Goal: Task Accomplishment & Management: Complete application form

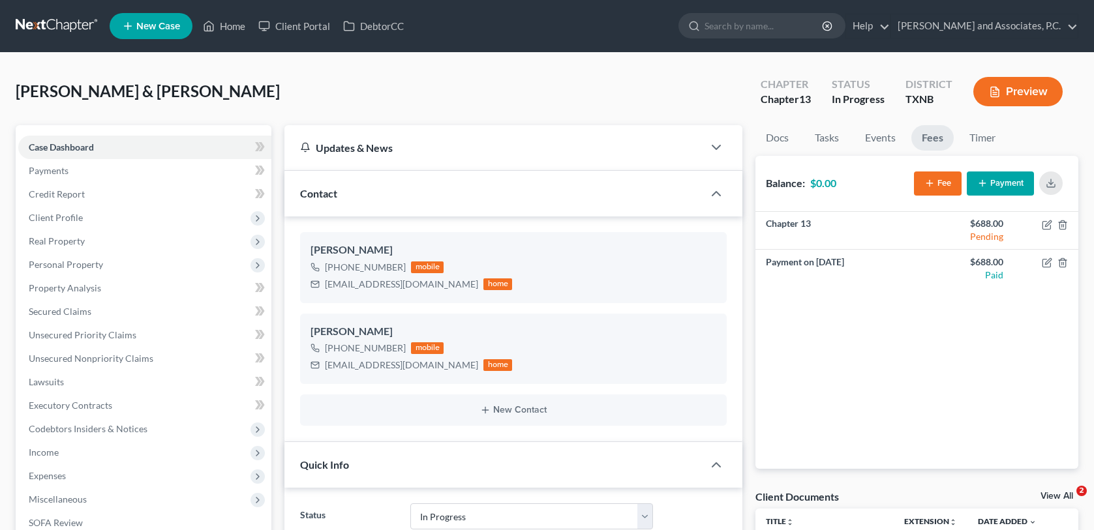
select select "7"
drag, startPoint x: 224, startPoint y: 26, endPoint x: 235, endPoint y: 37, distance: 15.2
click at [225, 26] on link "Home" at bounding box center [223, 25] width 55 height 23
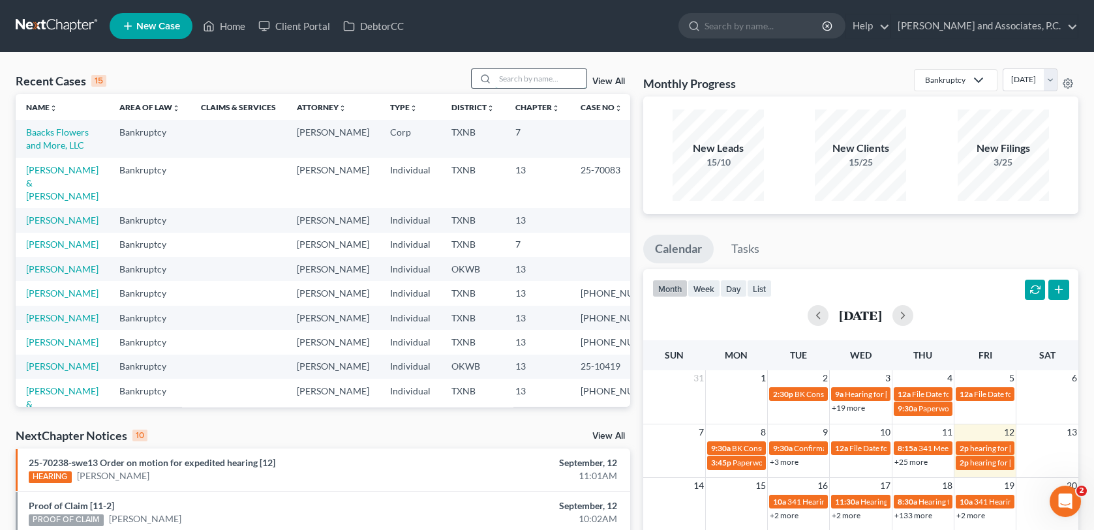
click at [526, 82] on input "search" at bounding box center [540, 78] width 91 height 19
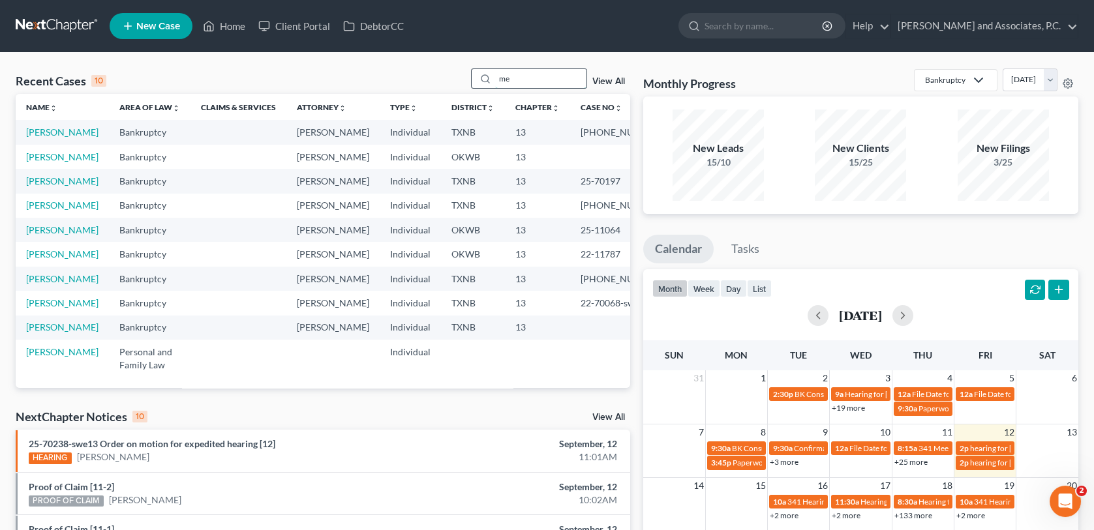
type input "m"
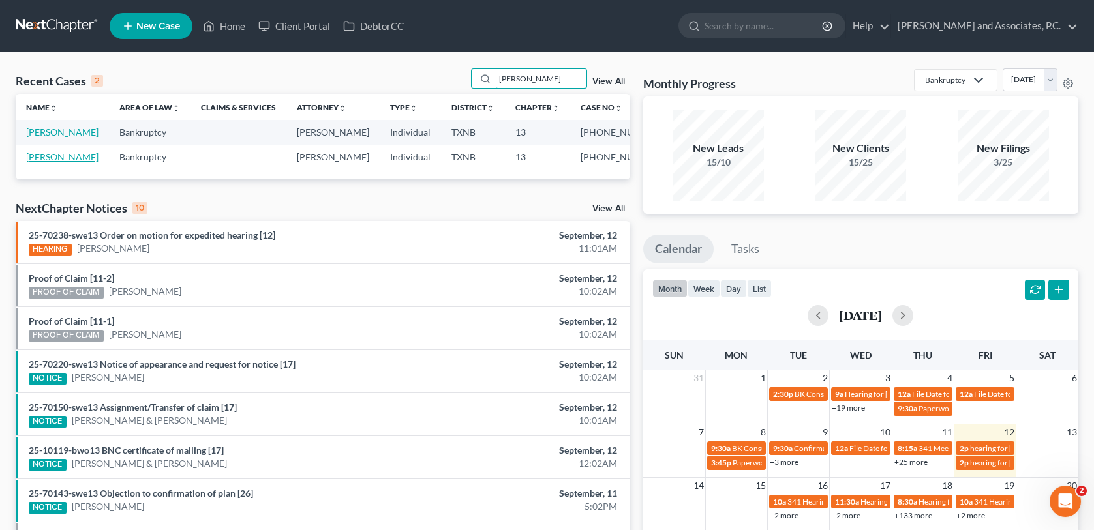
type input "[PERSON_NAME]"
click at [63, 160] on link "[PERSON_NAME]" at bounding box center [62, 156] width 72 height 11
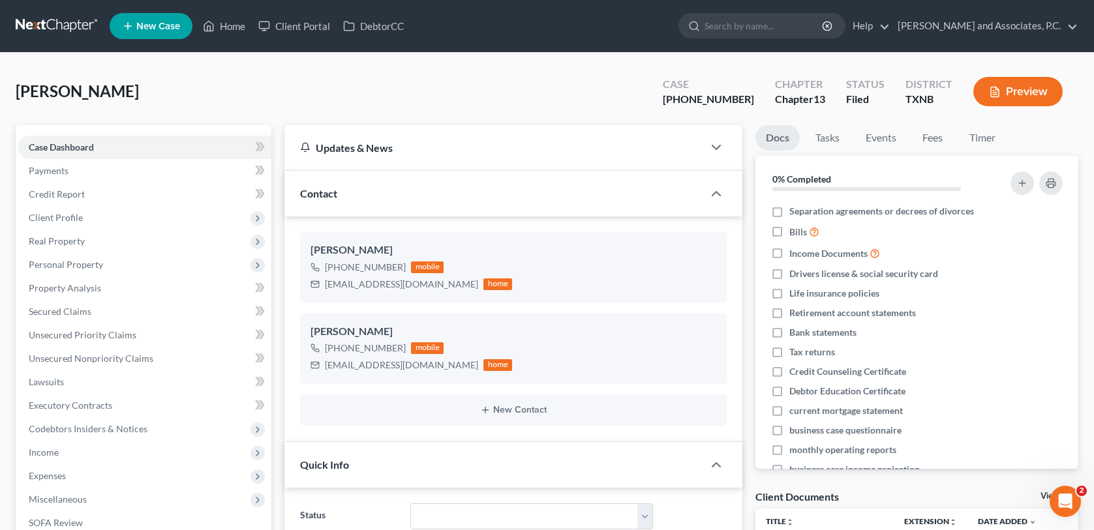
scroll to position [3714, 0]
click at [232, 27] on link "Home" at bounding box center [223, 25] width 55 height 23
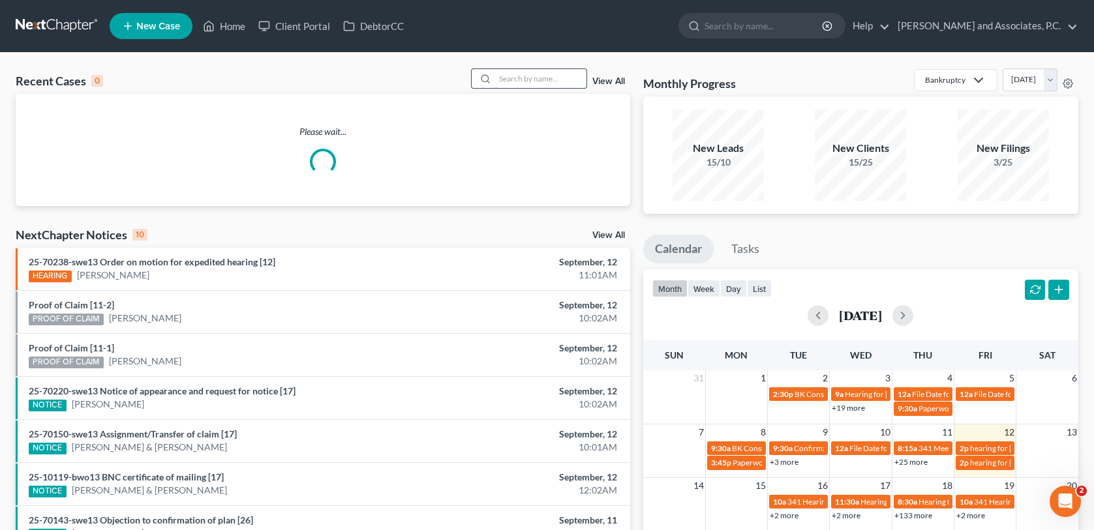
click at [526, 85] on input "search" at bounding box center [540, 78] width 91 height 19
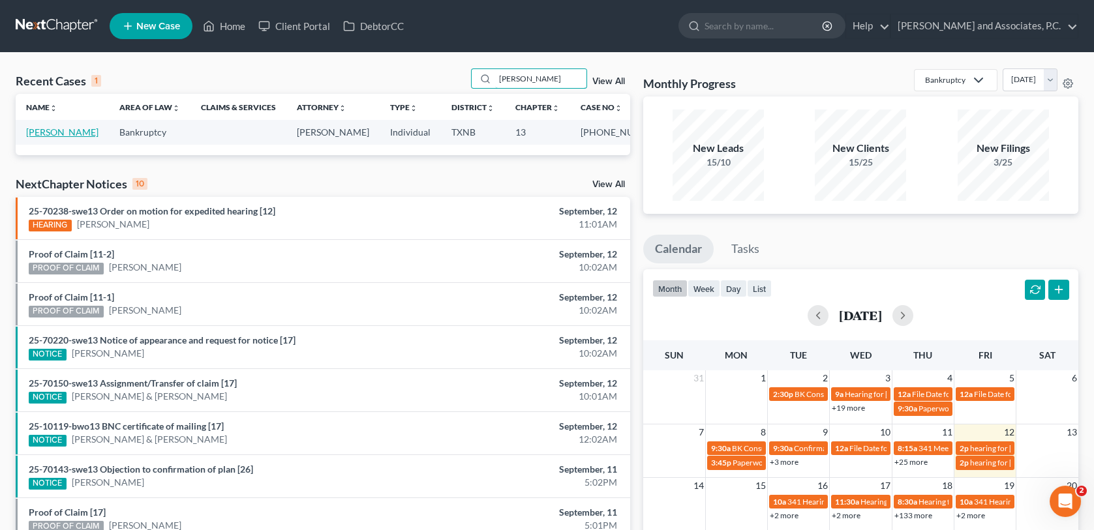
type input "[PERSON_NAME]"
click at [70, 133] on link "[PERSON_NAME]" at bounding box center [62, 132] width 72 height 11
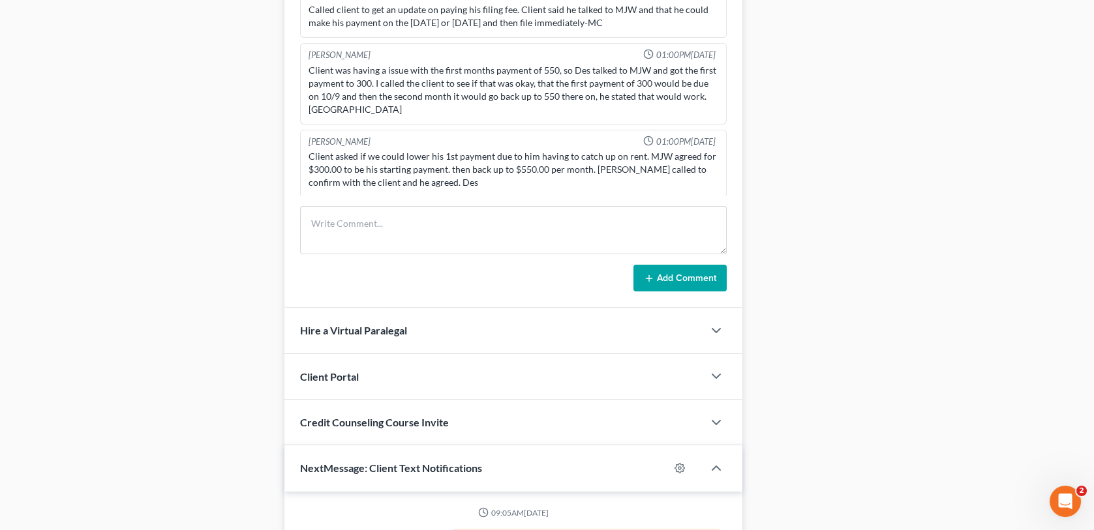
scroll to position [913, 0]
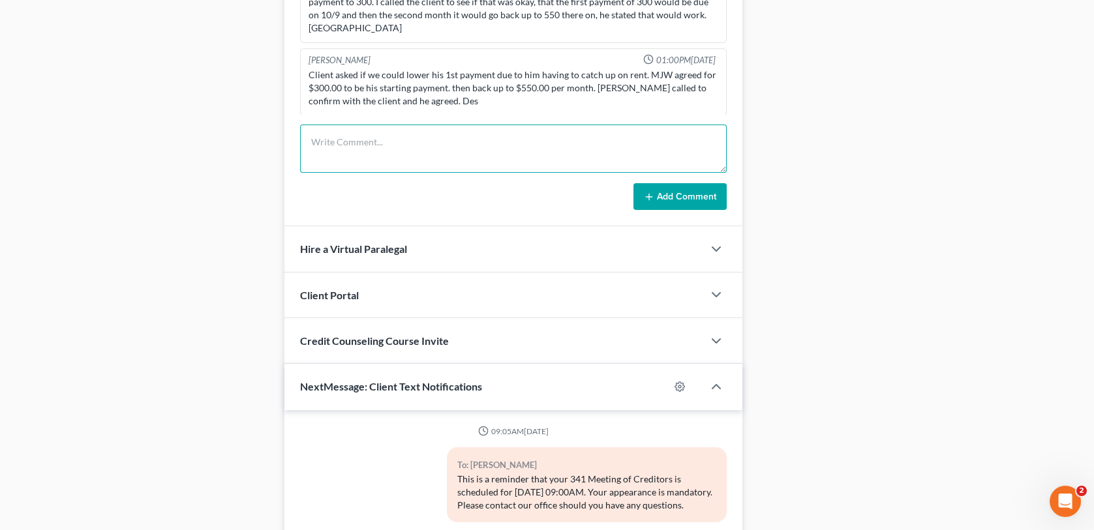
click at [333, 152] on textarea at bounding box center [513, 149] width 426 height 48
type textarea "noticed out [DATE]"
click at [672, 196] on button "Add Comment" at bounding box center [679, 196] width 93 height 27
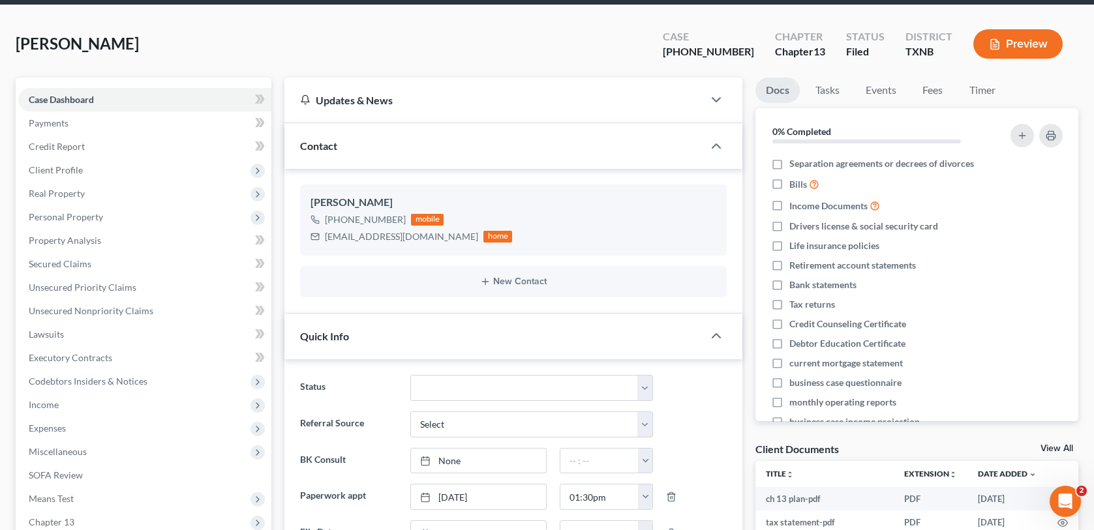
scroll to position [0, 0]
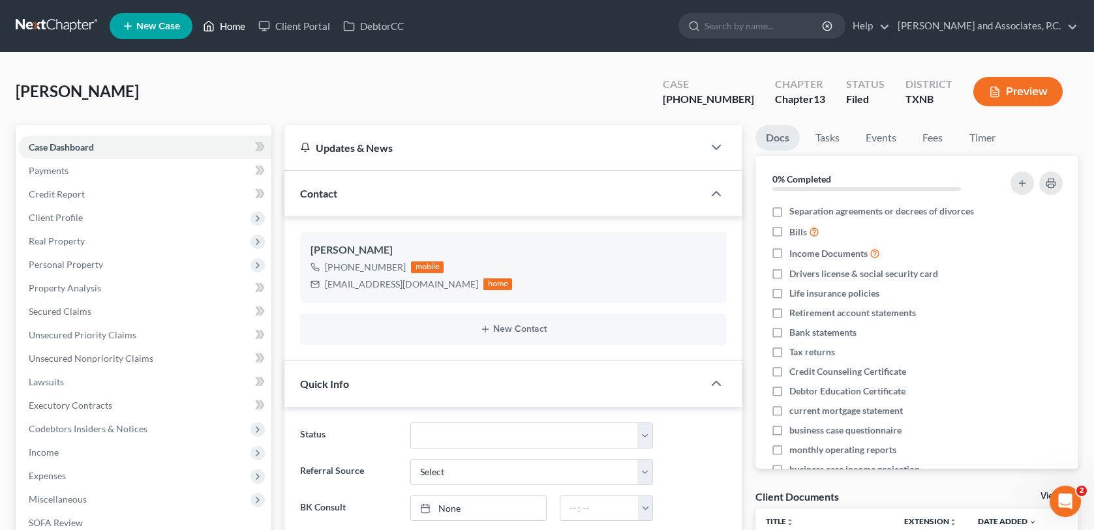
click at [230, 27] on link "Home" at bounding box center [223, 25] width 55 height 23
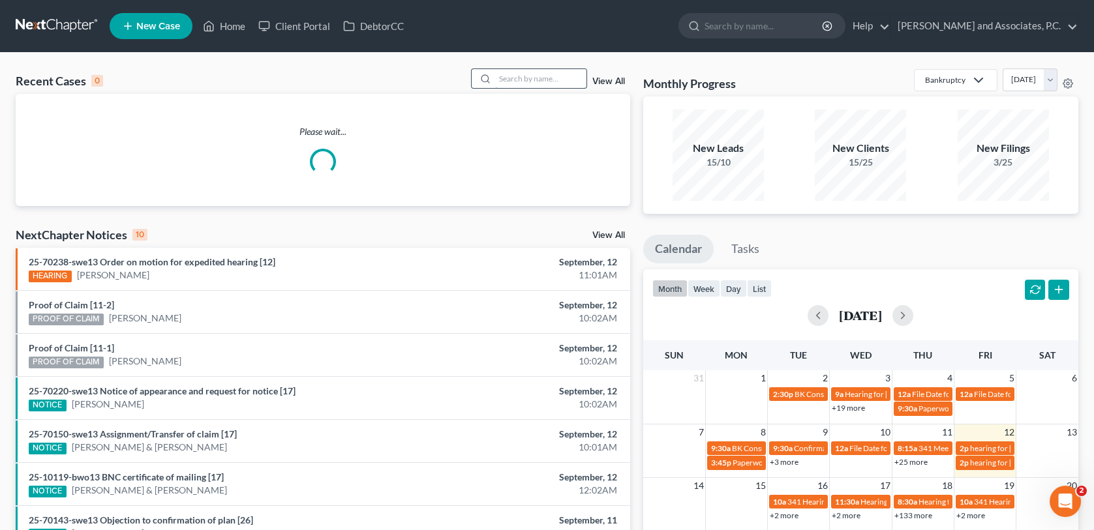
click at [509, 76] on input "search" at bounding box center [540, 78] width 91 height 19
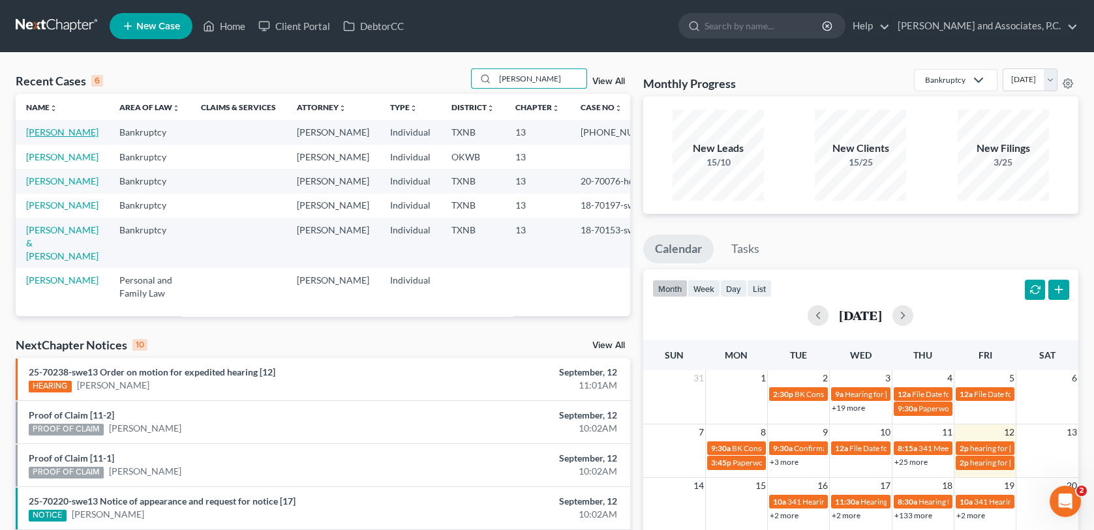
type input "[PERSON_NAME]"
click at [53, 136] on link "[PERSON_NAME]" at bounding box center [62, 132] width 72 height 11
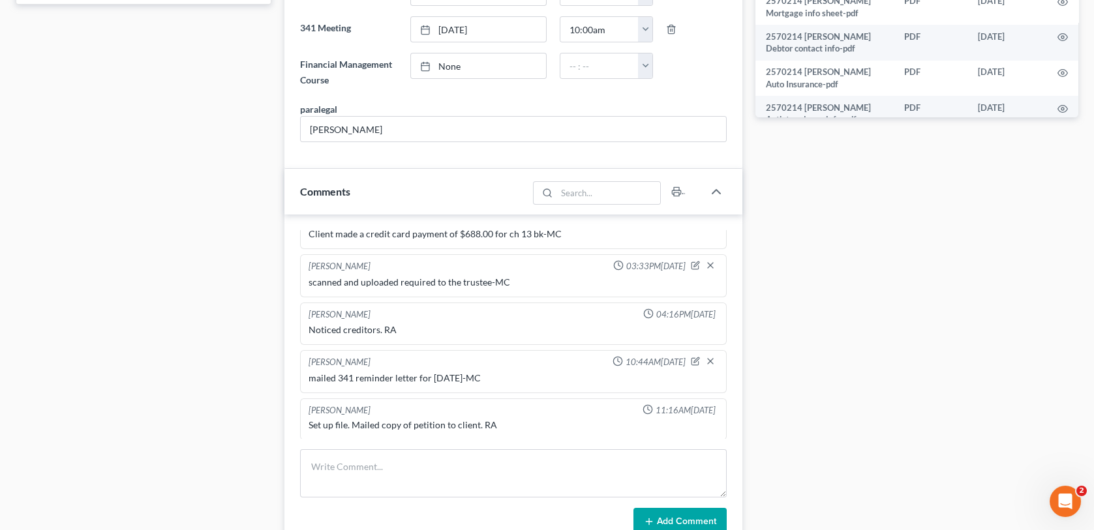
scroll to position [717, 0]
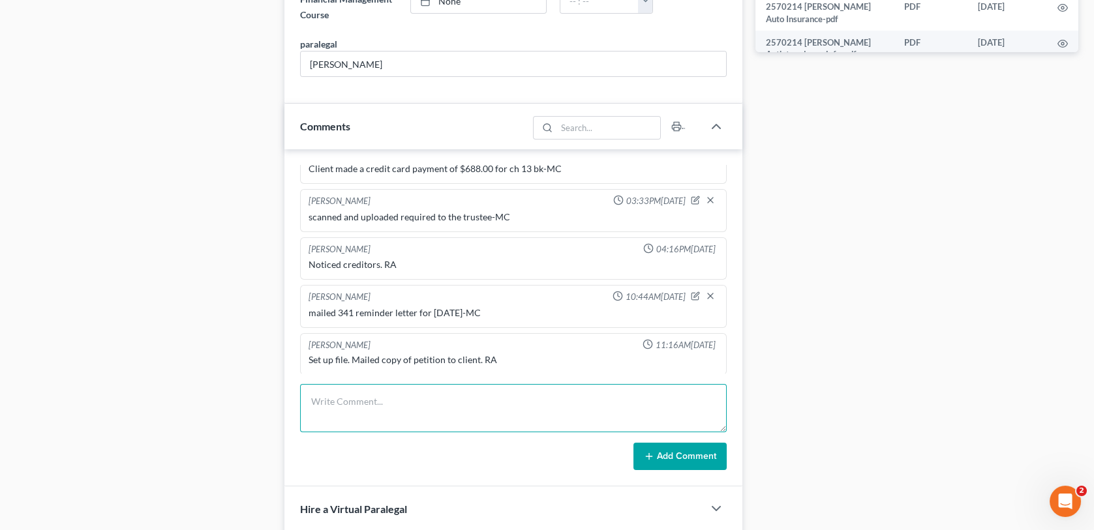
click at [351, 408] on textarea at bounding box center [513, 408] width 426 height 48
type textarea "noticed out-MC"
click at [658, 458] on button "Add Comment" at bounding box center [679, 456] width 93 height 27
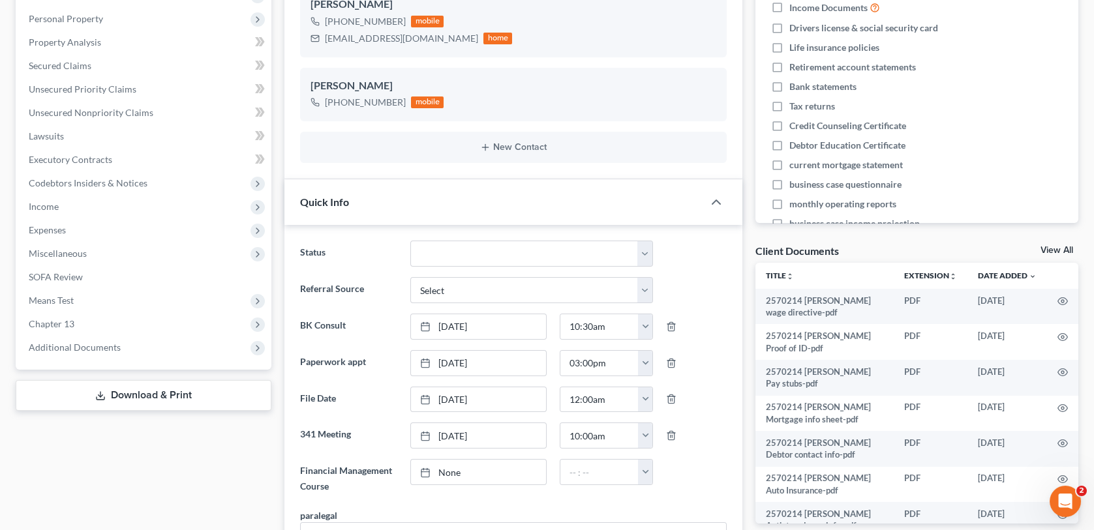
scroll to position [0, 0]
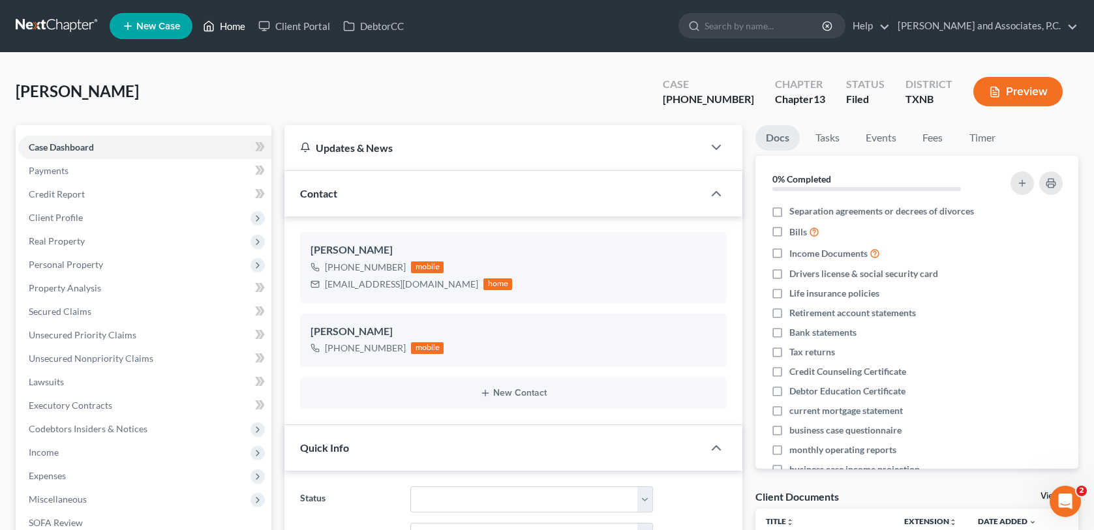
click at [232, 29] on link "Home" at bounding box center [223, 25] width 55 height 23
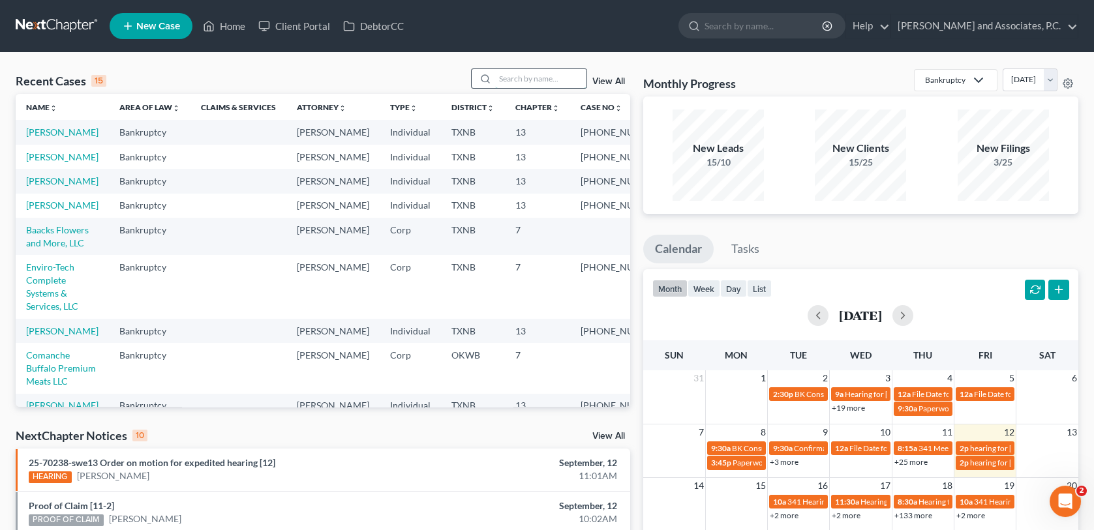
click at [558, 78] on input "search" at bounding box center [540, 78] width 91 height 19
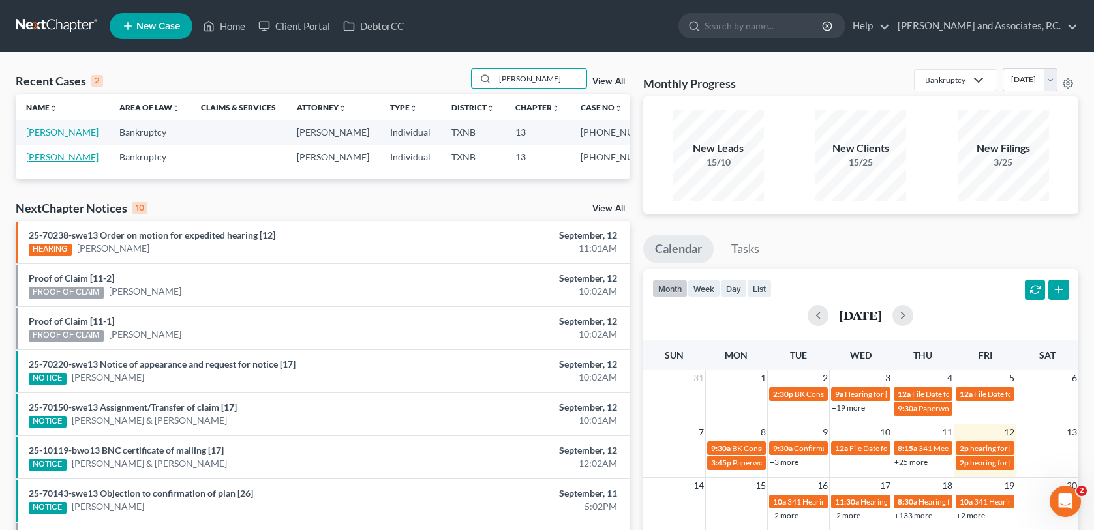
type input "[PERSON_NAME]"
click at [44, 158] on link "[PERSON_NAME]" at bounding box center [62, 156] width 72 height 11
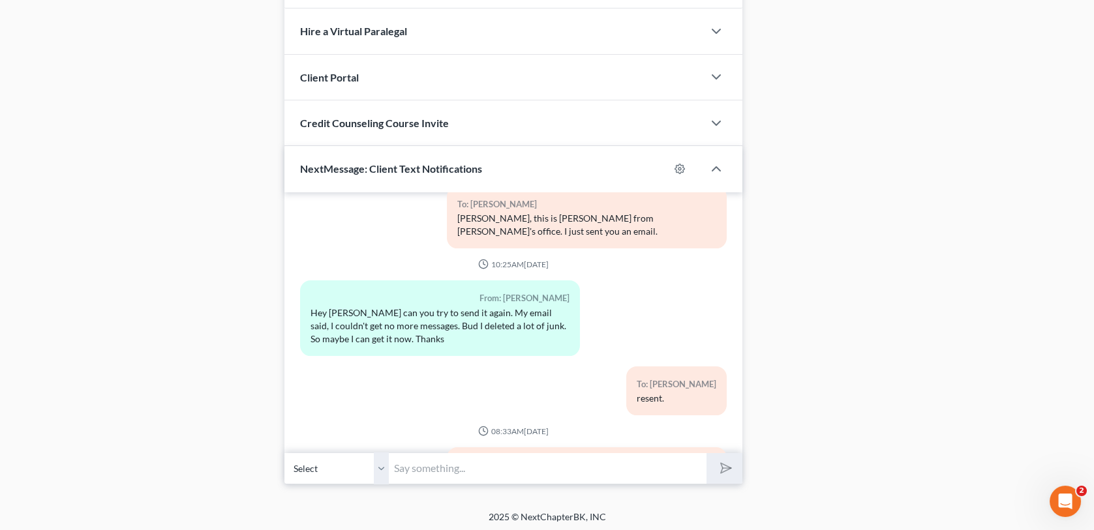
scroll to position [8643, 0]
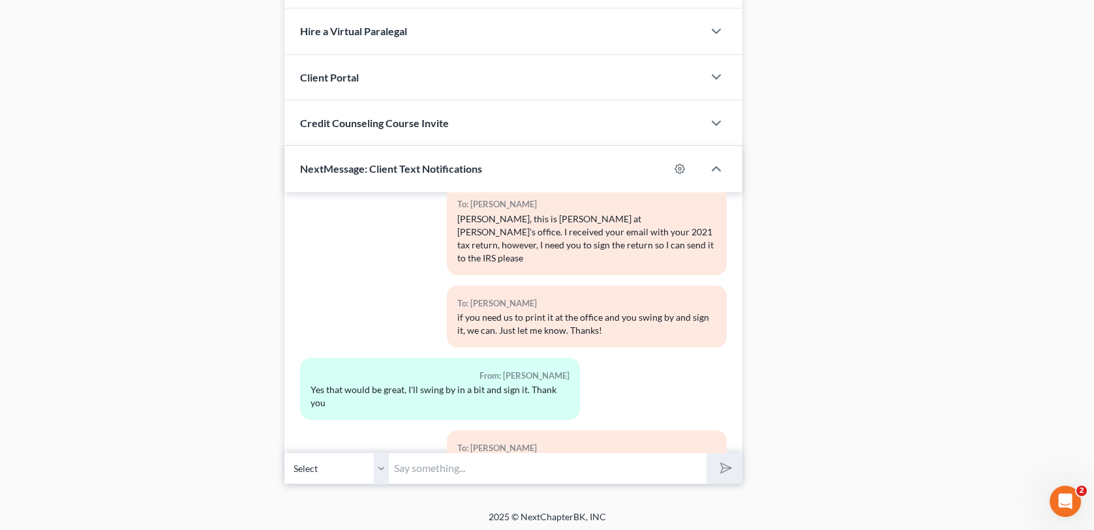
click at [408, 470] on input "text" at bounding box center [547, 469] width 317 height 32
click at [641, 464] on input "Hey [PERSON_NAME]! It's [PERSON_NAME] at Monte's office. We need your" at bounding box center [547, 469] width 317 height 32
paste input "P&Ls with bank statements for July and August"
type input "Hey [PERSON_NAME]! It's [PERSON_NAME] at Monte's office. We need your P&Ls with…"
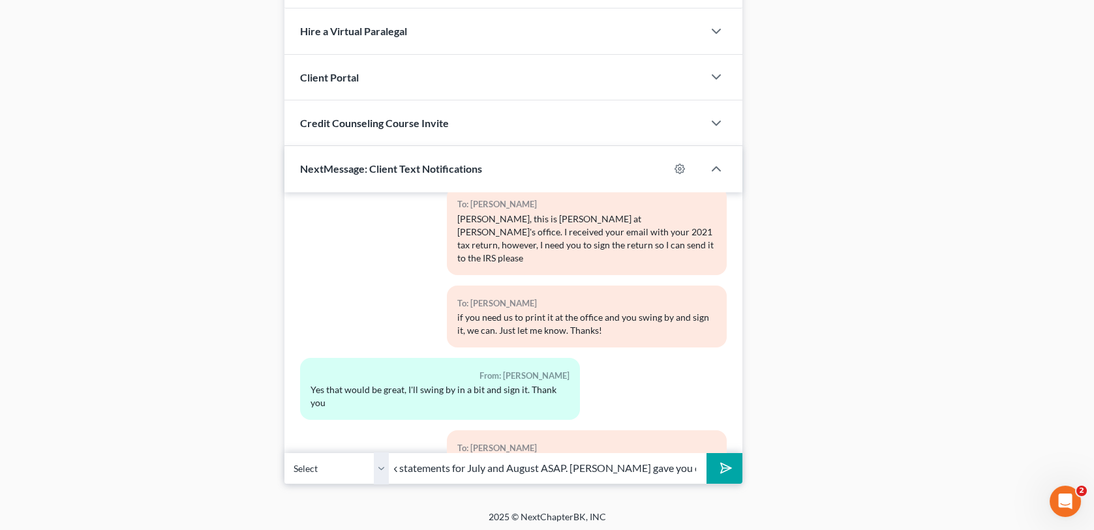
click at [706, 453] on button "submit" at bounding box center [724, 468] width 36 height 31
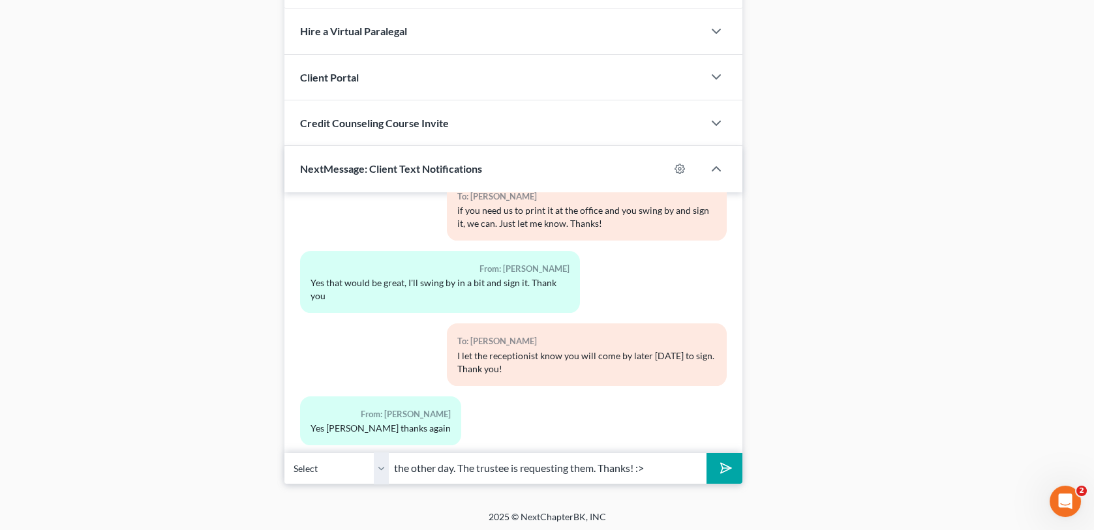
type input "the other day. The trustee is requesting them. Thanks! :>"
click at [726, 473] on button "submit" at bounding box center [724, 468] width 36 height 31
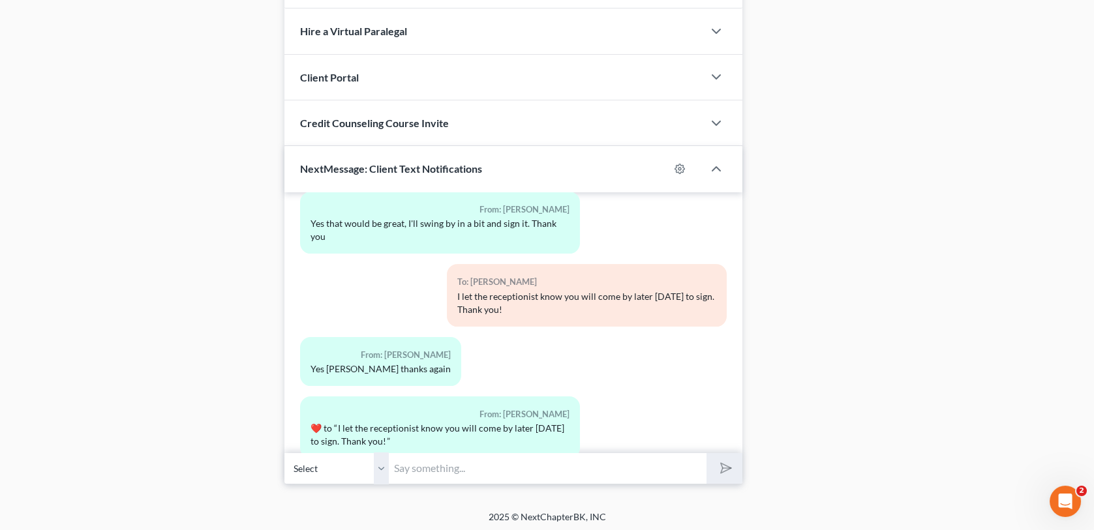
scroll to position [8882, 0]
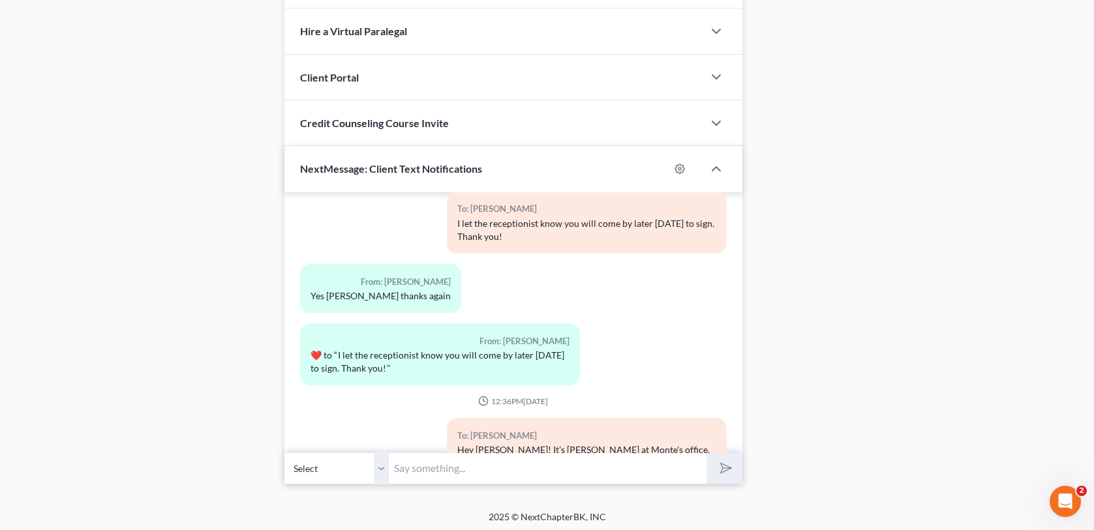
click at [423, 471] on input "text" at bounding box center [547, 469] width 317 height 32
type input "Okie dokie! Thanks!"
click at [706, 453] on button "submit" at bounding box center [724, 468] width 36 height 31
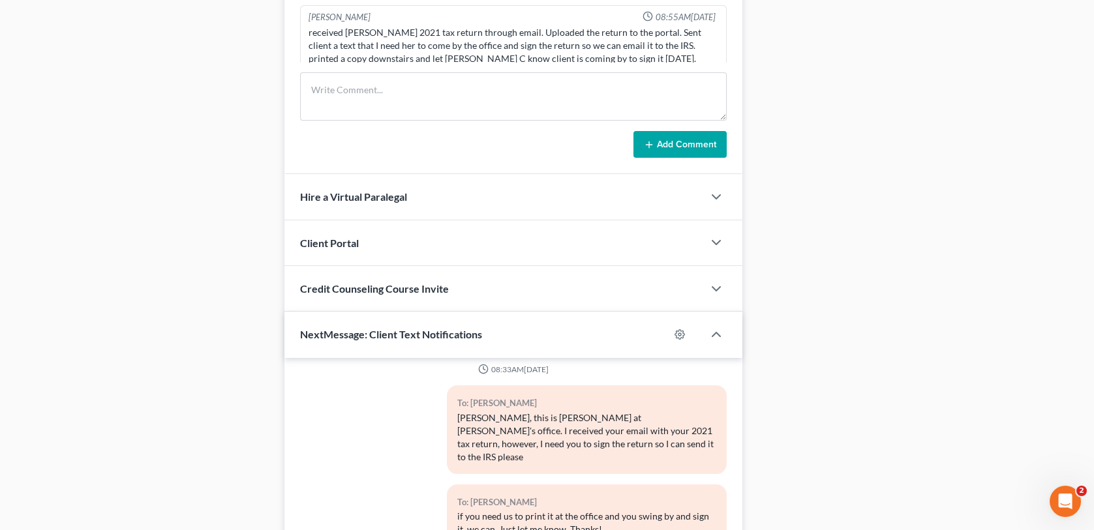
scroll to position [935, 0]
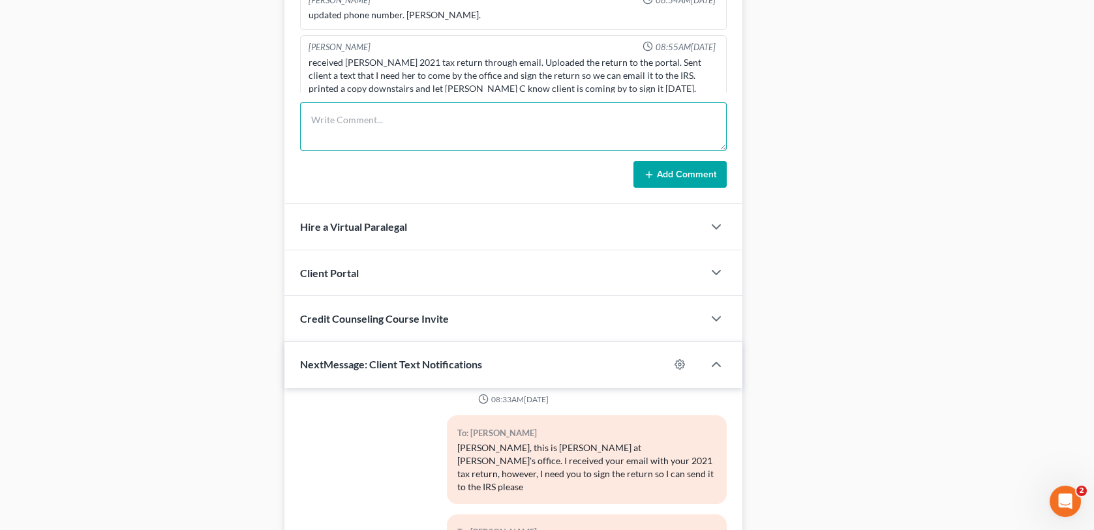
click at [358, 117] on textarea at bounding box center [513, 126] width 426 height 48
drag, startPoint x: 454, startPoint y: 120, endPoint x: 696, endPoint y: 138, distance: 243.2
click at [454, 119] on textarea "Contacted [PERSON_NAME] vis text message" at bounding box center [513, 126] width 426 height 48
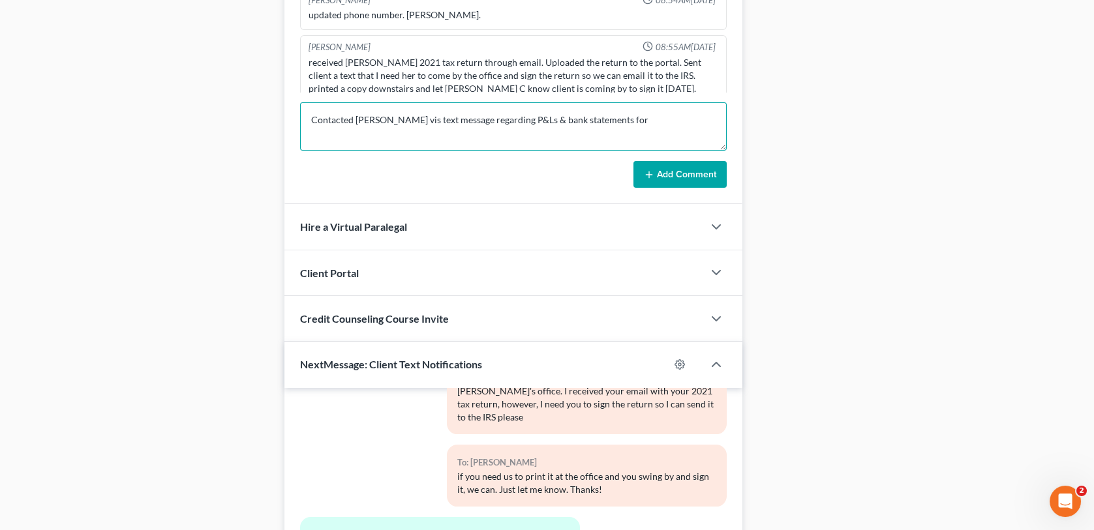
scroll to position [8675, 0]
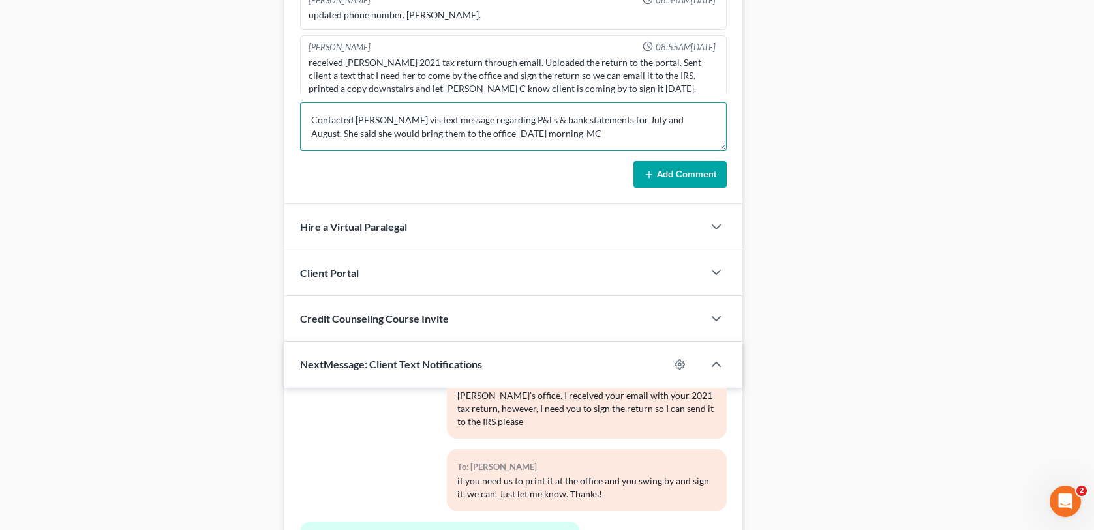
type textarea "Contacted [PERSON_NAME] vis text message regarding P&Ls & bank statements for J…"
click at [704, 179] on button "Add Comment" at bounding box center [679, 174] width 93 height 27
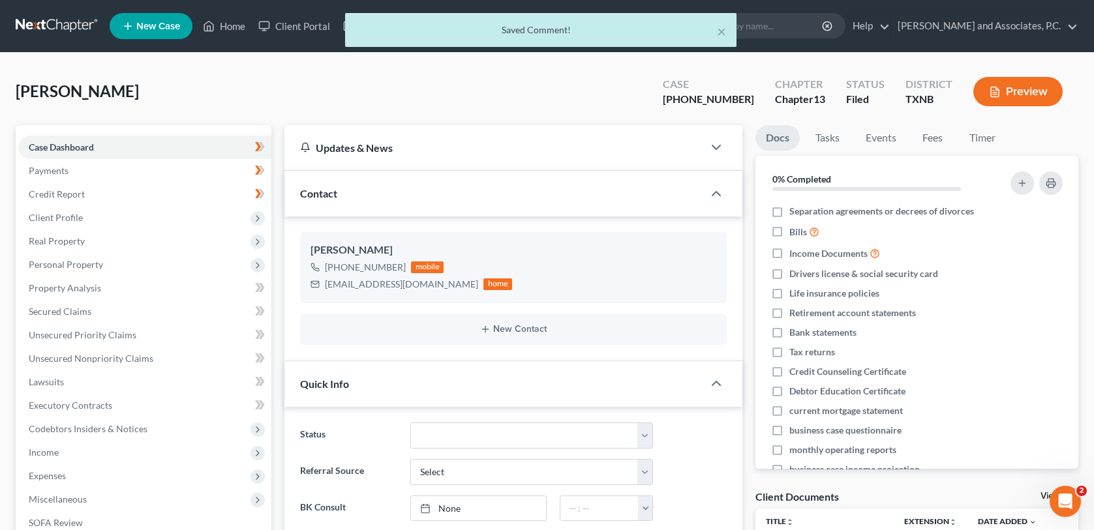
scroll to position [0, 0]
click at [238, 25] on div "× Saved Comment!" at bounding box center [540, 33] width 1094 height 40
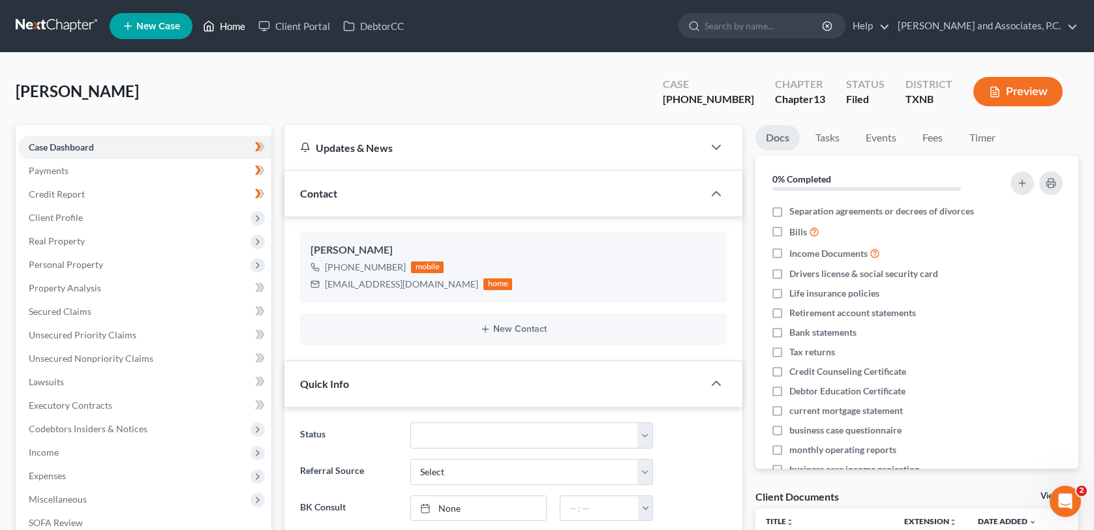
click at [238, 25] on link "Home" at bounding box center [223, 25] width 55 height 23
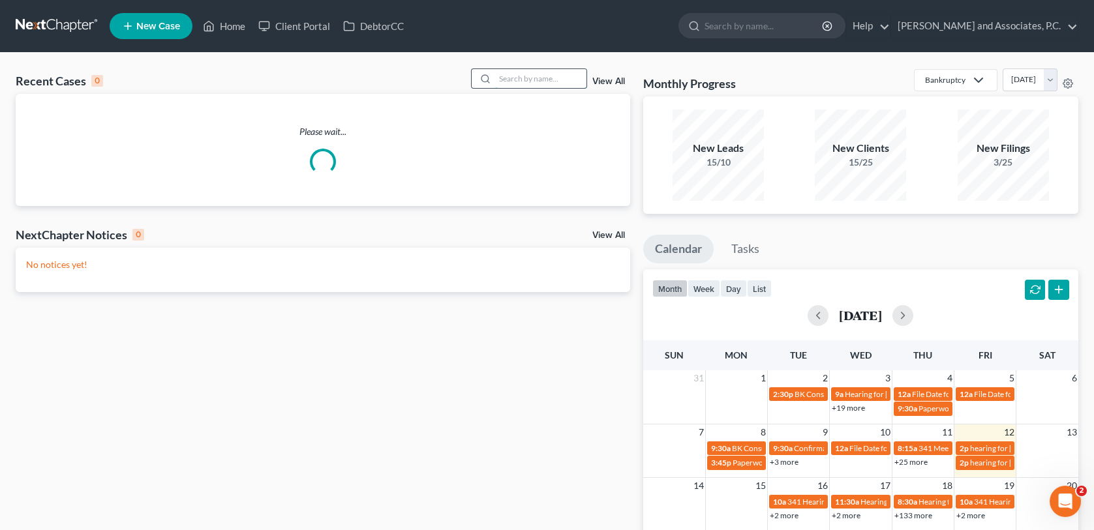
click at [538, 80] on input "search" at bounding box center [540, 78] width 91 height 19
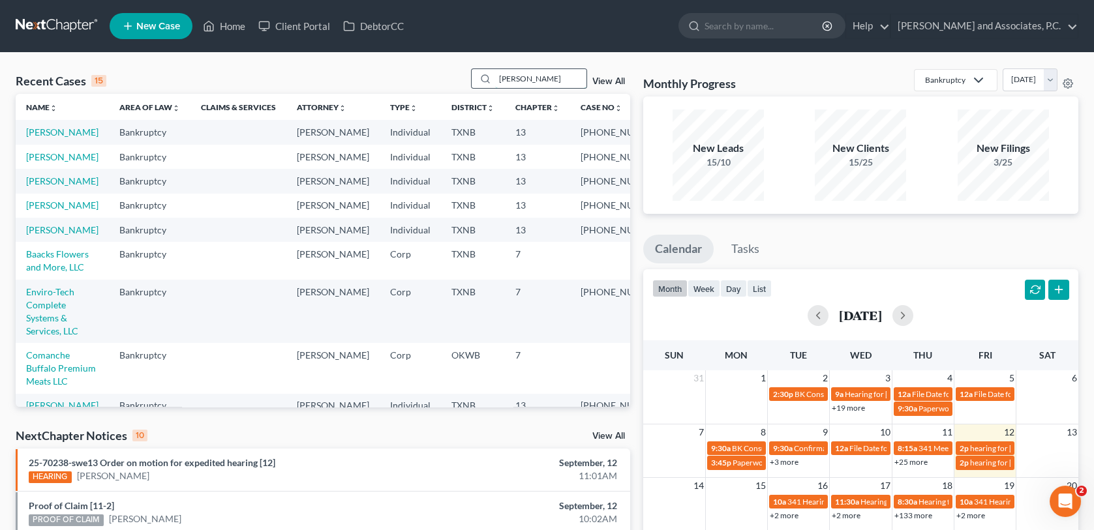
type input "[PERSON_NAME]"
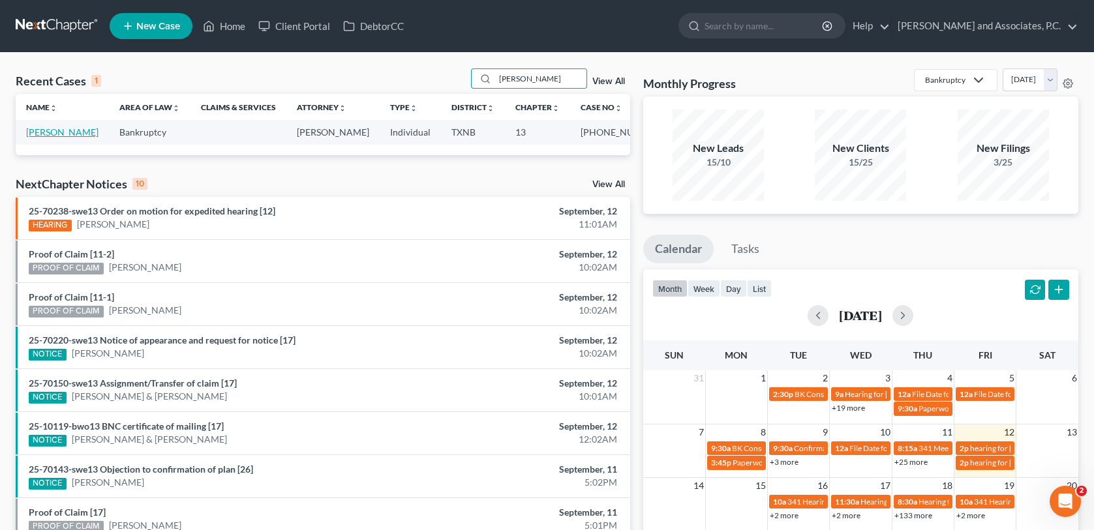
click at [87, 136] on link "[PERSON_NAME]" at bounding box center [62, 132] width 72 height 11
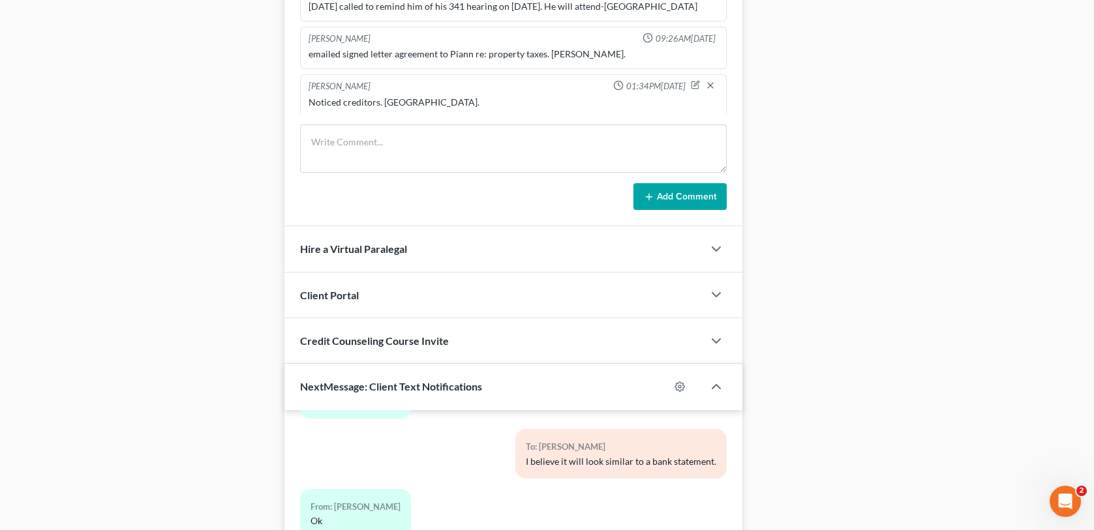
scroll to position [848, 0]
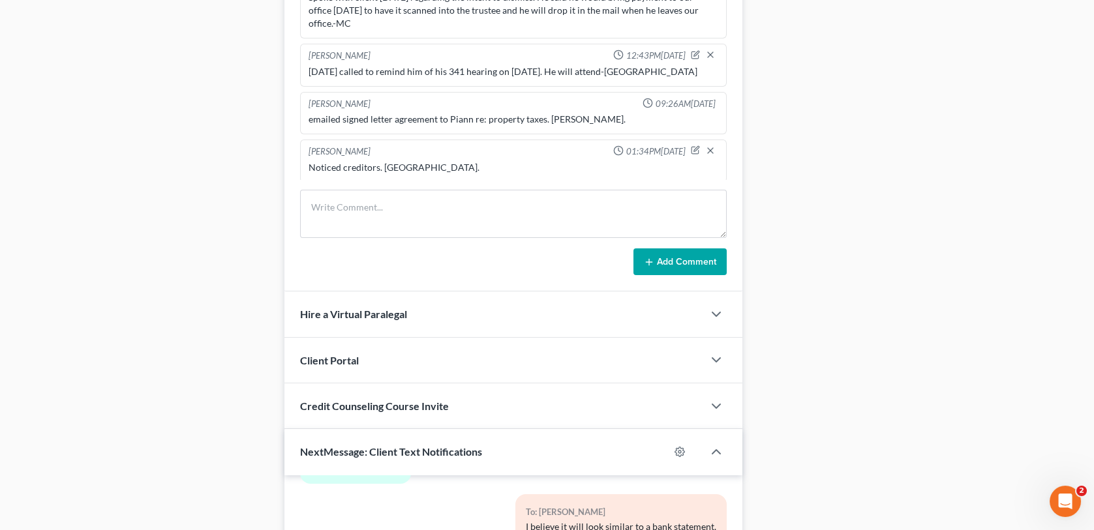
click at [112, 131] on div "Case Dashboard Payments Invoices Payments Payments Credit Report Client Profile" at bounding box center [143, 22] width 269 height 1490
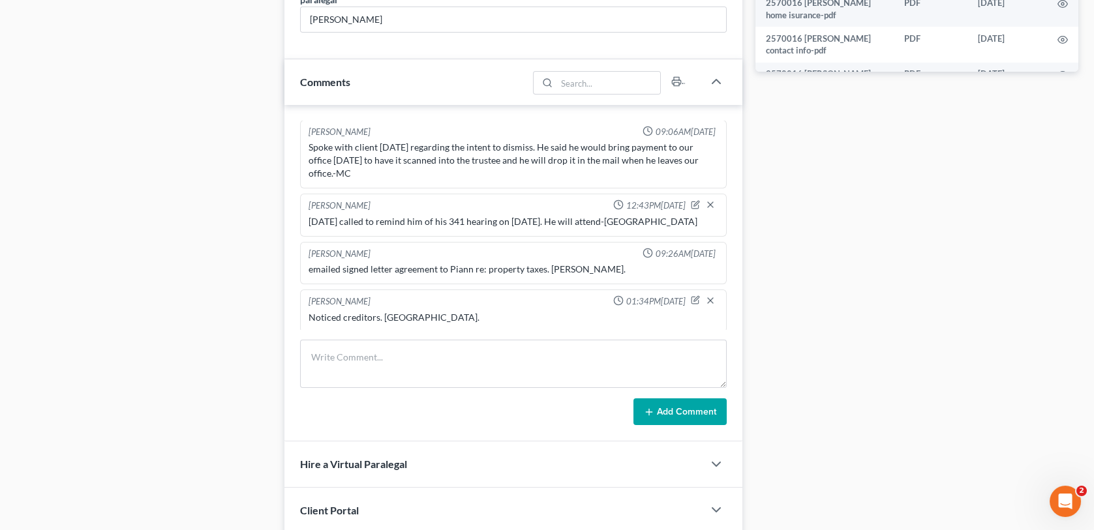
scroll to position [717, 0]
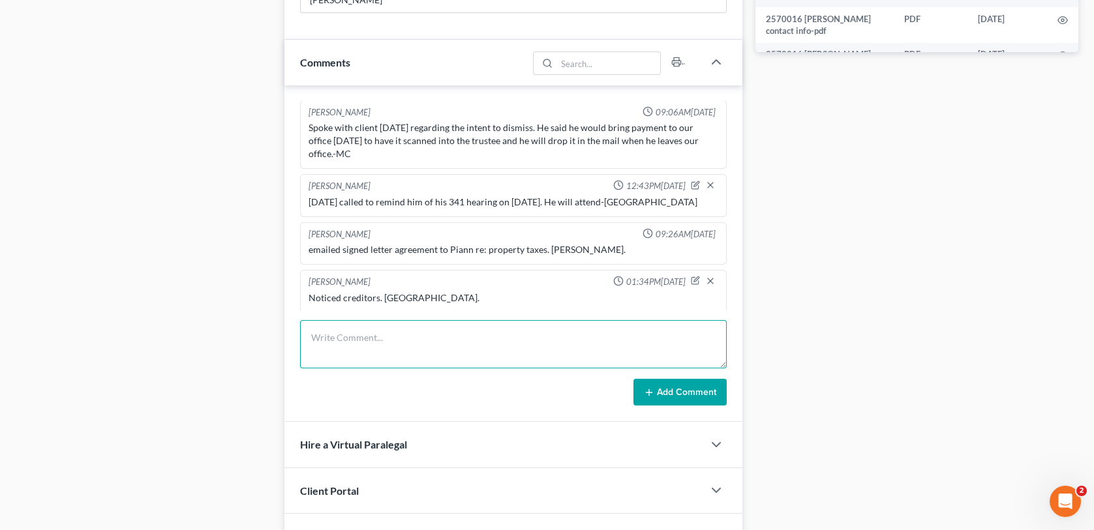
click at [330, 347] on textarea at bounding box center [513, 344] width 426 height 48
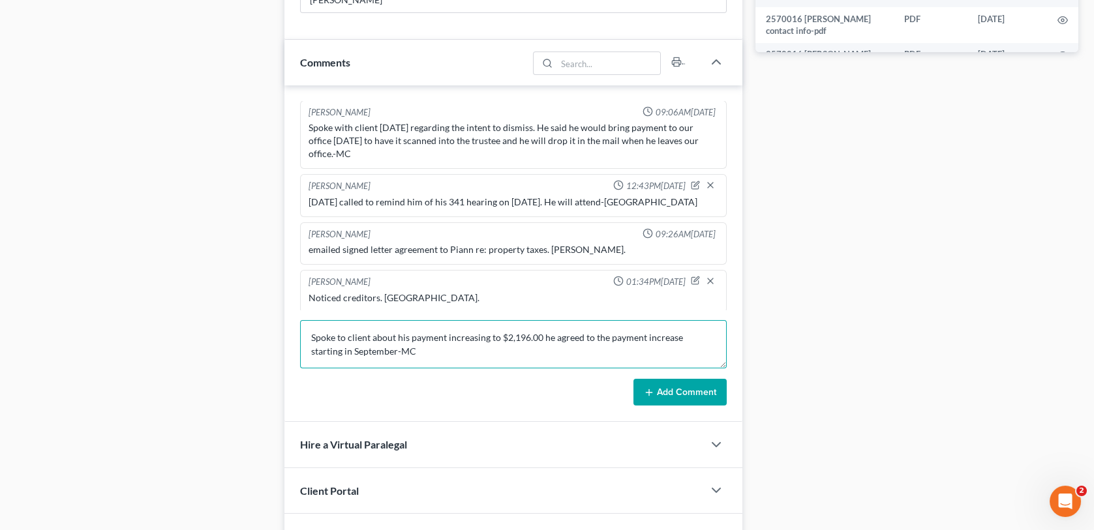
type textarea "Spoke to client about his payment increasing to $2,196.00 he agreed to the paym…"
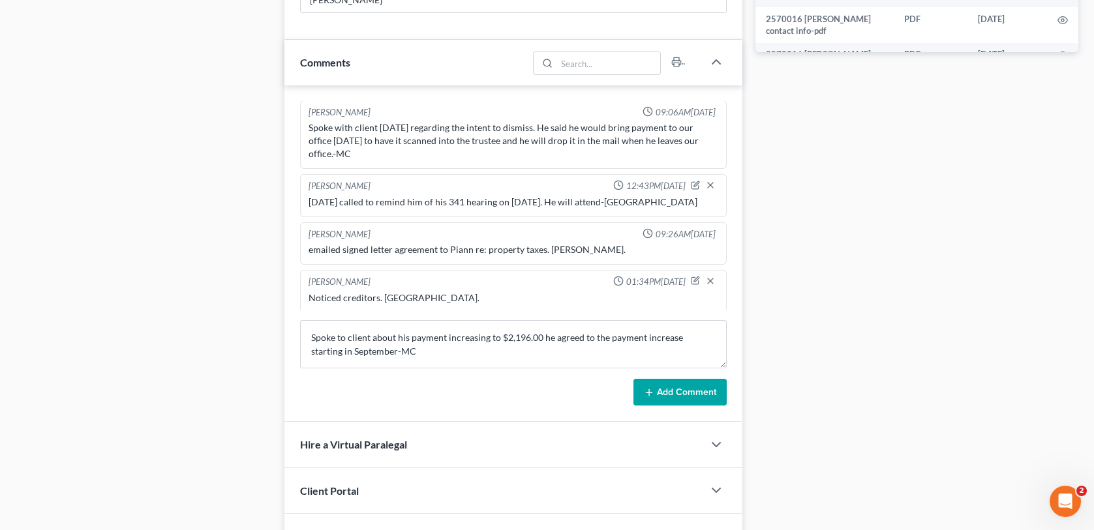
click at [642, 395] on button "Add Comment" at bounding box center [679, 392] width 93 height 27
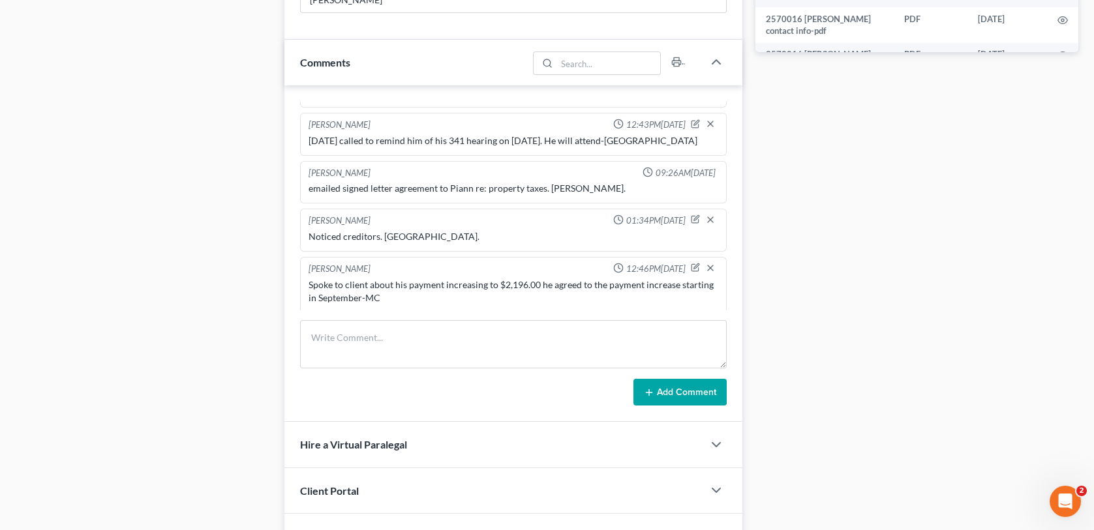
scroll to position [0, 0]
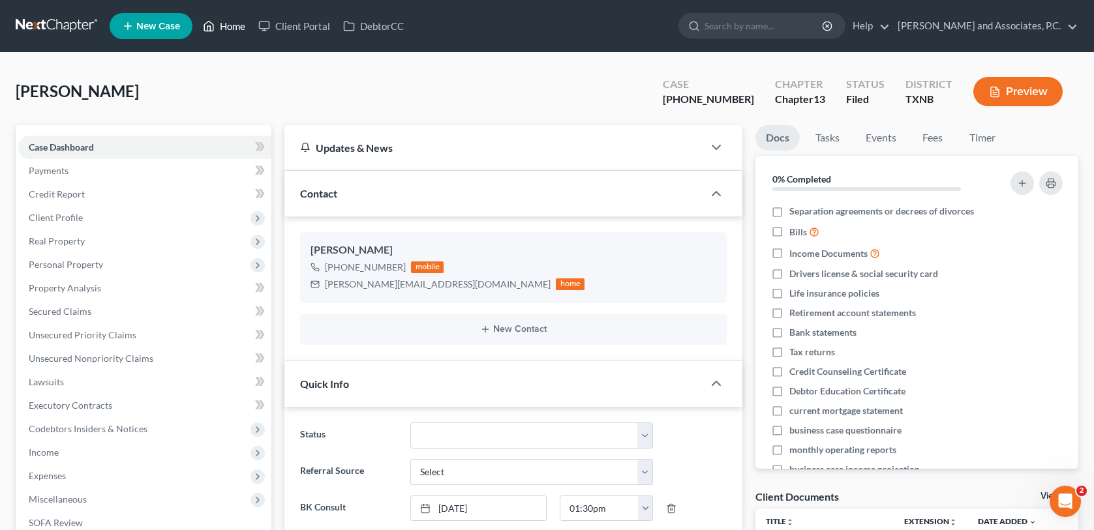
drag, startPoint x: 235, startPoint y: 29, endPoint x: 311, endPoint y: 52, distance: 79.6
click at [235, 29] on link "Home" at bounding box center [223, 25] width 55 height 23
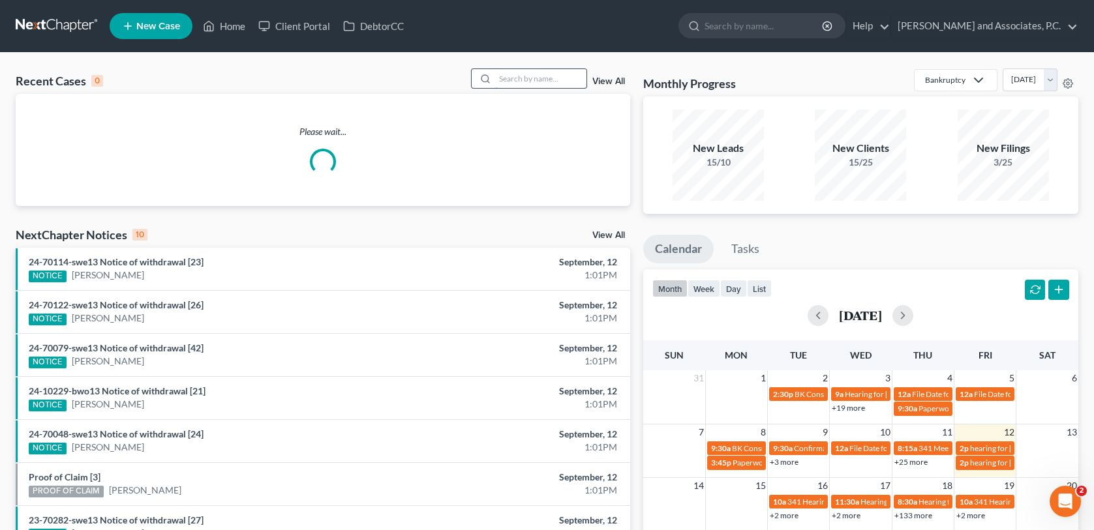
click at [505, 74] on input "search" at bounding box center [540, 78] width 91 height 19
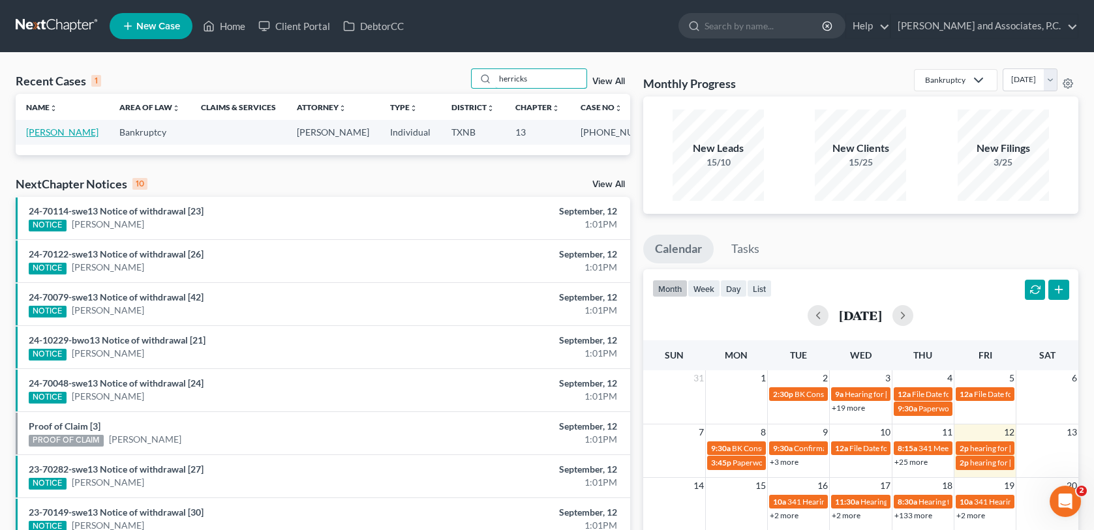
type input "herricks"
click at [72, 133] on link "[PERSON_NAME]" at bounding box center [62, 132] width 72 height 11
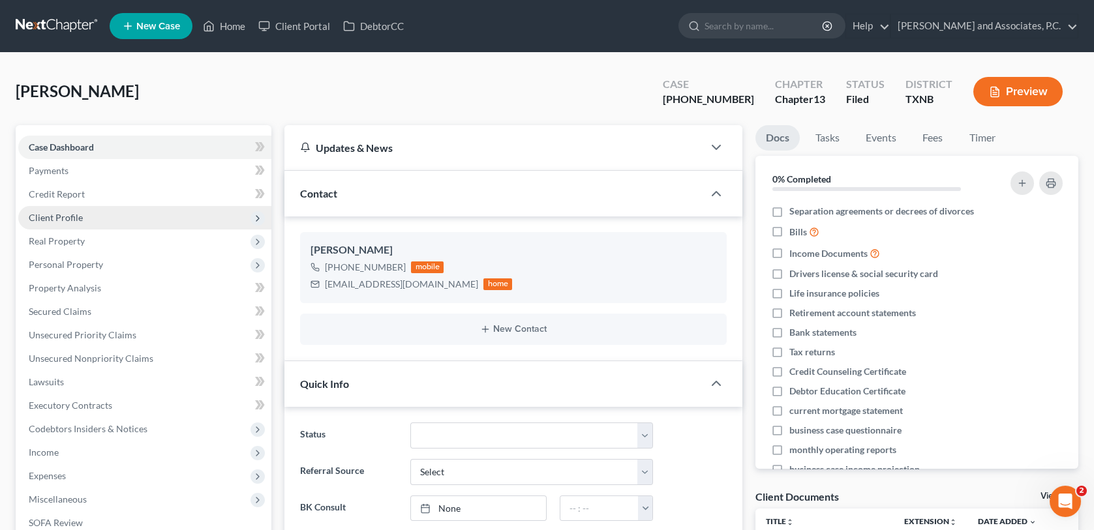
scroll to position [1038, 0]
click at [59, 219] on span "Client Profile" at bounding box center [56, 217] width 54 height 11
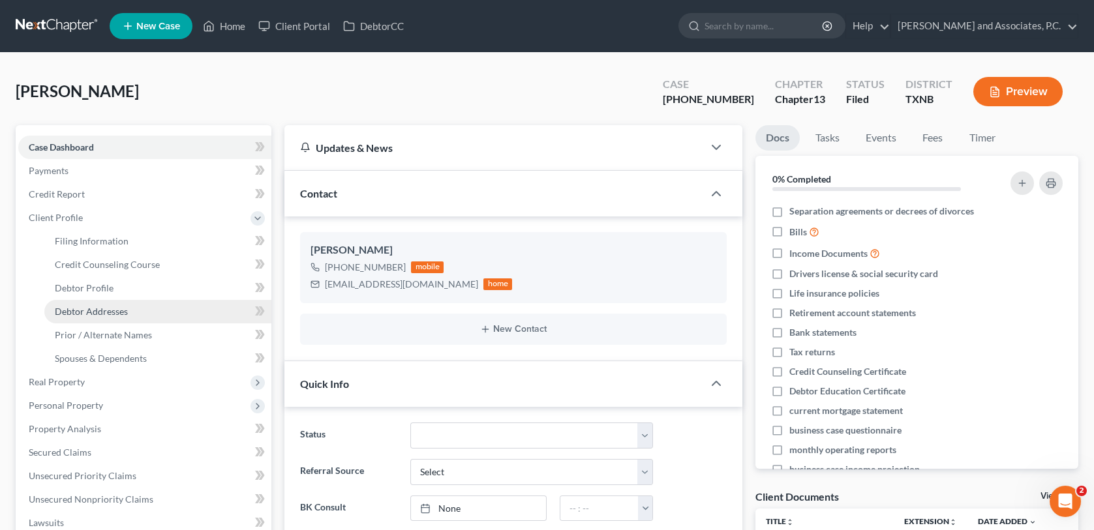
click at [76, 313] on span "Debtor Addresses" at bounding box center [91, 311] width 73 height 11
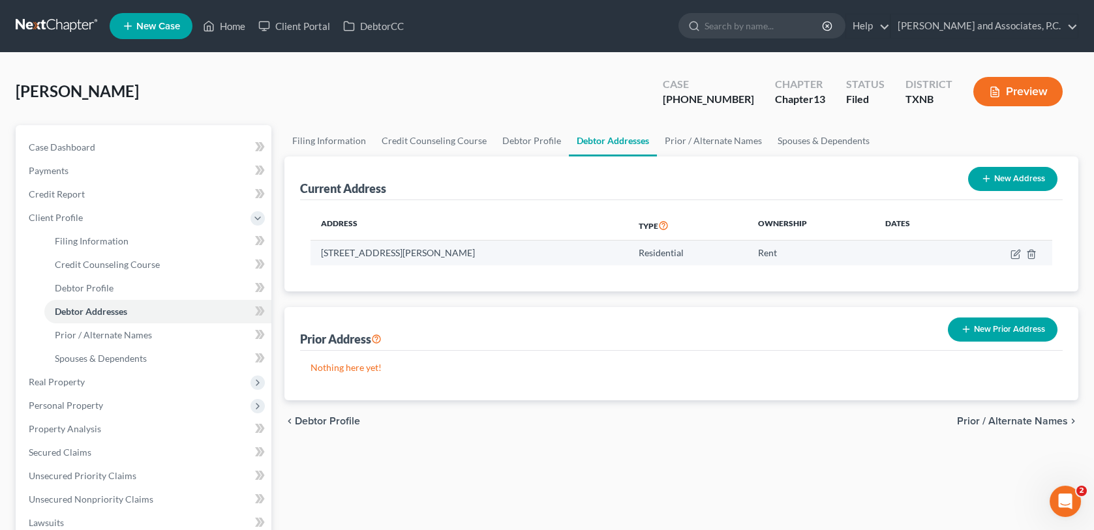
drag, startPoint x: 322, startPoint y: 251, endPoint x: 490, endPoint y: 252, distance: 168.3
click at [490, 252] on td "[STREET_ADDRESS][PERSON_NAME]" at bounding box center [469, 253] width 318 height 25
copy td "[STREET_ADDRESS][PERSON_NAME]"
click at [615, 96] on div "[PERSON_NAME] Upgraded Case [PHONE_NUMBER] Chapter Chapter 13 Status [GEOGRAPHI…" at bounding box center [547, 96] width 1062 height 57
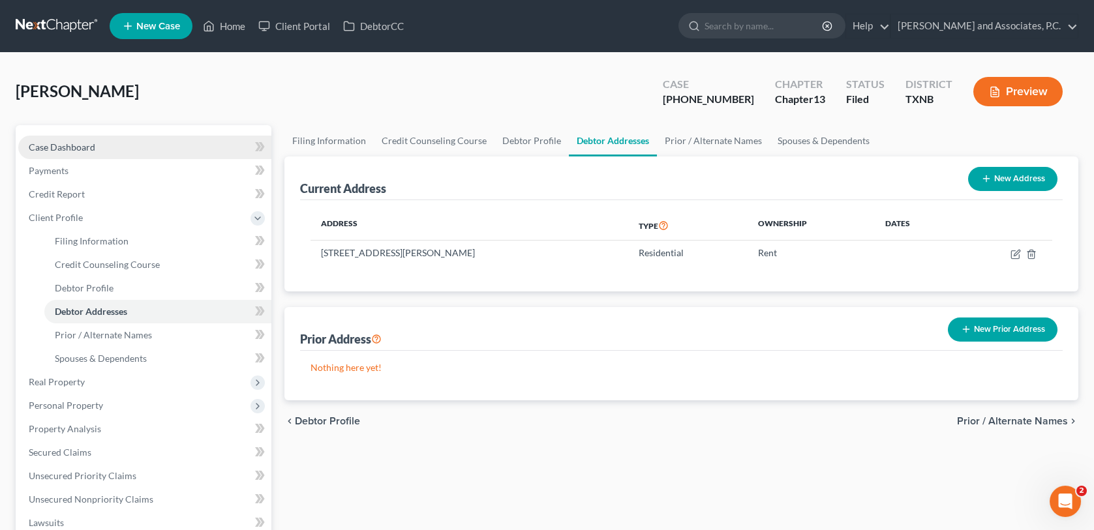
click at [60, 143] on span "Case Dashboard" at bounding box center [62, 147] width 67 height 11
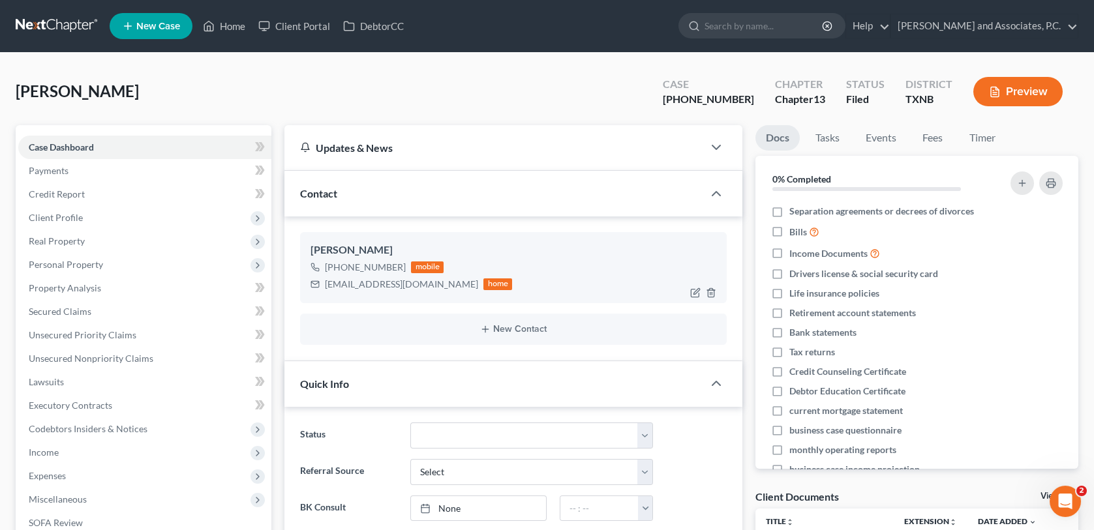
scroll to position [1038, 0]
drag, startPoint x: 337, startPoint y: 265, endPoint x: 401, endPoint y: 263, distance: 63.9
click at [401, 263] on div "[PHONE_NUMBER] mobile" at bounding box center [411, 267] width 202 height 17
copy div "[PHONE_NUMBER]"
drag, startPoint x: 651, startPoint y: 87, endPoint x: 642, endPoint y: 91, distance: 9.7
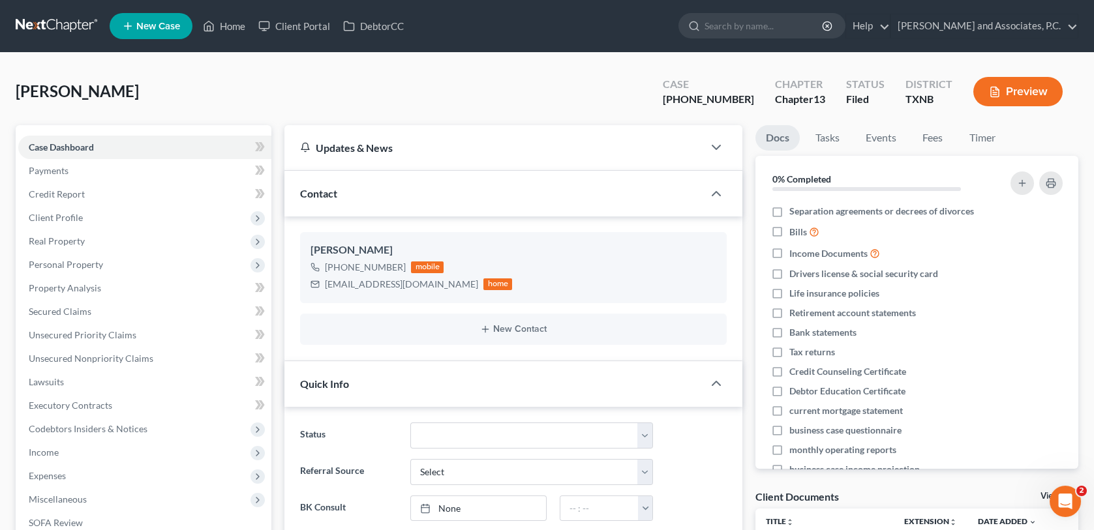
click at [651, 87] on div "[PERSON_NAME] Upgraded Case [PHONE_NUMBER] Chapter Chapter 13 Status [GEOGRAPHI…" at bounding box center [547, 96] width 1062 height 57
click at [229, 27] on link "Home" at bounding box center [223, 25] width 55 height 23
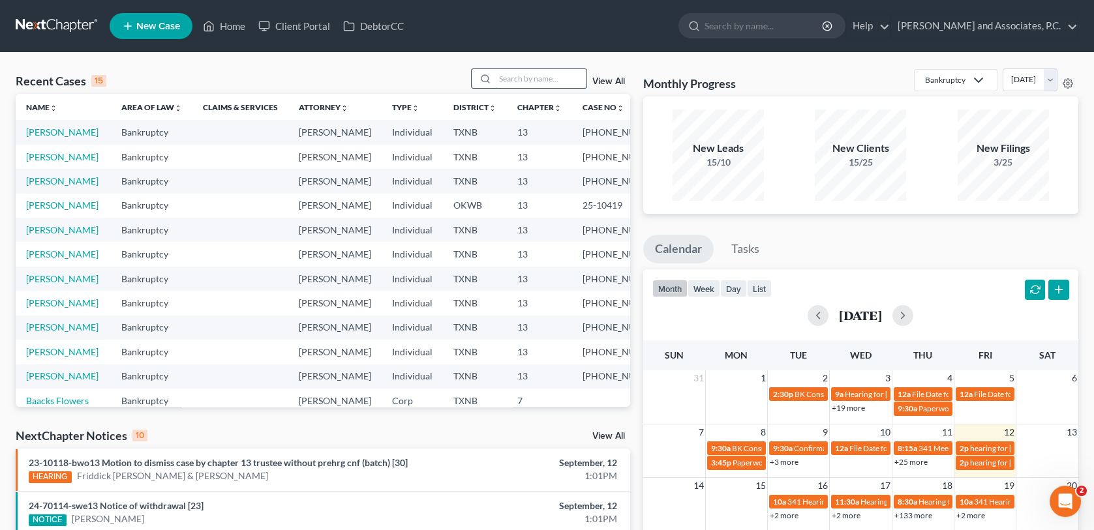
click at [506, 76] on input "search" at bounding box center [540, 78] width 91 height 19
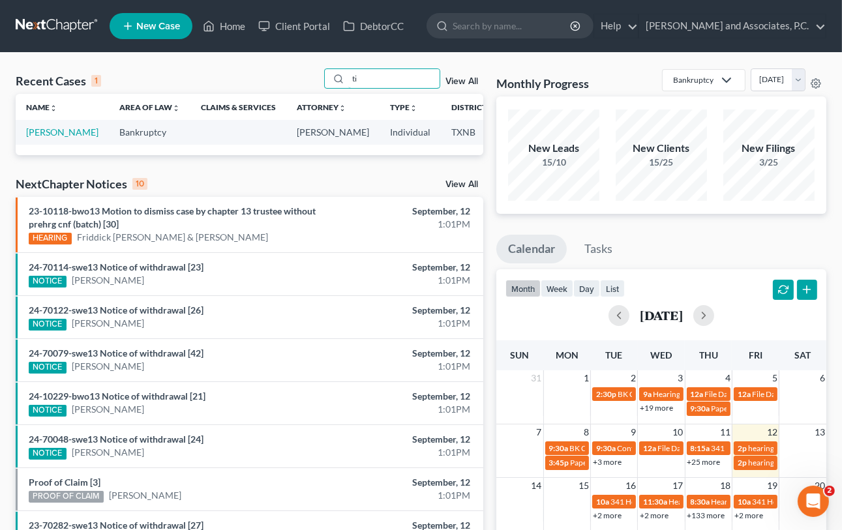
type input "t"
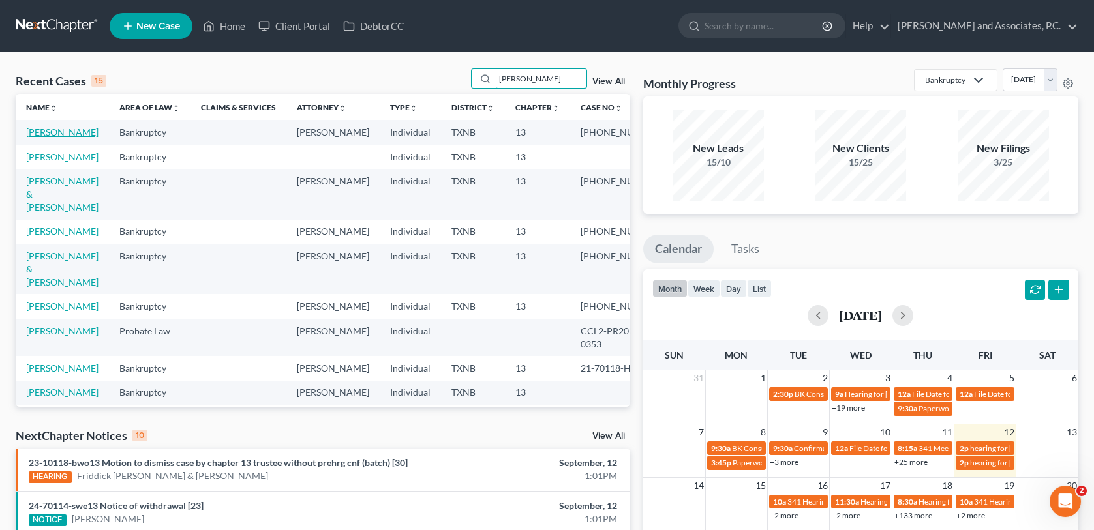
type input "[PERSON_NAME]"
click at [47, 130] on link "[PERSON_NAME]" at bounding box center [62, 132] width 72 height 11
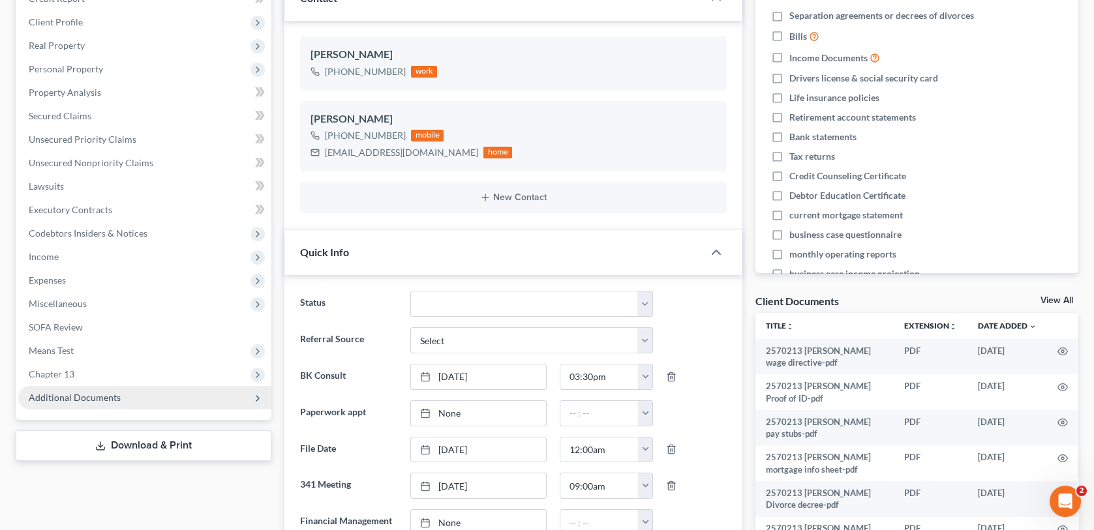
scroll to position [1990, 0]
click at [117, 397] on span "Additional Documents" at bounding box center [75, 397] width 92 height 11
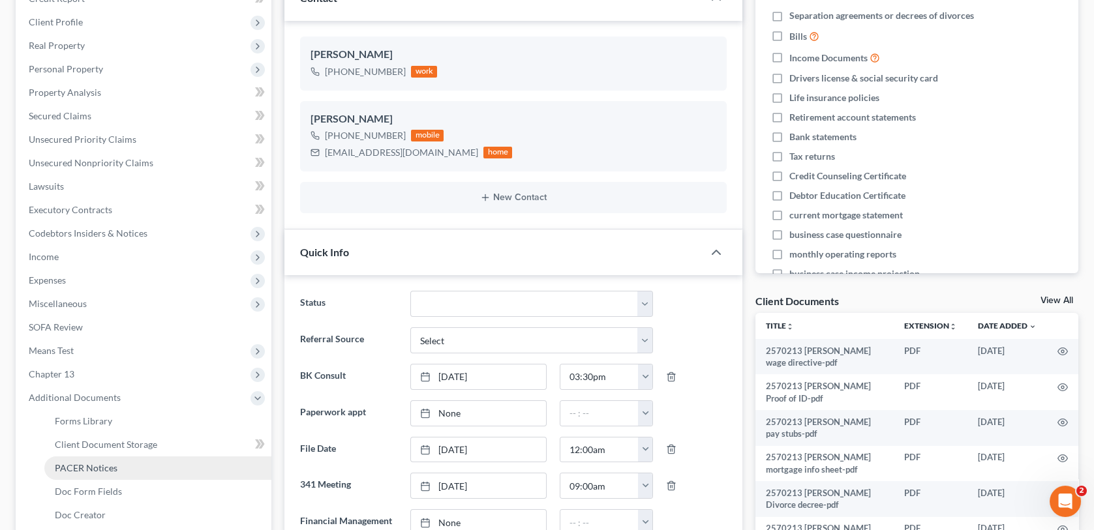
drag, startPoint x: 112, startPoint y: 471, endPoint x: 137, endPoint y: 464, distance: 26.4
click at [112, 471] on span "PACER Notices" at bounding box center [86, 467] width 63 height 11
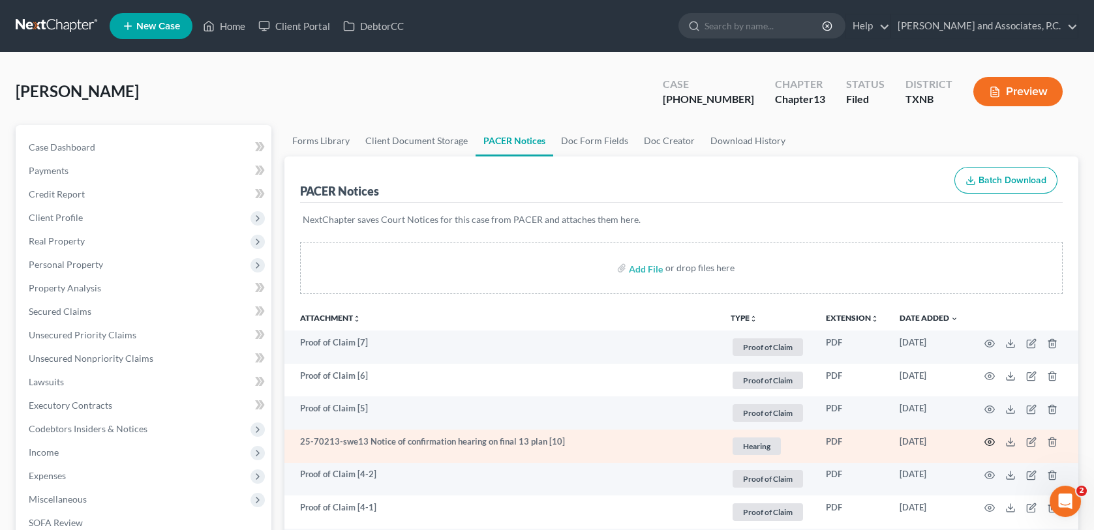
click at [987, 443] on icon "button" at bounding box center [989, 442] width 10 height 10
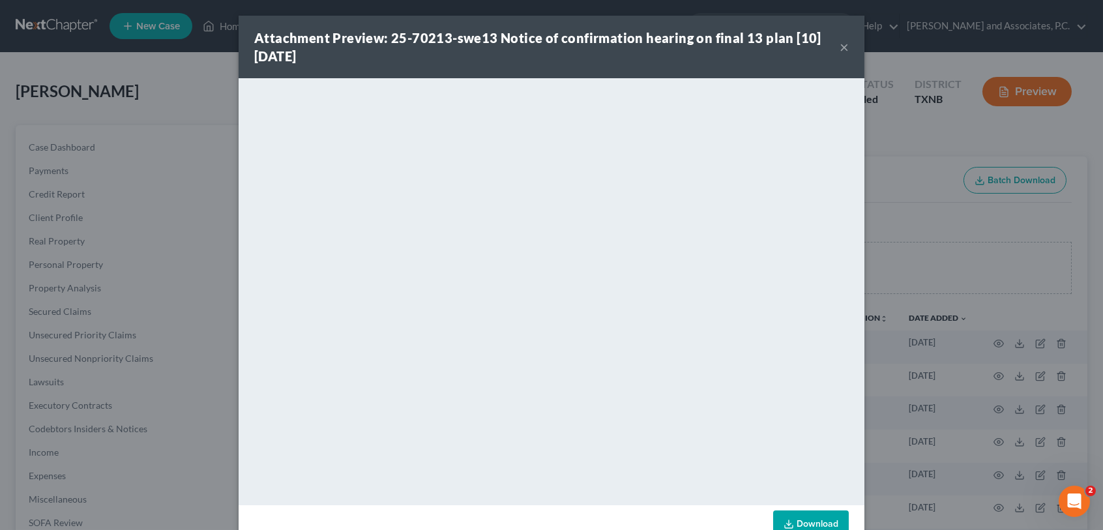
click at [841, 42] on button "×" at bounding box center [844, 47] width 9 height 16
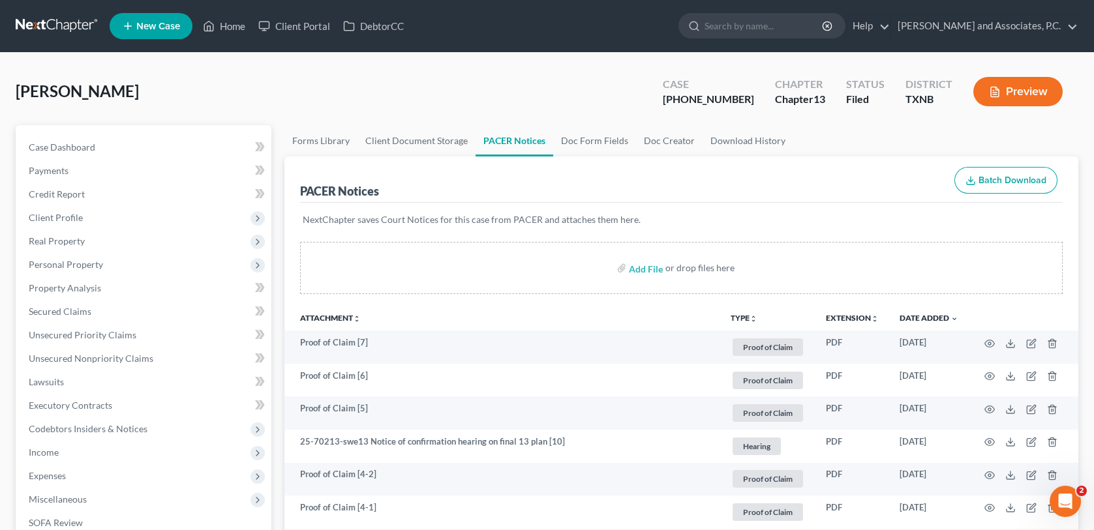
click at [278, 67] on div "[PERSON_NAME] Upgraded Case [PHONE_NUMBER] Chapter Chapter 13 Status [GEOGRAPHI…" at bounding box center [547, 528] width 1094 height 950
click at [156, 25] on span "New Case" at bounding box center [158, 27] width 44 height 10
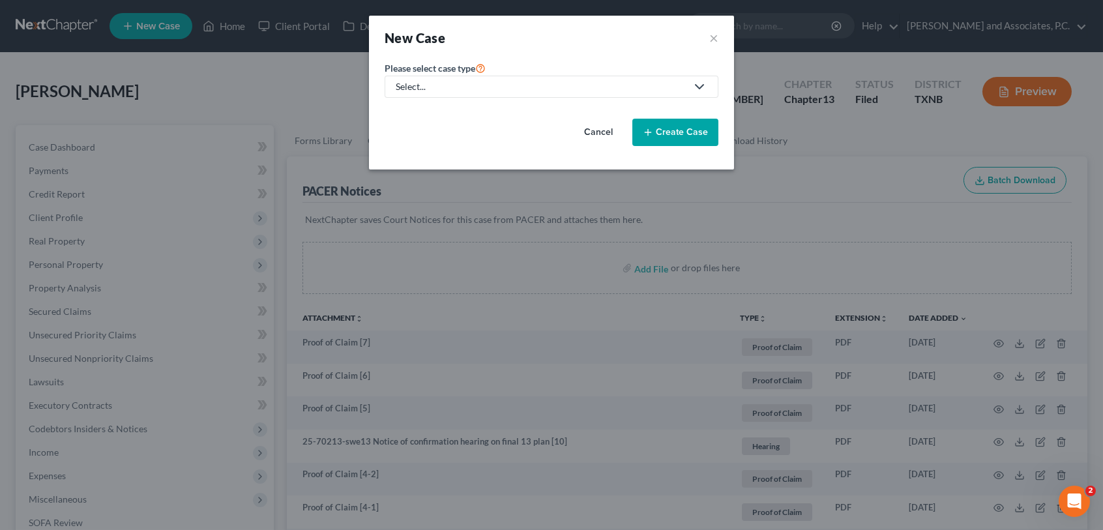
click at [698, 87] on icon at bounding box center [700, 87] width 16 height 16
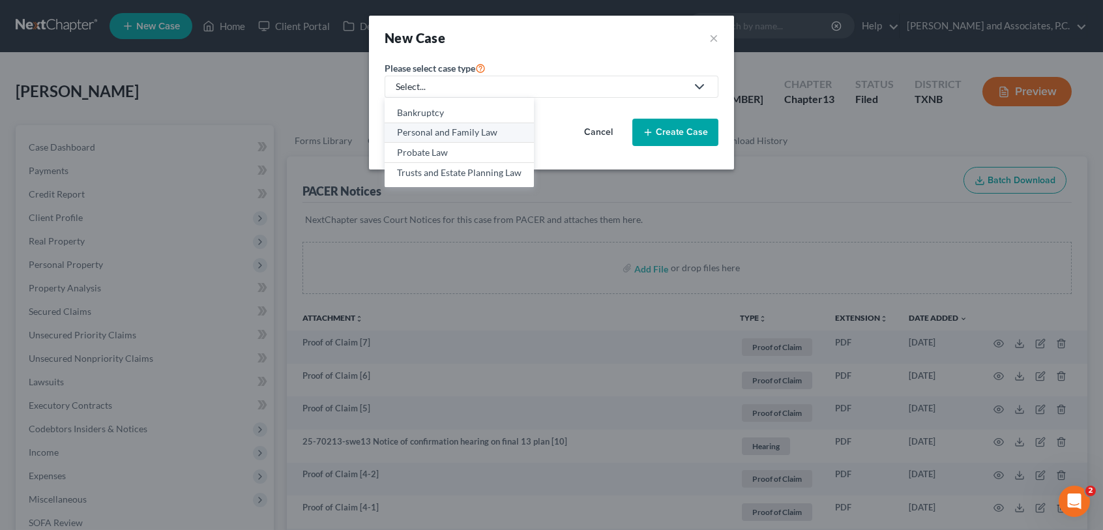
click at [501, 132] on div "Personal and Family Law" at bounding box center [459, 132] width 125 height 13
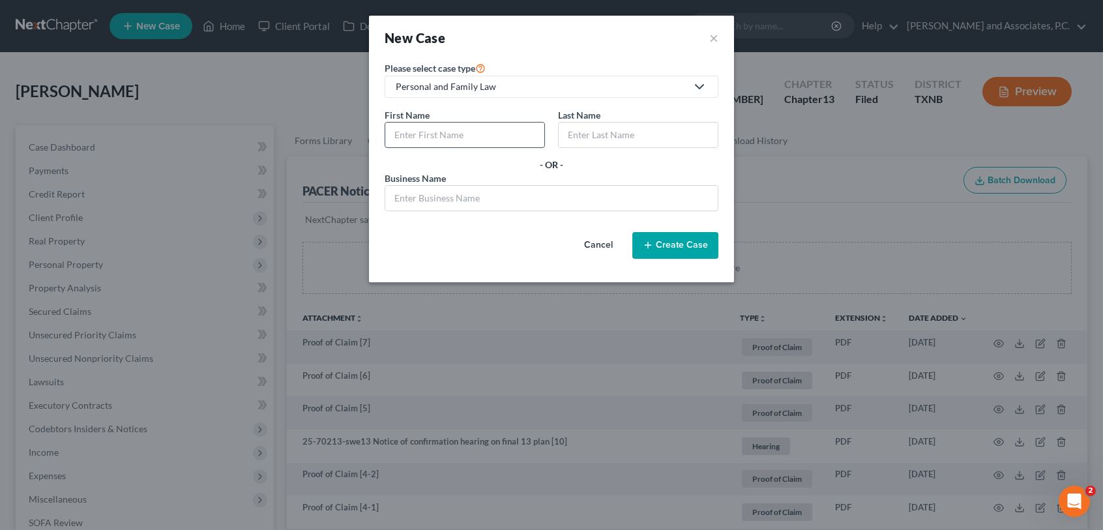
click at [480, 134] on input "text" at bounding box center [464, 135] width 159 height 25
type input "[PERSON_NAME]"
click at [665, 243] on button "Create Case" at bounding box center [676, 245] width 86 height 27
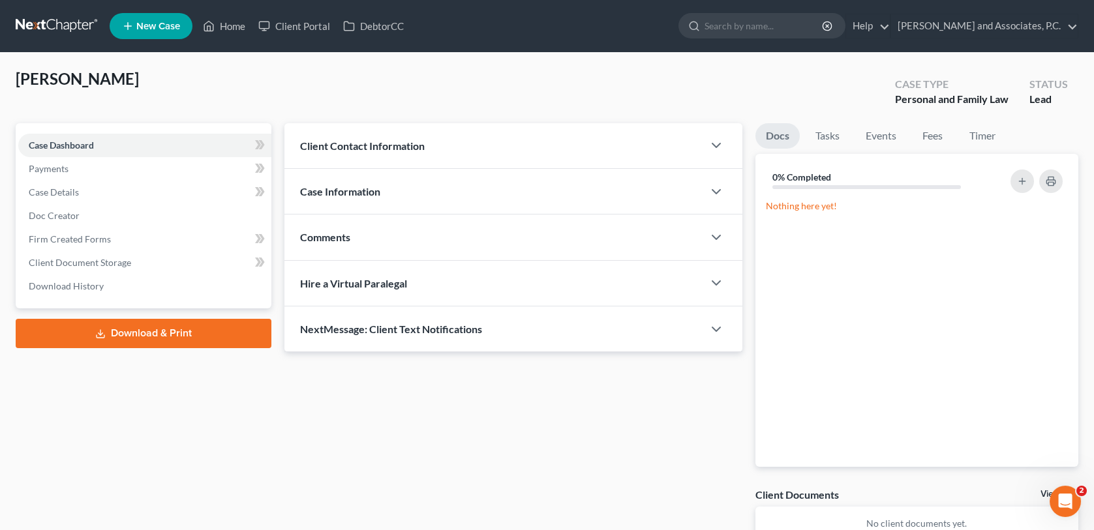
click at [344, 143] on span "Client Contact Information" at bounding box center [362, 146] width 125 height 12
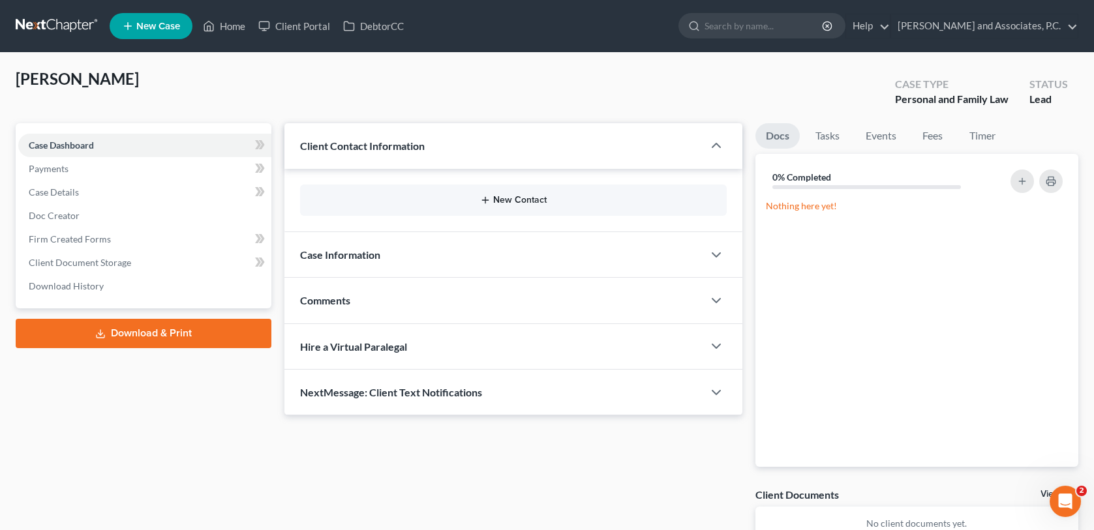
click at [363, 198] on button "New Contact" at bounding box center [512, 200] width 405 height 10
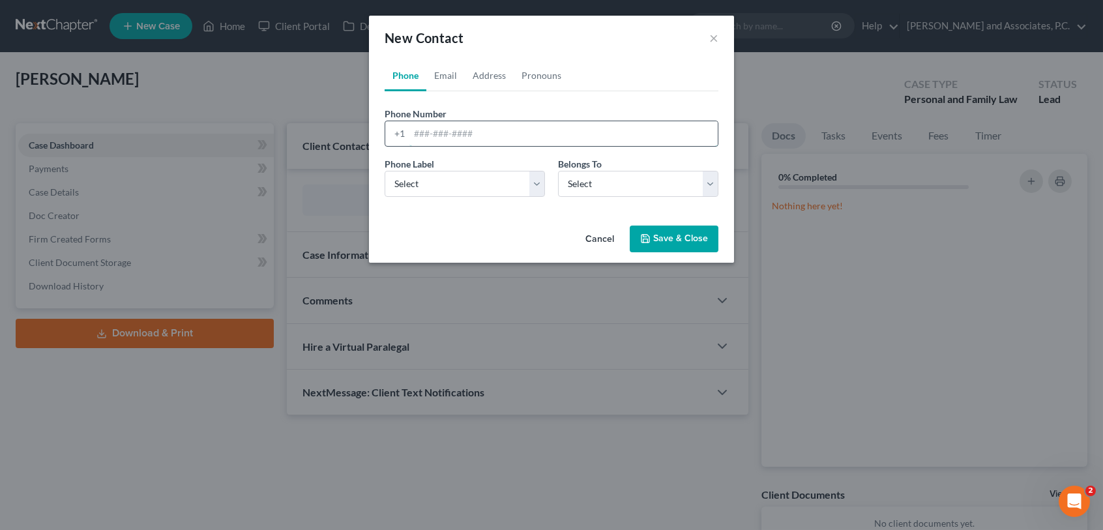
click at [413, 128] on input "tel" at bounding box center [564, 133] width 308 height 25
type input "[PHONE_NUMBER]"
click at [537, 182] on select "Select Mobile Home Work Other" at bounding box center [465, 184] width 160 height 26
select select "0"
click at [385, 171] on select "Select Mobile Home Work Other" at bounding box center [465, 184] width 160 height 26
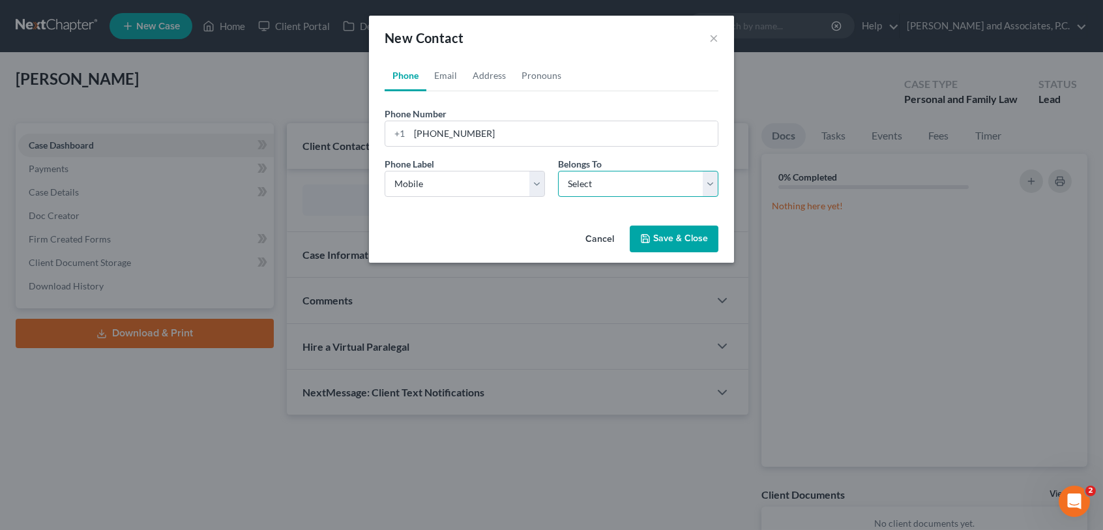
click at [700, 186] on select "Select Client Other" at bounding box center [638, 184] width 160 height 26
select select "0"
click at [558, 171] on select "Select Client Other" at bounding box center [638, 184] width 160 height 26
click at [689, 238] on button "Save & Close" at bounding box center [674, 239] width 89 height 27
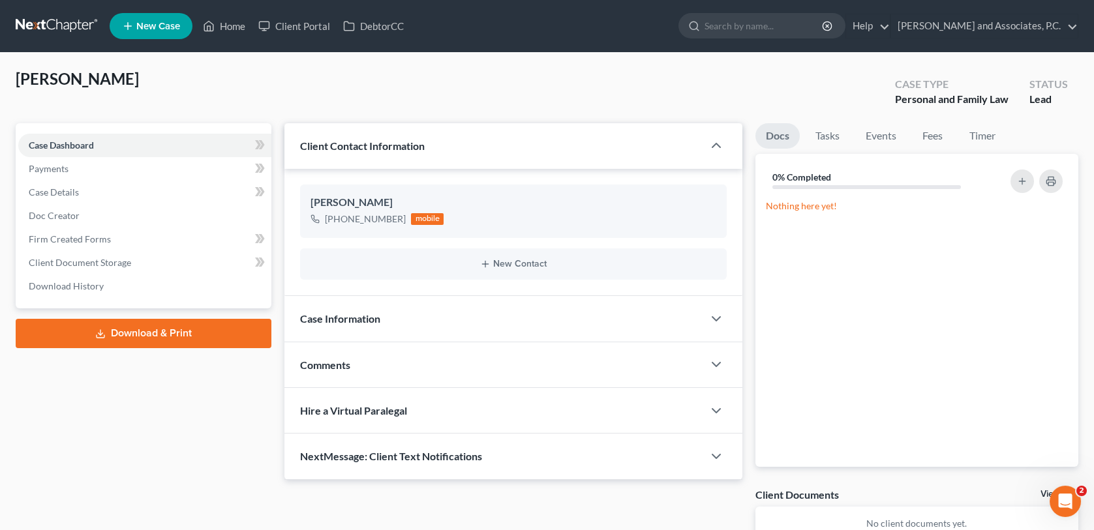
click at [173, 22] on span "New Case" at bounding box center [158, 27] width 44 height 10
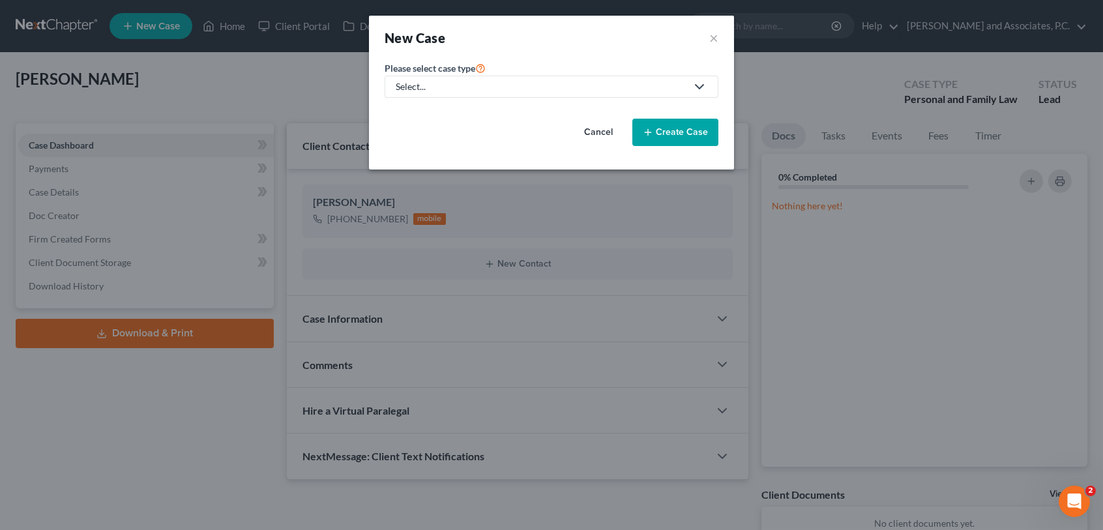
click at [537, 85] on div "Select..." at bounding box center [541, 86] width 291 height 13
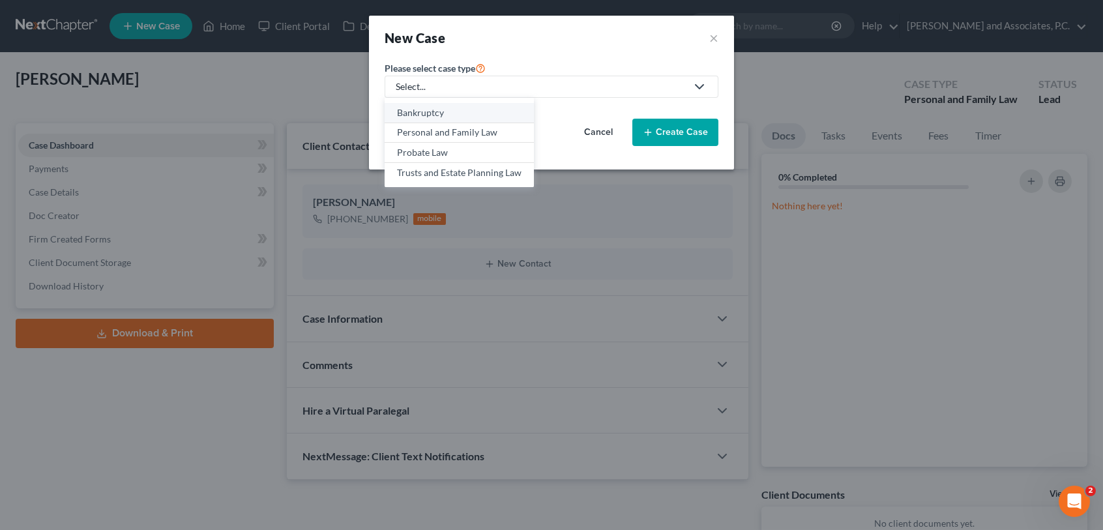
click at [492, 105] on link "Bankruptcy" at bounding box center [459, 113] width 149 height 20
select select "78"
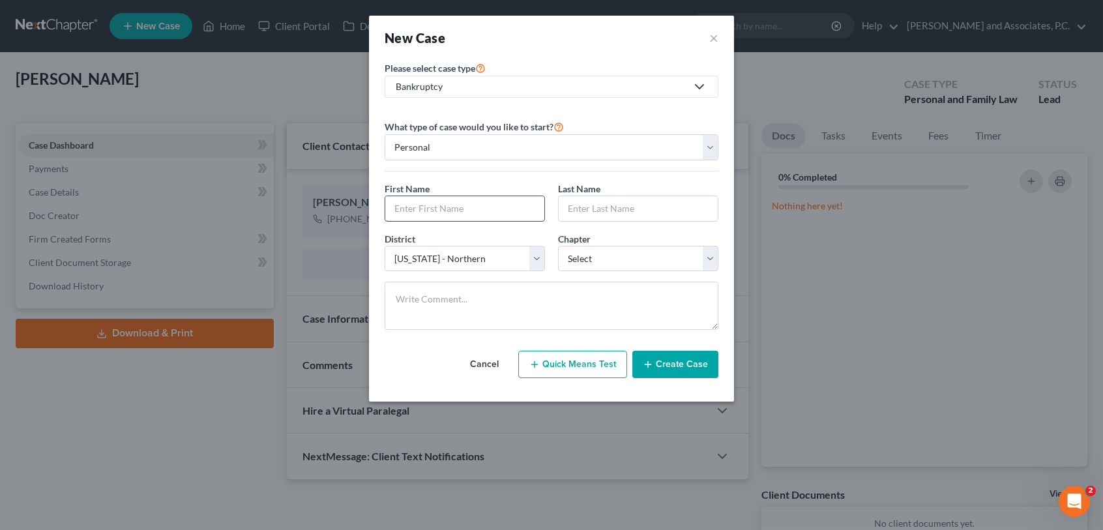
click at [417, 204] on input "text" at bounding box center [464, 208] width 159 height 25
type input "[PERSON_NAME]"
type input "Brown"
click at [590, 253] on select "Select 7 11 12 13" at bounding box center [638, 259] width 160 height 26
select select "3"
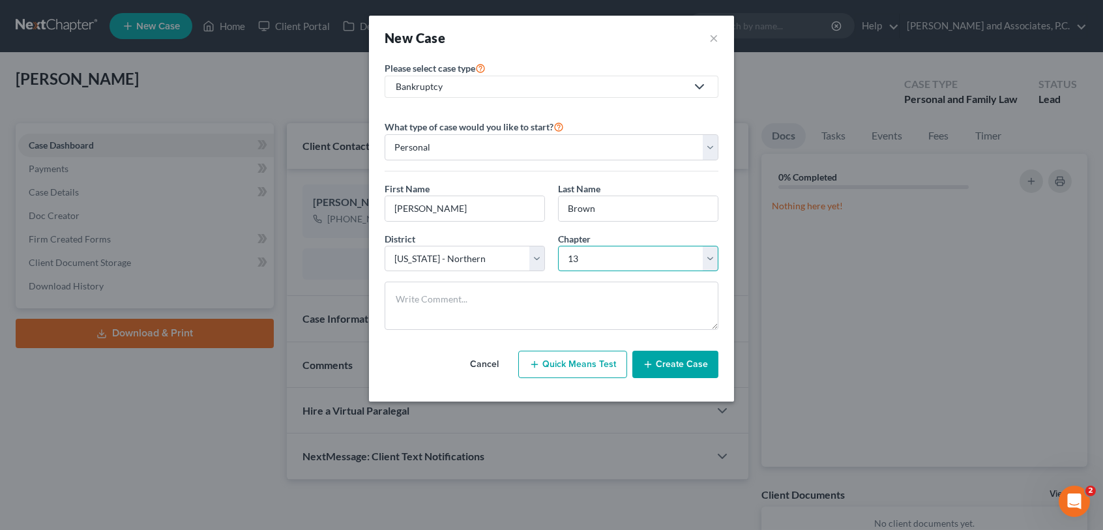
click at [558, 246] on select "Select 7 11 12 13" at bounding box center [638, 259] width 160 height 26
click at [657, 360] on button "Create Case" at bounding box center [676, 364] width 86 height 27
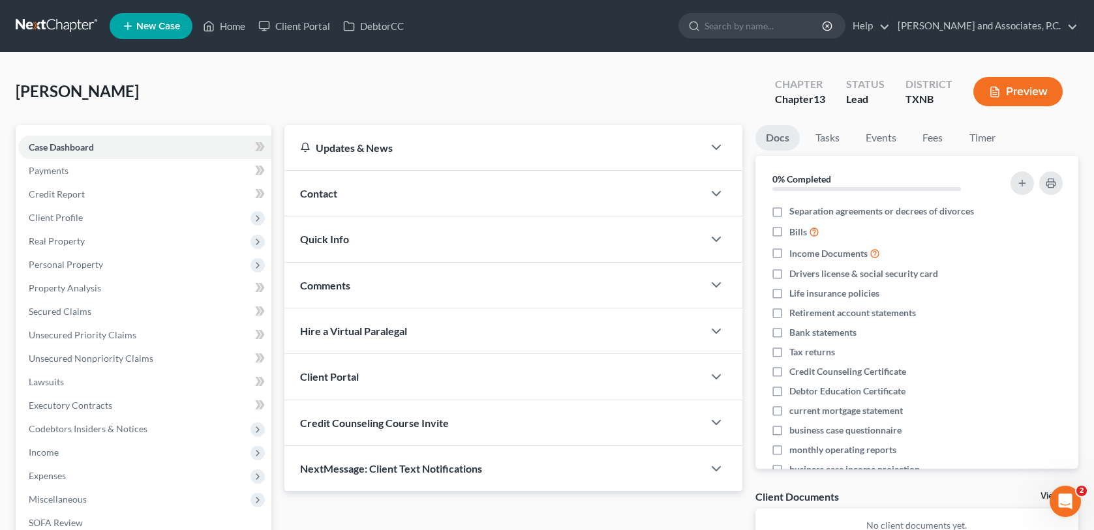
click at [326, 194] on span "Contact" at bounding box center [318, 193] width 37 height 12
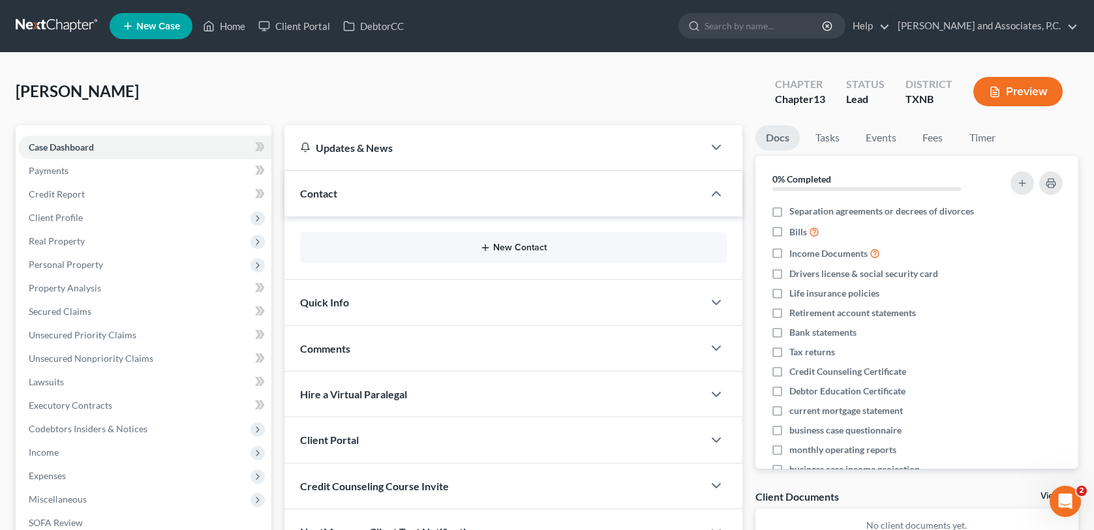
click at [518, 250] on button "New Contact" at bounding box center [512, 248] width 405 height 10
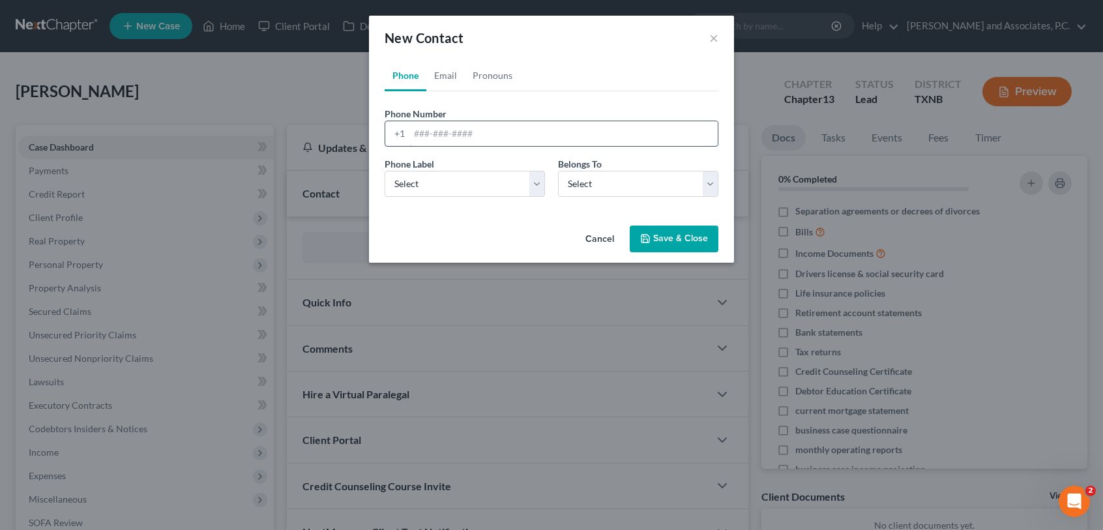
click at [414, 138] on input "tel" at bounding box center [564, 133] width 308 height 25
type input "[PHONE_NUMBER]"
click at [535, 181] on select "Select Mobile Home Work Other" at bounding box center [465, 184] width 160 height 26
select select "0"
click at [385, 171] on select "Select Mobile Home Work Other" at bounding box center [465, 184] width 160 height 26
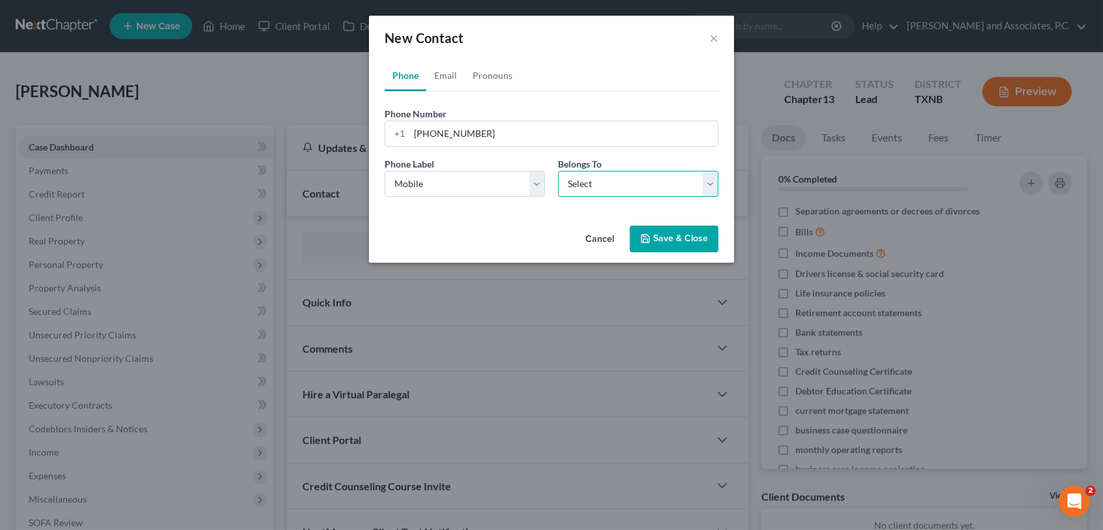
click at [586, 187] on select "Select Client Other" at bounding box center [638, 184] width 160 height 26
select select "0"
click at [558, 171] on select "Select Client Other" at bounding box center [638, 184] width 160 height 26
select select "0"
drag, startPoint x: 451, startPoint y: 76, endPoint x: 466, endPoint y: 93, distance: 23.6
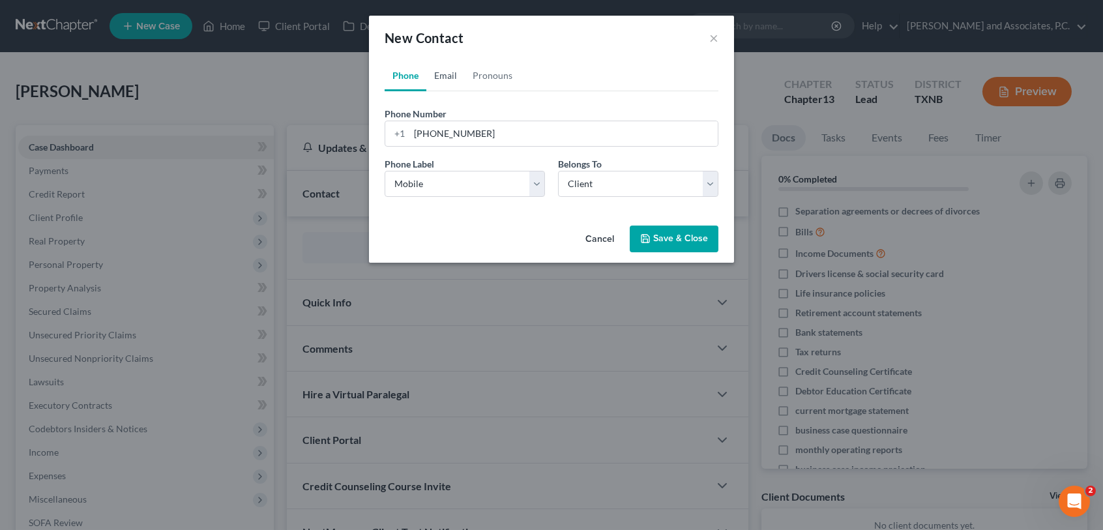
click at [451, 76] on link "Email" at bounding box center [445, 75] width 38 height 31
click at [415, 132] on input "email" at bounding box center [564, 133] width 308 height 25
type input "[EMAIL_ADDRESS]"
click at [534, 188] on select "Select Home Work Other" at bounding box center [465, 184] width 160 height 26
select select "0"
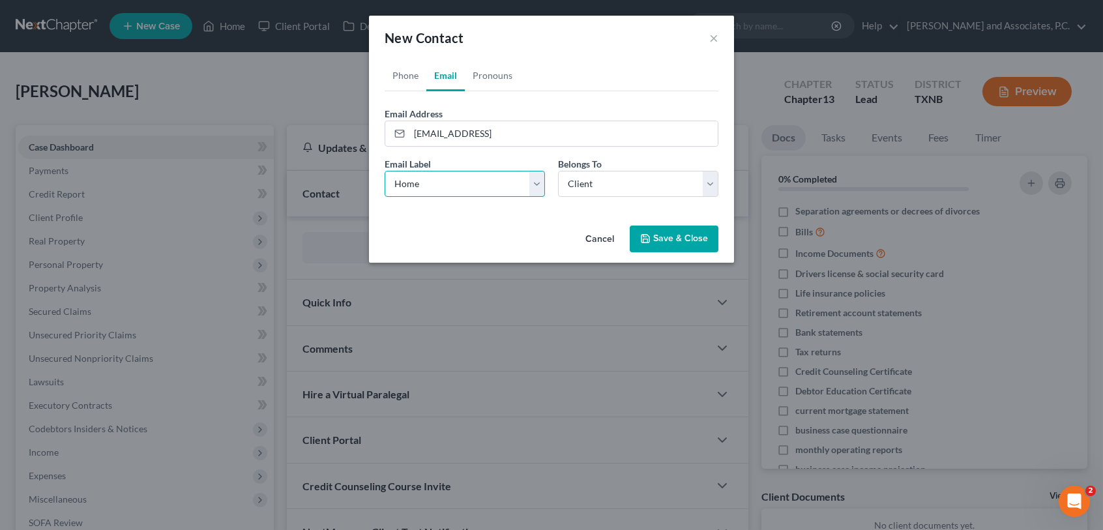
click at [385, 171] on select "Select Home Work Other" at bounding box center [465, 184] width 160 height 26
click at [661, 247] on button "Save & Close" at bounding box center [674, 239] width 89 height 27
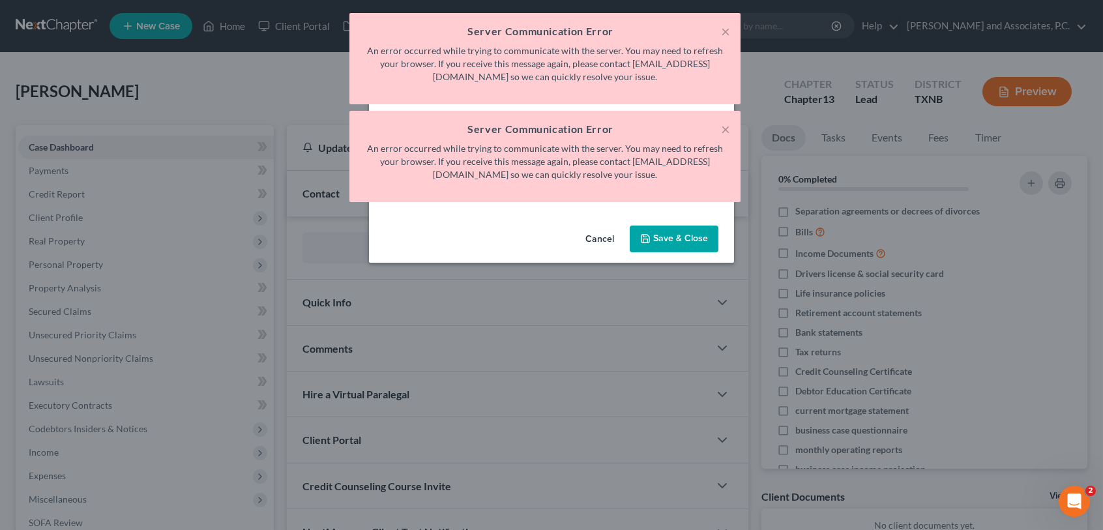
click at [648, 242] on icon "button" at bounding box center [646, 239] width 8 height 8
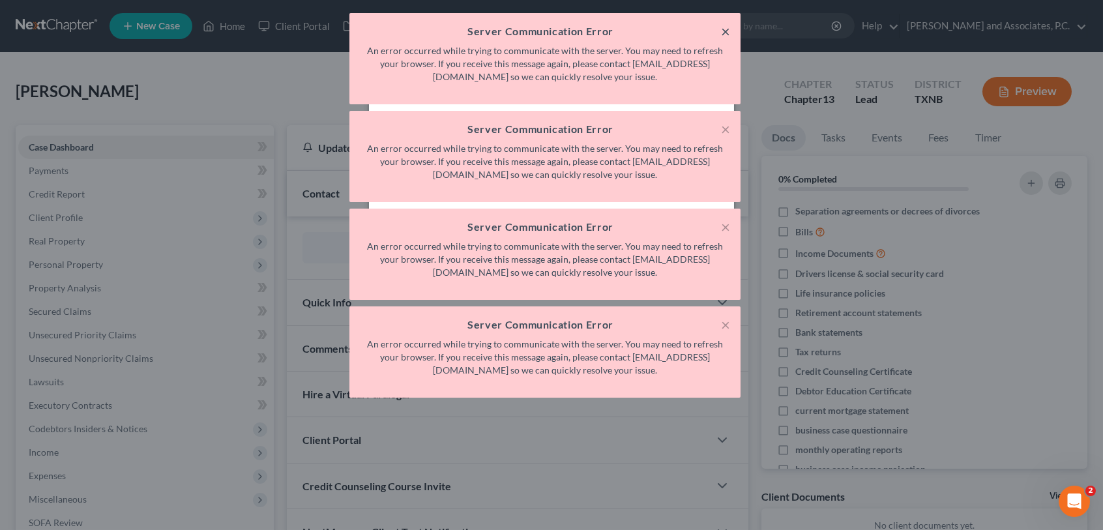
click at [725, 32] on button "×" at bounding box center [725, 31] width 9 height 16
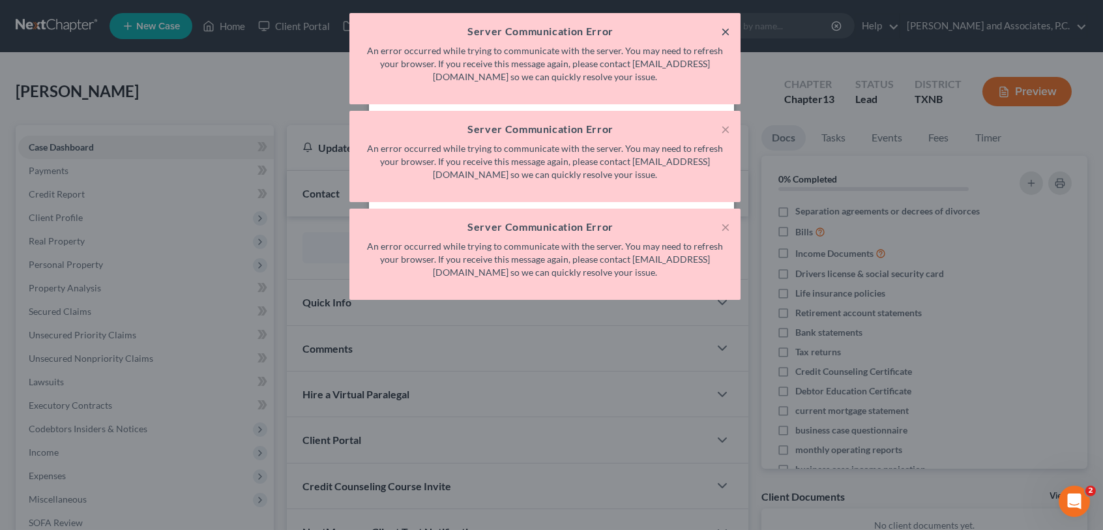
click at [725, 32] on button "×" at bounding box center [725, 31] width 9 height 16
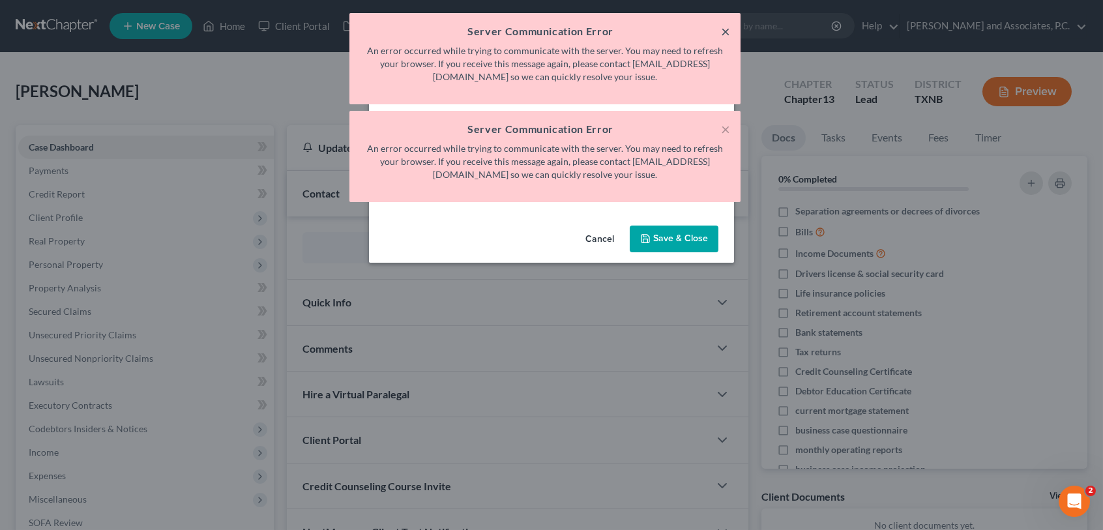
click at [725, 32] on button "×" at bounding box center [725, 31] width 9 height 16
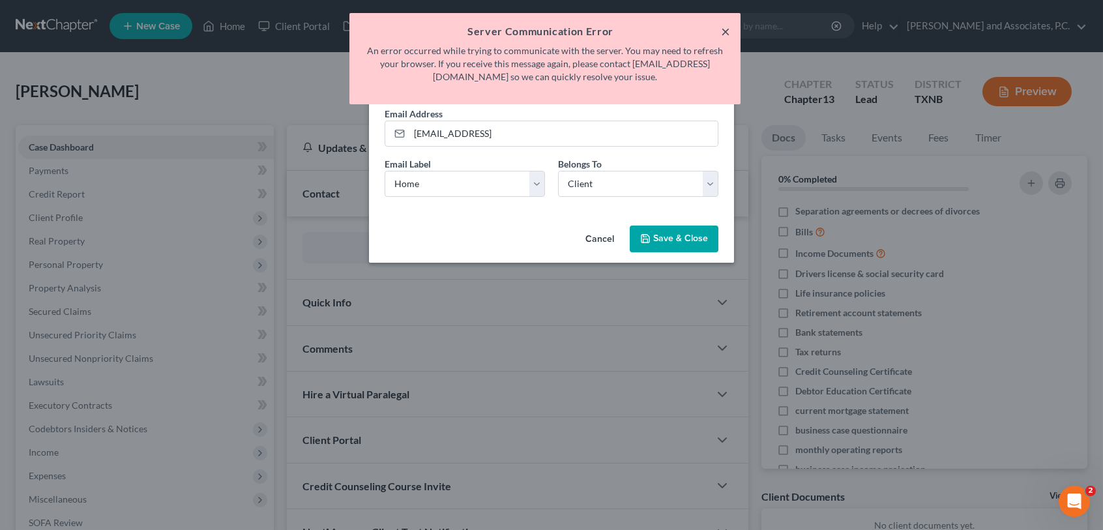
click at [725, 32] on button "×" at bounding box center [725, 31] width 9 height 16
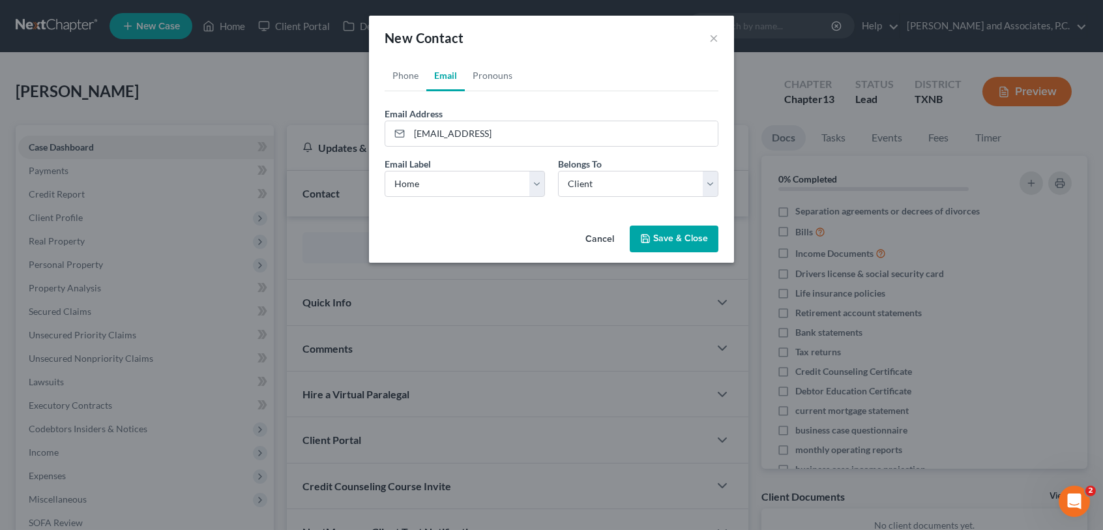
click at [648, 233] on icon "button" at bounding box center [645, 238] width 10 height 10
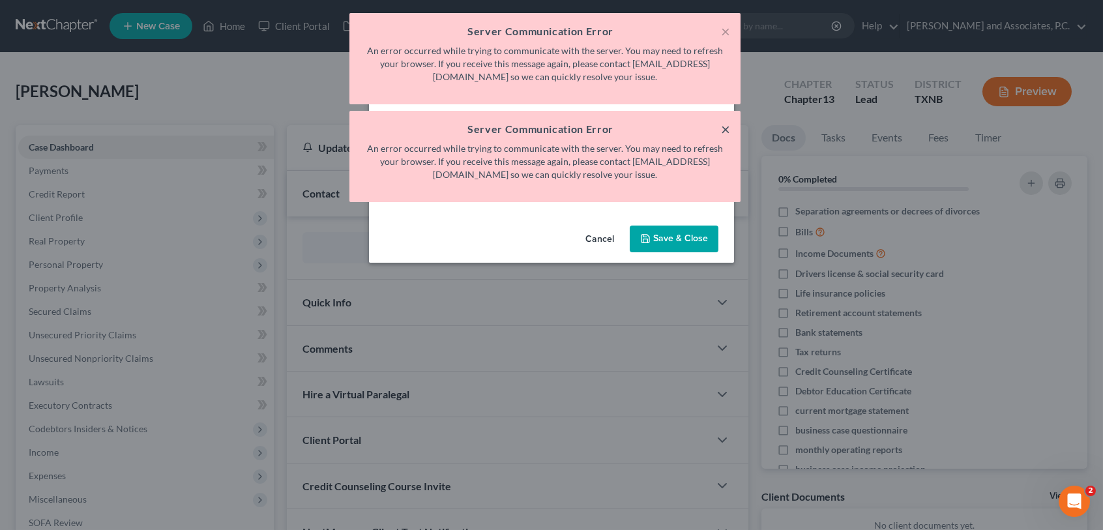
click at [725, 130] on button "×" at bounding box center [725, 129] width 9 height 16
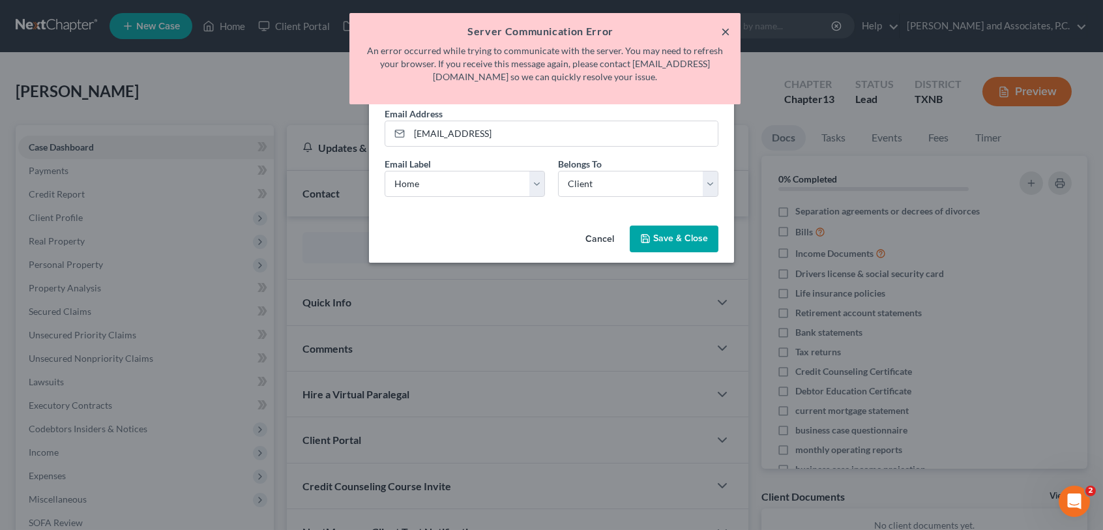
click at [724, 35] on button "×" at bounding box center [725, 31] width 9 height 16
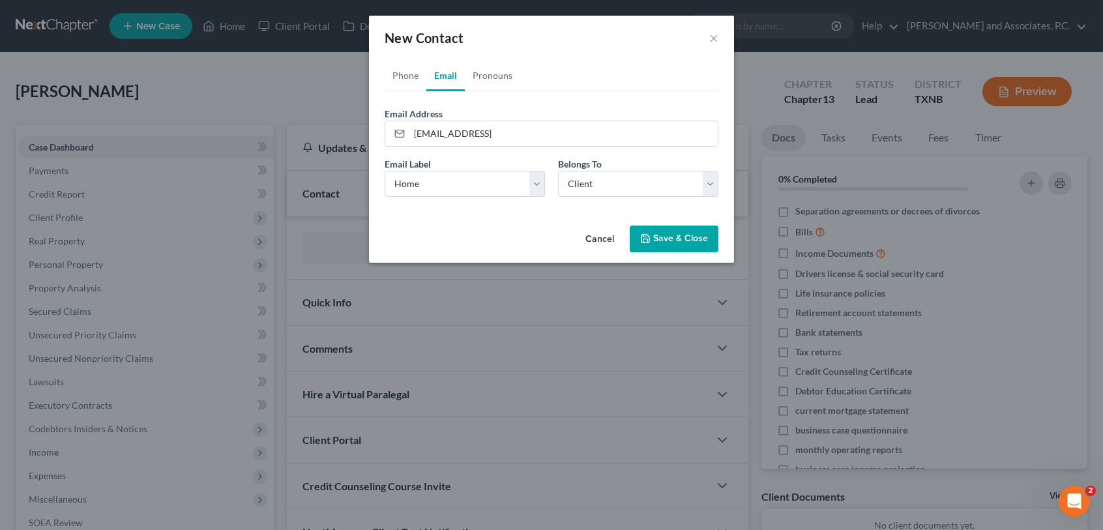
click at [606, 240] on button "Cancel" at bounding box center [600, 240] width 50 height 26
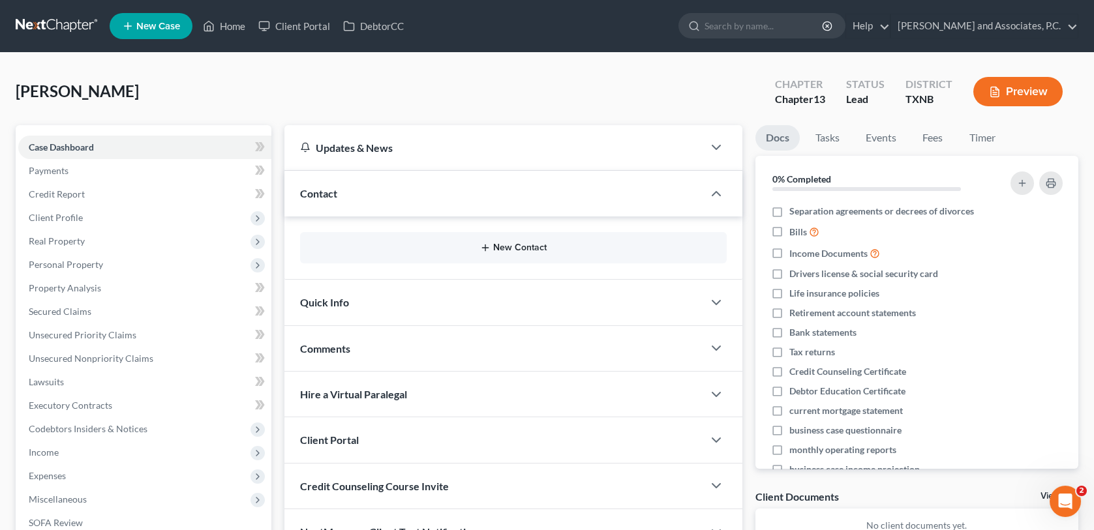
click at [500, 250] on button "New Contact" at bounding box center [512, 248] width 405 height 10
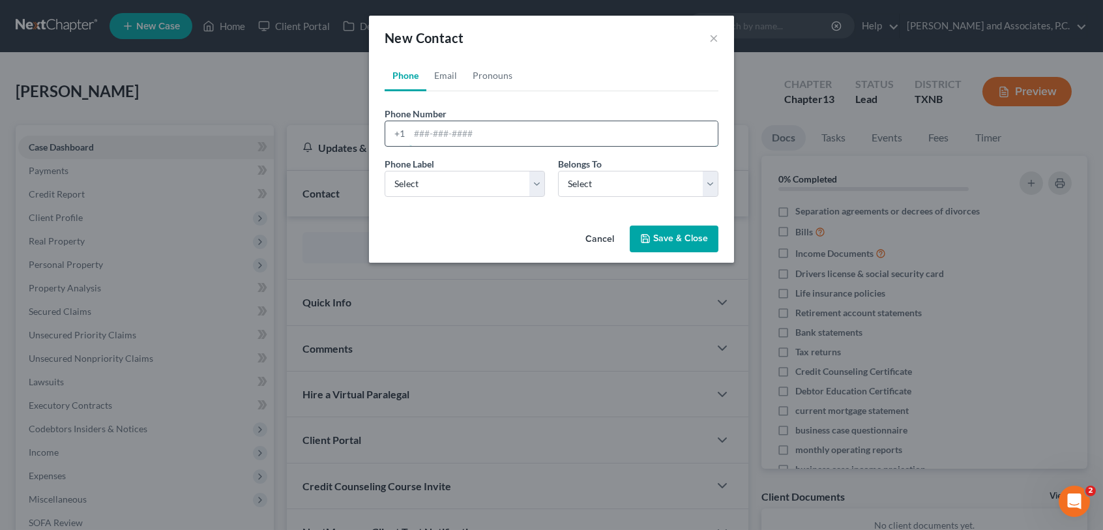
click at [416, 137] on input "tel" at bounding box center [564, 133] width 308 height 25
type input "[PHONE_NUMBER]"
click at [443, 73] on link "Email" at bounding box center [445, 75] width 38 height 31
click at [458, 139] on input "email" at bounding box center [564, 133] width 308 height 25
type input "[EMAIL_ADDRESS]"
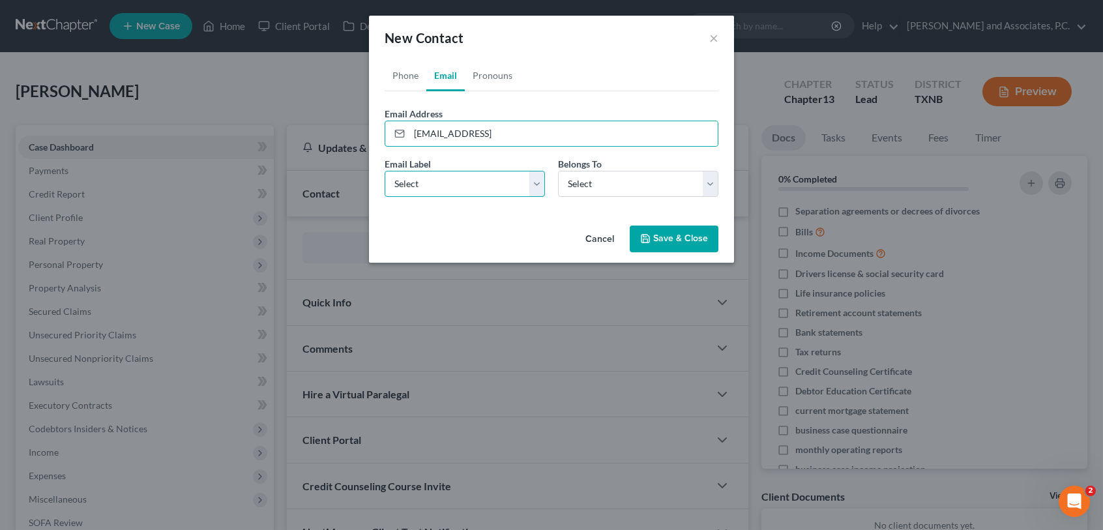
click at [539, 182] on select "Select Home Work Other" at bounding box center [465, 184] width 160 height 26
select select "0"
click at [385, 171] on select "Select Home Work Other" at bounding box center [465, 184] width 160 height 26
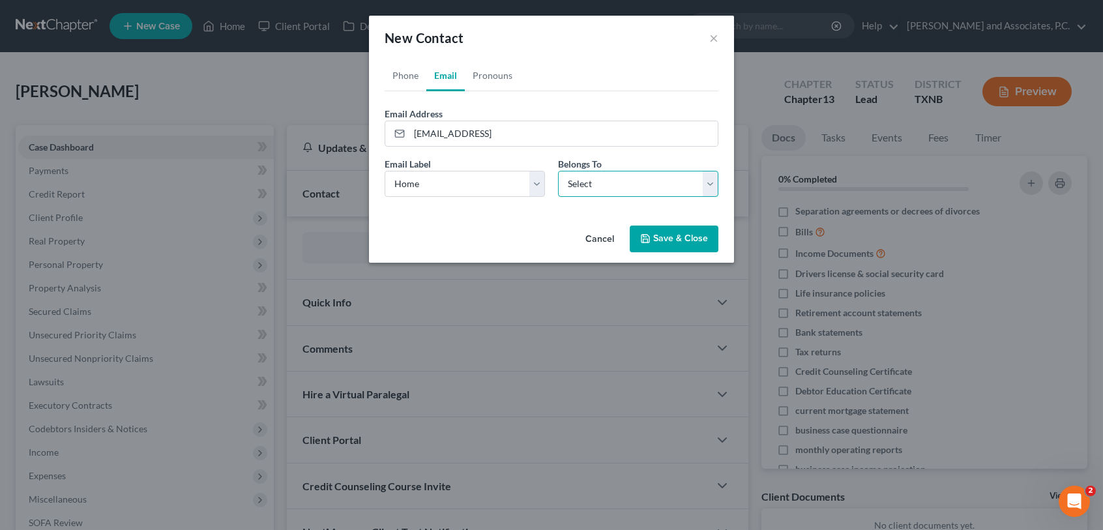
click at [574, 188] on select "Select Client Other" at bounding box center [638, 184] width 160 height 26
select select "0"
click at [558, 171] on select "Select Client Other" at bounding box center [638, 184] width 160 height 26
click at [654, 241] on button "Save & Close" at bounding box center [674, 239] width 89 height 27
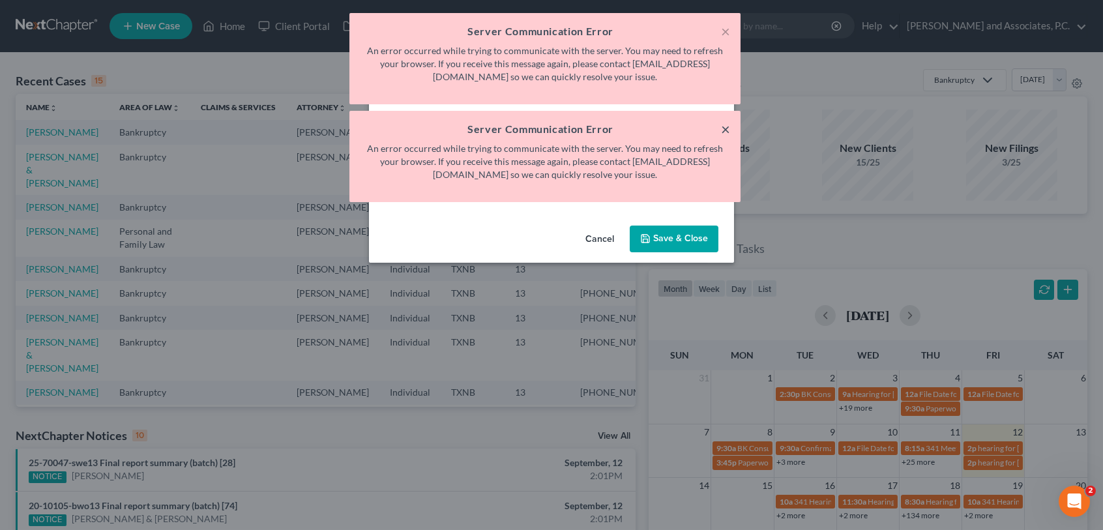
click at [725, 130] on button "×" at bounding box center [725, 129] width 9 height 16
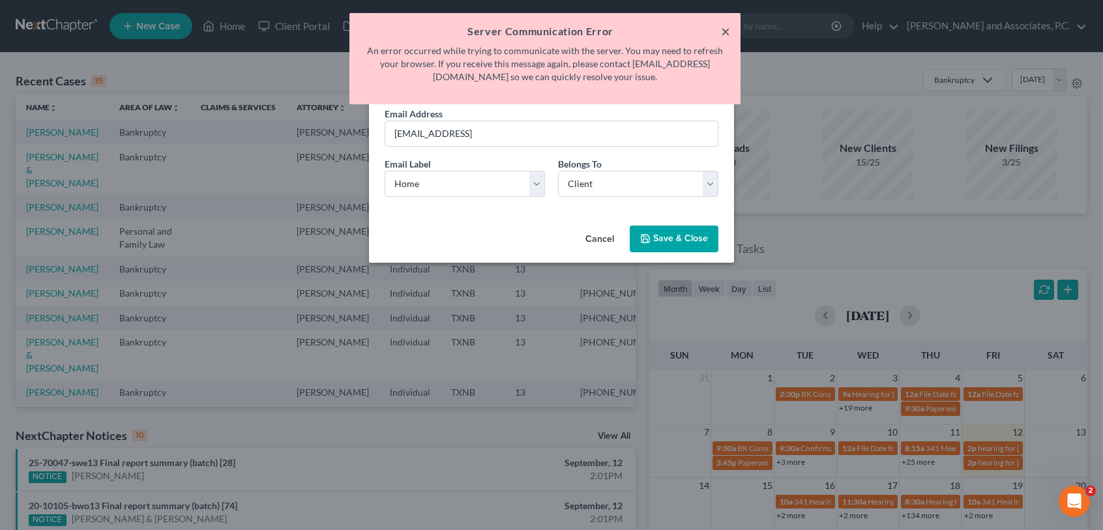
click at [728, 32] on button "×" at bounding box center [725, 31] width 9 height 16
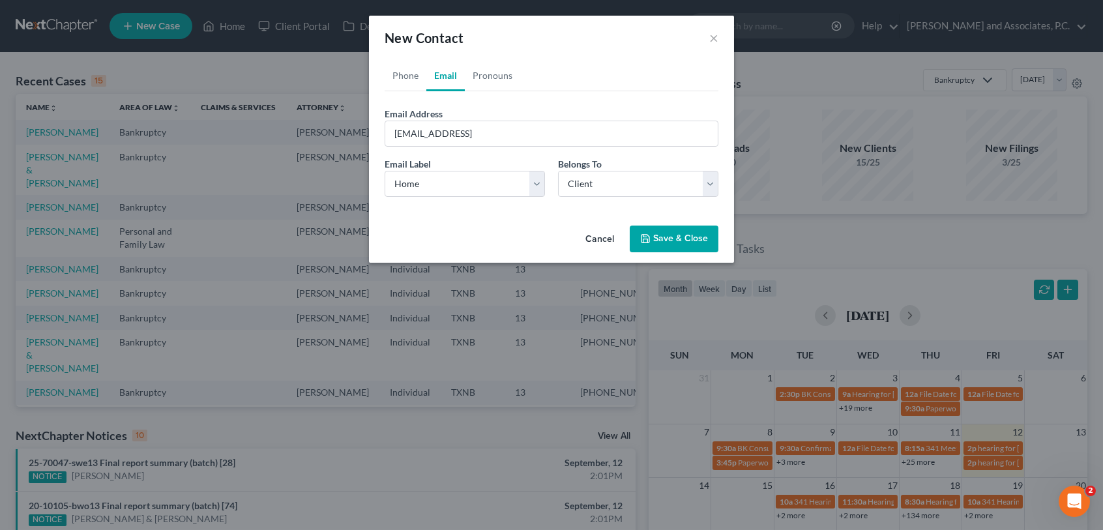
click at [652, 239] on button "Save & Close" at bounding box center [674, 239] width 89 height 27
click at [712, 41] on button "×" at bounding box center [714, 38] width 9 height 16
click at [715, 37] on button "×" at bounding box center [714, 38] width 9 height 16
click at [659, 237] on button "Save & Close" at bounding box center [674, 239] width 89 height 27
drag, startPoint x: 48, startPoint y: 133, endPoint x: 125, endPoint y: 119, distance: 78.2
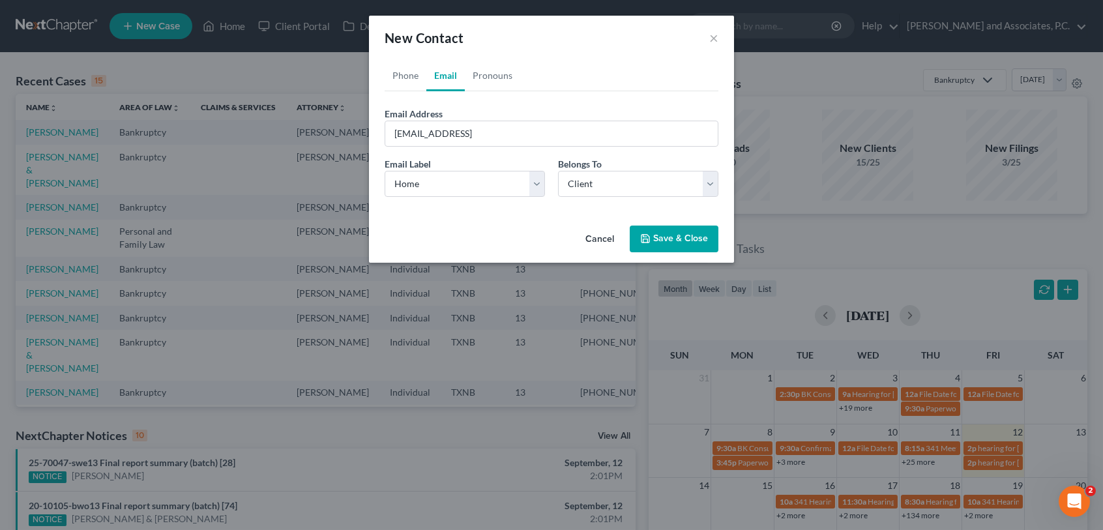
click at [48, 132] on div "New Contact × Phone Email Pronouns Phone Number * 940-245-9227 Phone Label * Se…" at bounding box center [551, 265] width 1103 height 530
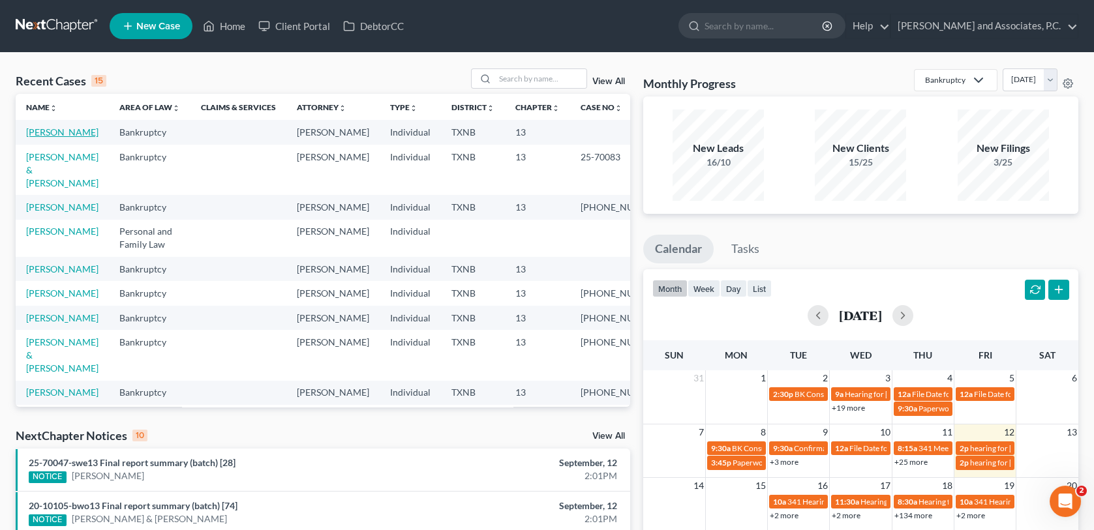
click at [61, 132] on link "[PERSON_NAME]" at bounding box center [62, 132] width 72 height 11
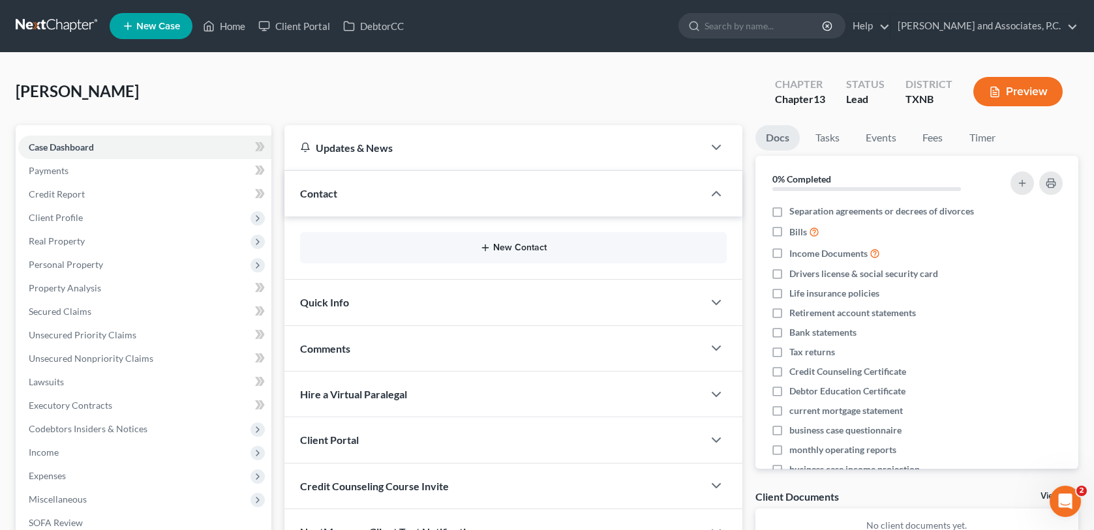
click at [462, 243] on button "New Contact" at bounding box center [512, 248] width 405 height 10
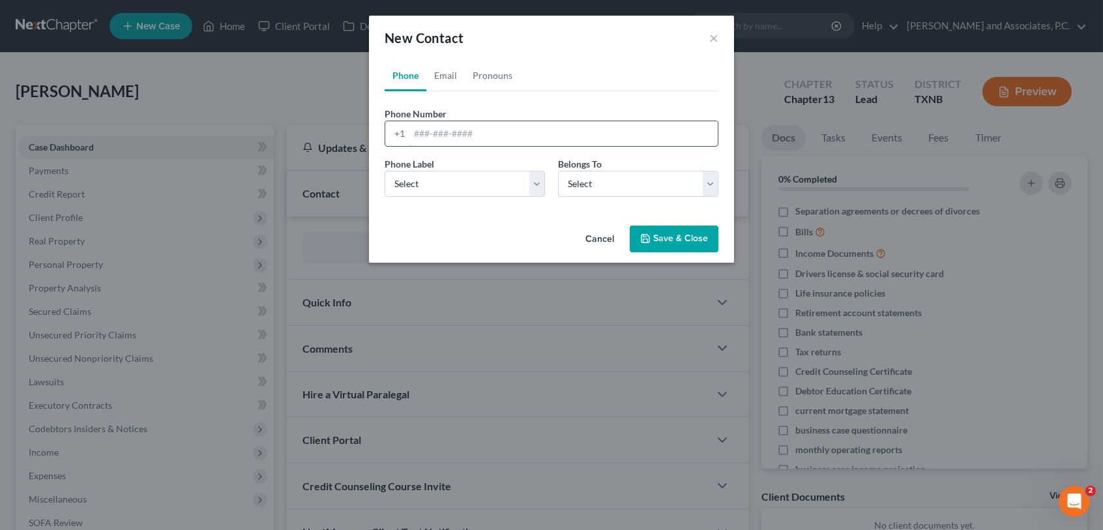
click at [417, 138] on input "tel" at bounding box center [564, 133] width 308 height 25
type input "[PHONE_NUMBER]"
click at [470, 183] on select "Select Mobile Home Work Other" at bounding box center [465, 184] width 160 height 26
select select "0"
click at [385, 171] on select "Select Mobile Home Work Other" at bounding box center [465, 184] width 160 height 26
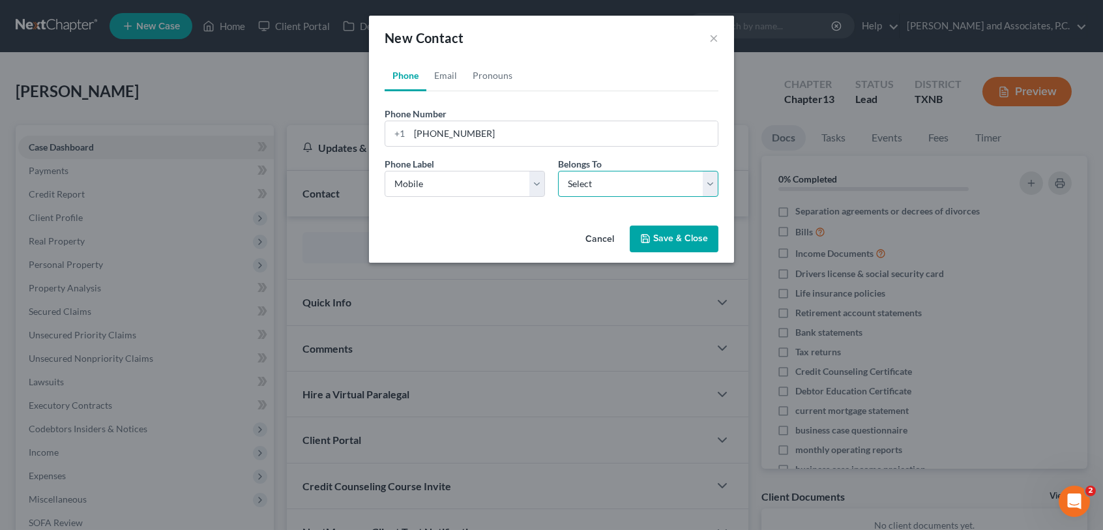
click at [599, 180] on select "Select Client Other" at bounding box center [638, 184] width 160 height 26
select select "0"
click at [558, 171] on select "Select Client Other" at bounding box center [638, 184] width 160 height 26
click at [655, 243] on button "Save & Close" at bounding box center [674, 239] width 89 height 27
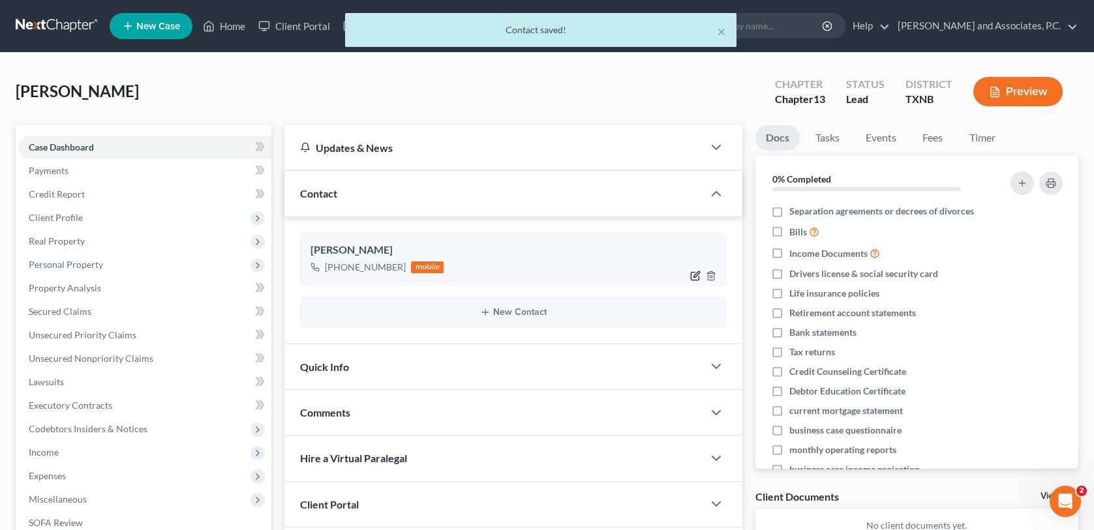
click at [694, 275] on icon "button" at bounding box center [696, 274] width 6 height 6
select select "0"
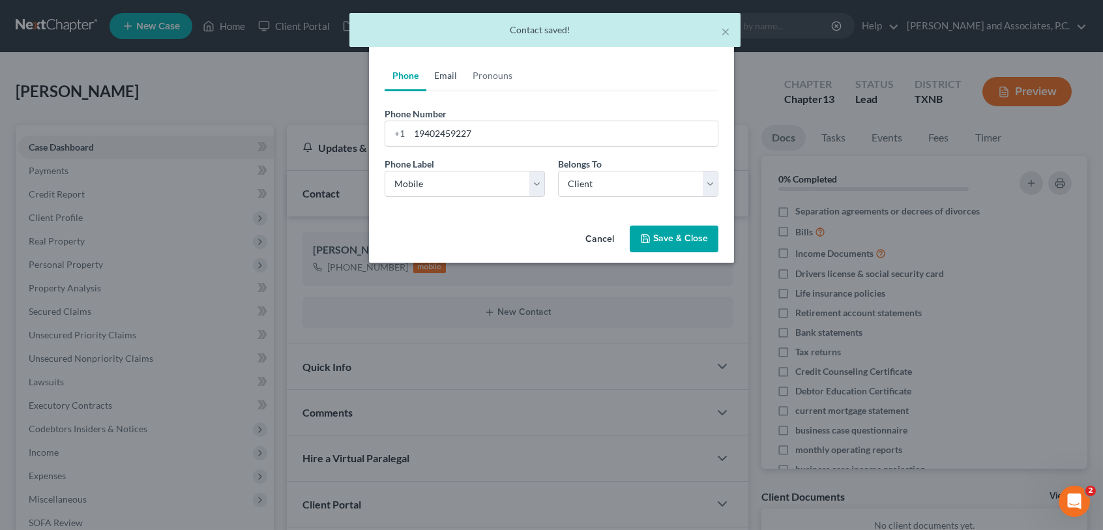
click at [438, 68] on link "Email" at bounding box center [445, 75] width 38 height 31
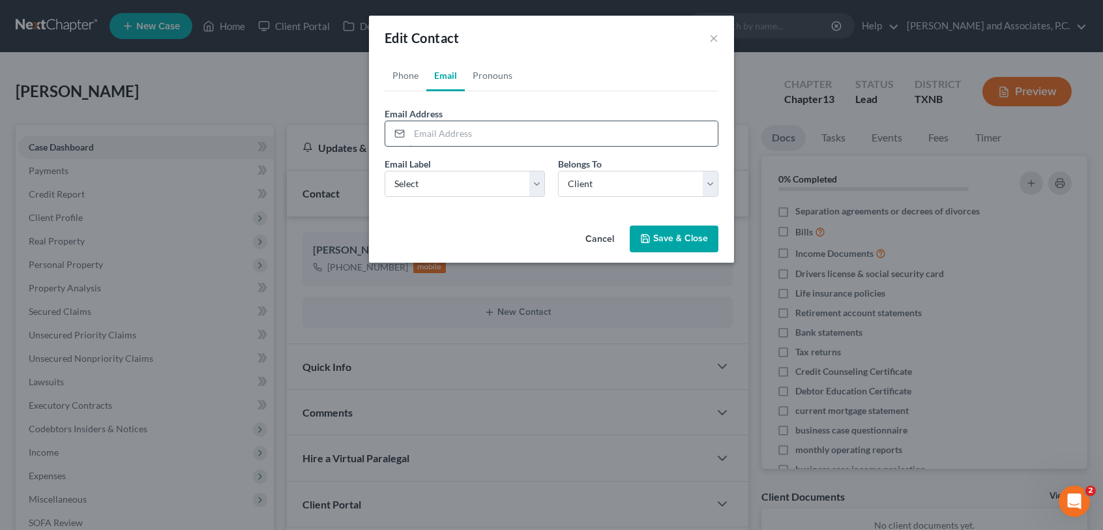
click at [432, 133] on input "email" at bounding box center [564, 133] width 308 height 25
type input "[EMAIL_ADDRESS]"
click at [497, 183] on select "Select Home Work Other" at bounding box center [465, 184] width 160 height 26
select select "0"
click at [385, 171] on select "Select Home Work Other" at bounding box center [465, 184] width 160 height 26
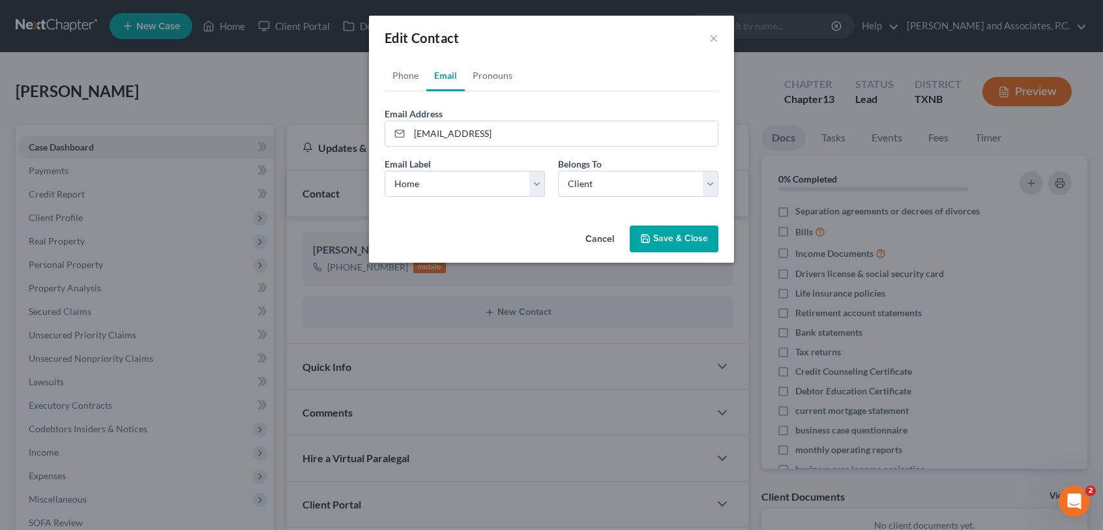
click at [653, 241] on button "Save & Close" at bounding box center [674, 239] width 89 height 27
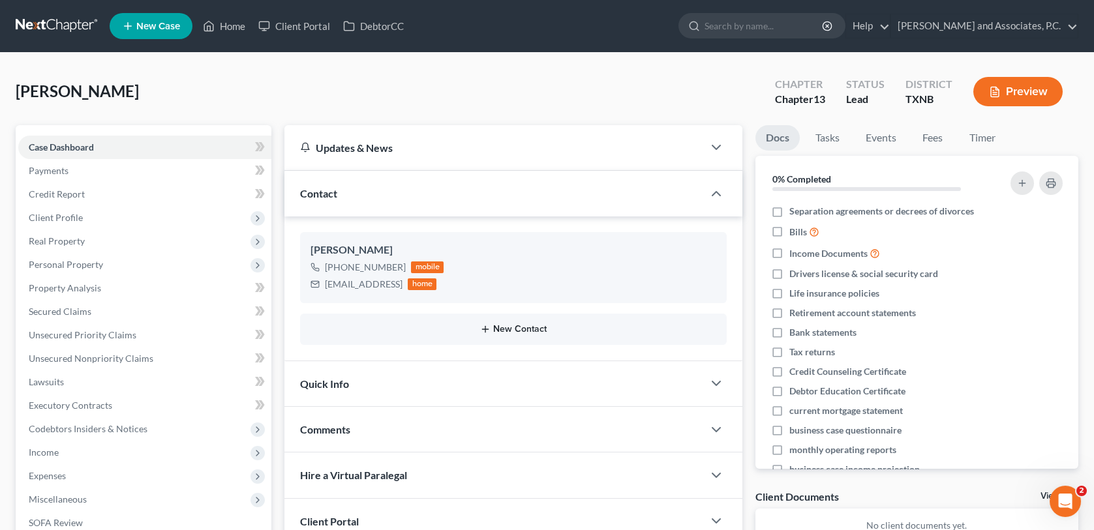
click at [515, 331] on button "New Contact" at bounding box center [512, 329] width 405 height 10
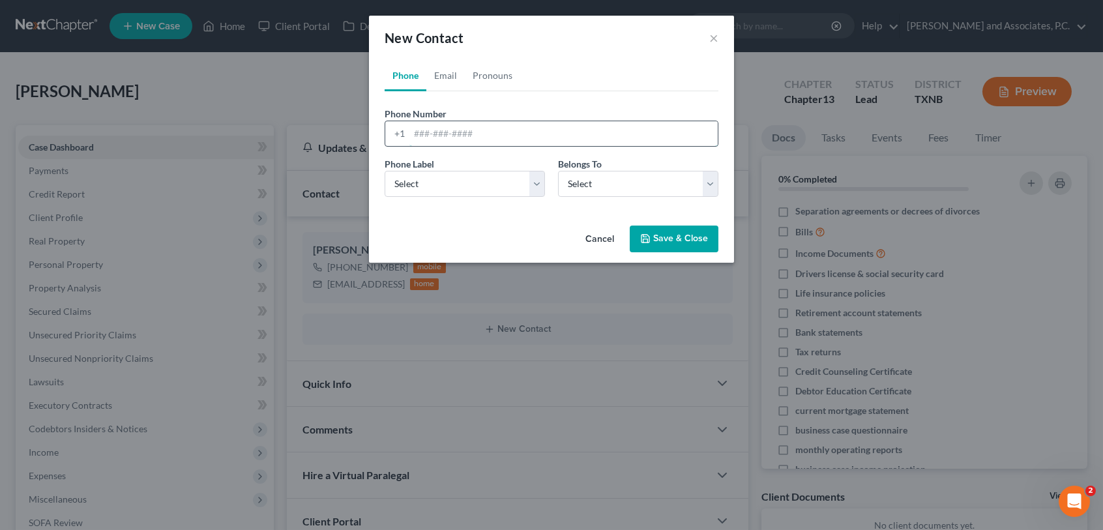
click at [414, 130] on input "tel" at bounding box center [564, 133] width 308 height 25
type input "940-224-6750"
click at [533, 188] on select "Select Mobile Home Work Other" at bounding box center [465, 184] width 160 height 26
select select "0"
click at [385, 171] on select "Select Mobile Home Work Other" at bounding box center [465, 184] width 160 height 26
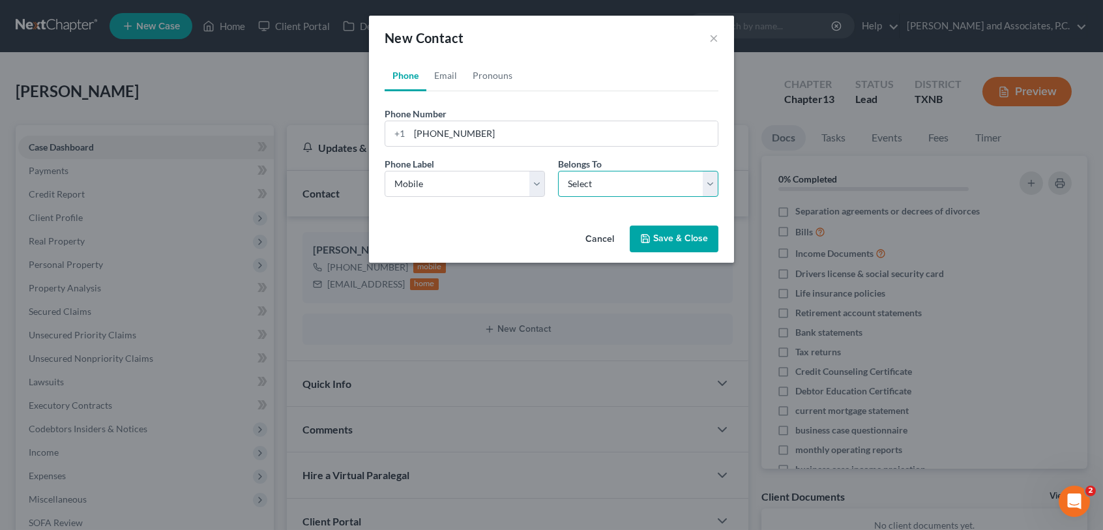
click at [647, 181] on select "Select Client Other" at bounding box center [638, 184] width 160 height 26
select select "1"
click at [558, 171] on select "Select Client Other" at bounding box center [638, 184] width 160 height 26
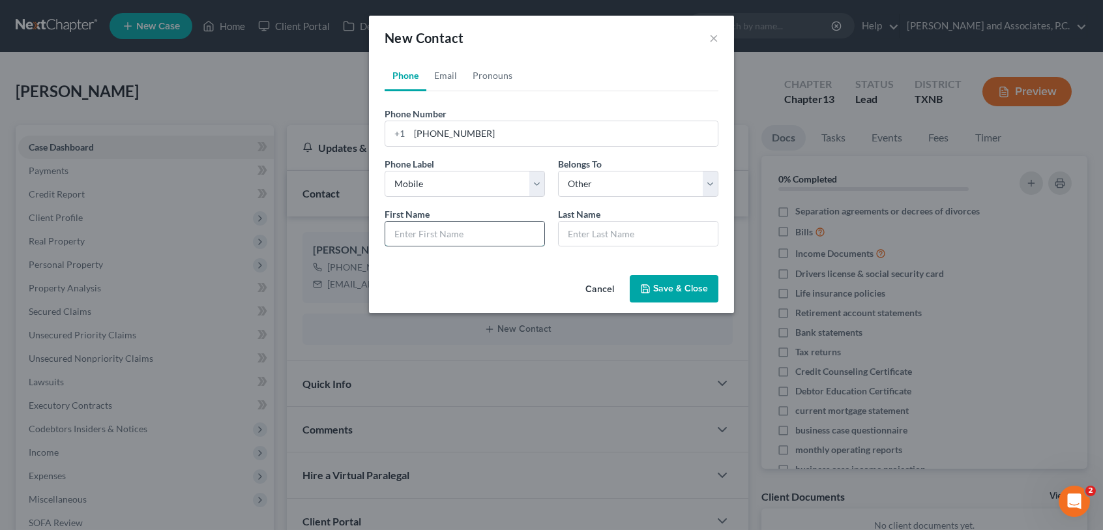
click at [442, 233] on input "text" at bounding box center [464, 234] width 159 height 25
type input "Corey"
type input "Wade"
click at [448, 82] on link "Email" at bounding box center [445, 75] width 38 height 31
click at [435, 134] on input "email" at bounding box center [564, 133] width 308 height 25
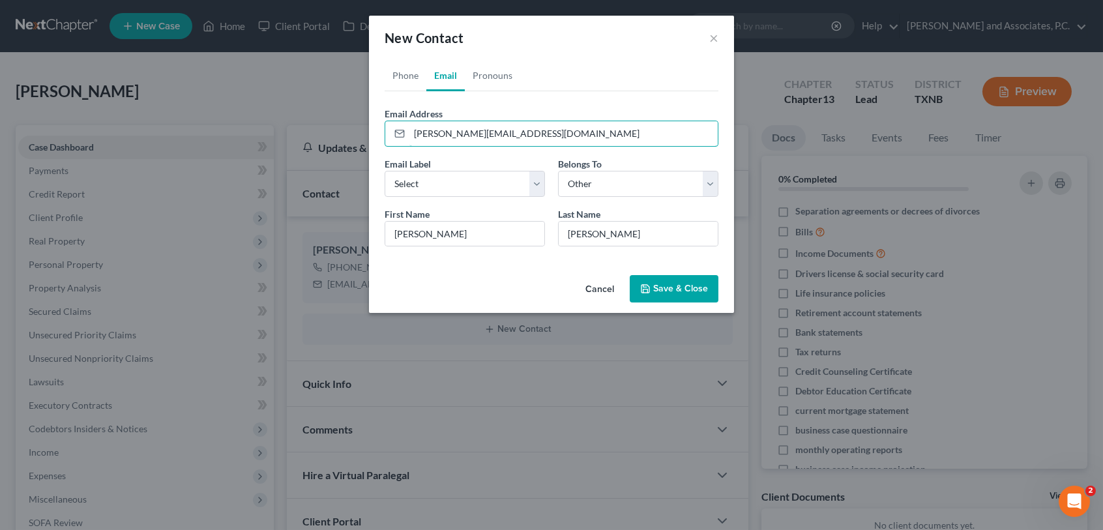
type input "wade.coreywade.corey08@gmail.com"
click at [665, 290] on button "Save & Close" at bounding box center [674, 288] width 89 height 27
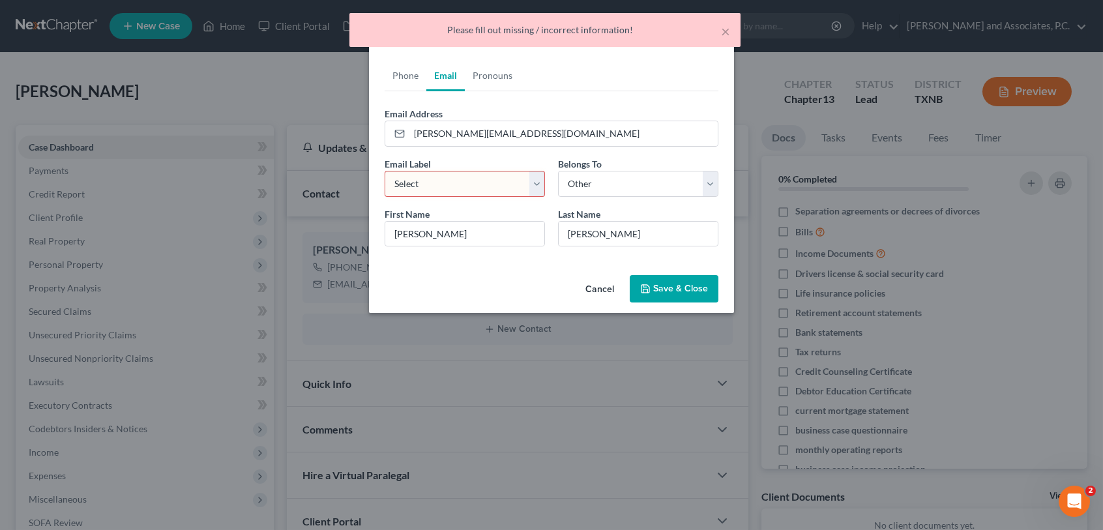
click at [521, 179] on select "Select Home Work Other" at bounding box center [465, 184] width 160 height 26
select select "0"
click at [385, 171] on select "Select Home Work Other" at bounding box center [465, 184] width 160 height 26
click at [689, 282] on button "Save & Close" at bounding box center [674, 288] width 89 height 27
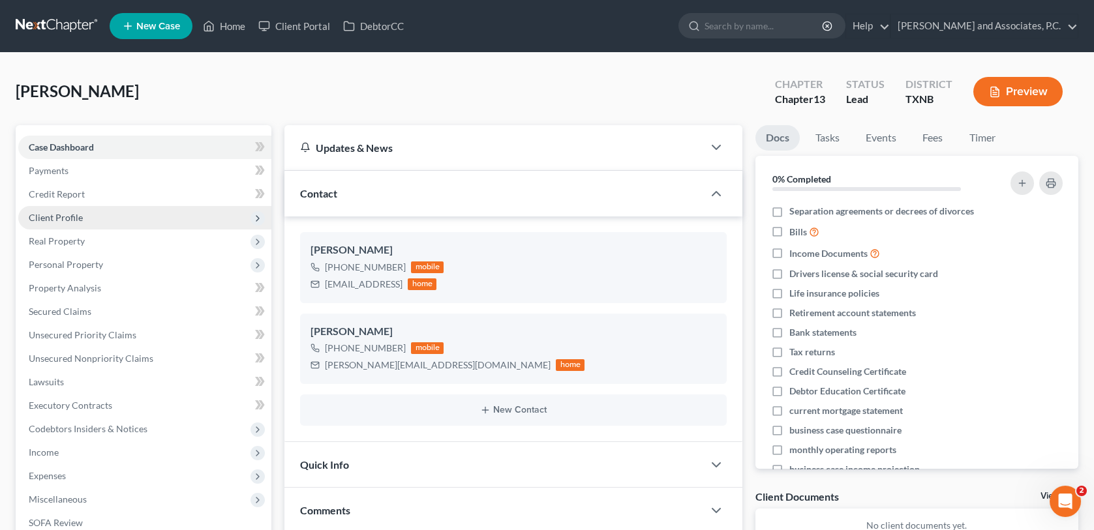
click at [66, 218] on span "Client Profile" at bounding box center [56, 217] width 54 height 11
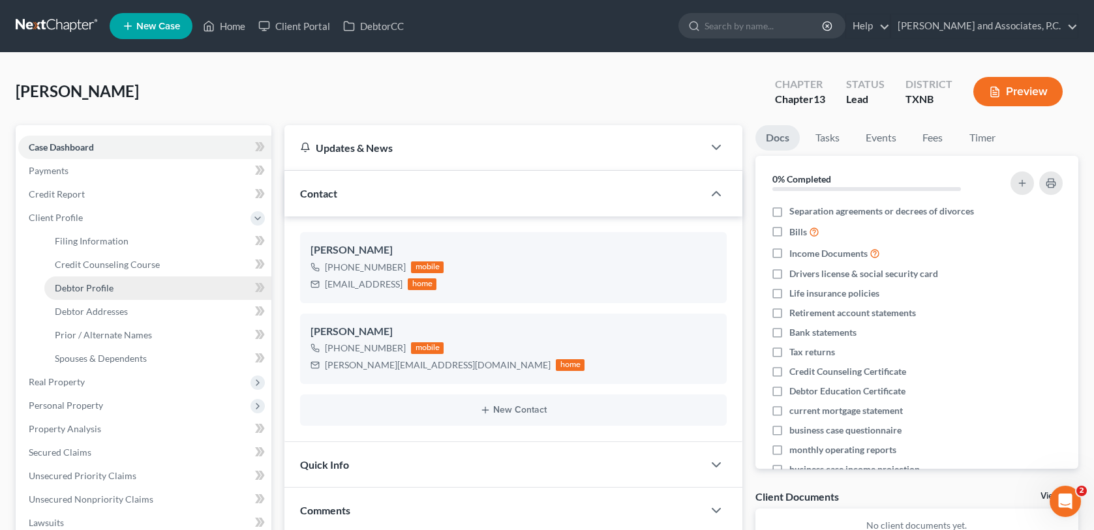
click at [86, 287] on span "Debtor Profile" at bounding box center [84, 287] width 59 height 11
select select "0"
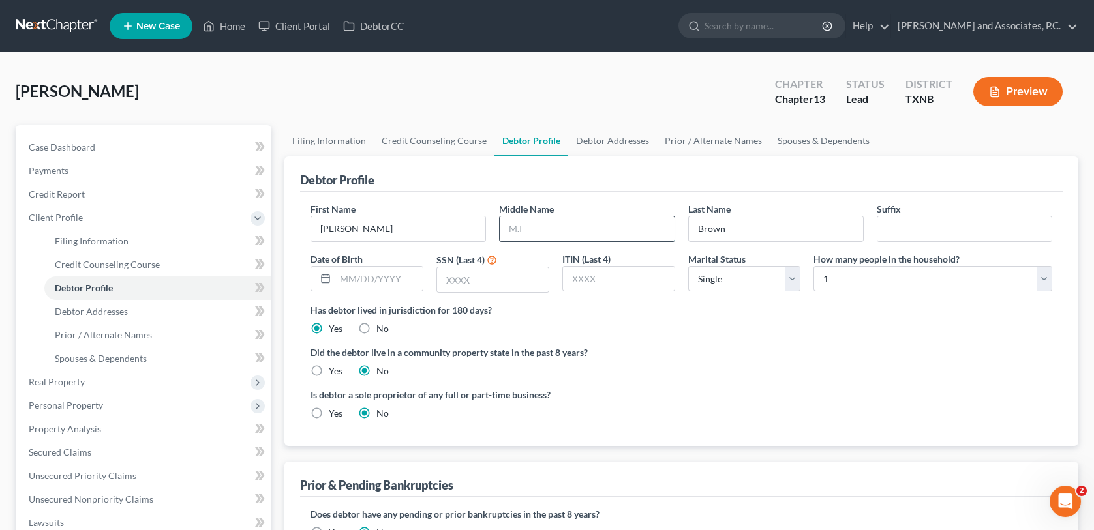
click at [503, 226] on input "text" at bounding box center [587, 229] width 174 height 25
type input "Jeree"
click at [338, 280] on input "text" at bounding box center [378, 279] width 87 height 25
type input "12/29/1989"
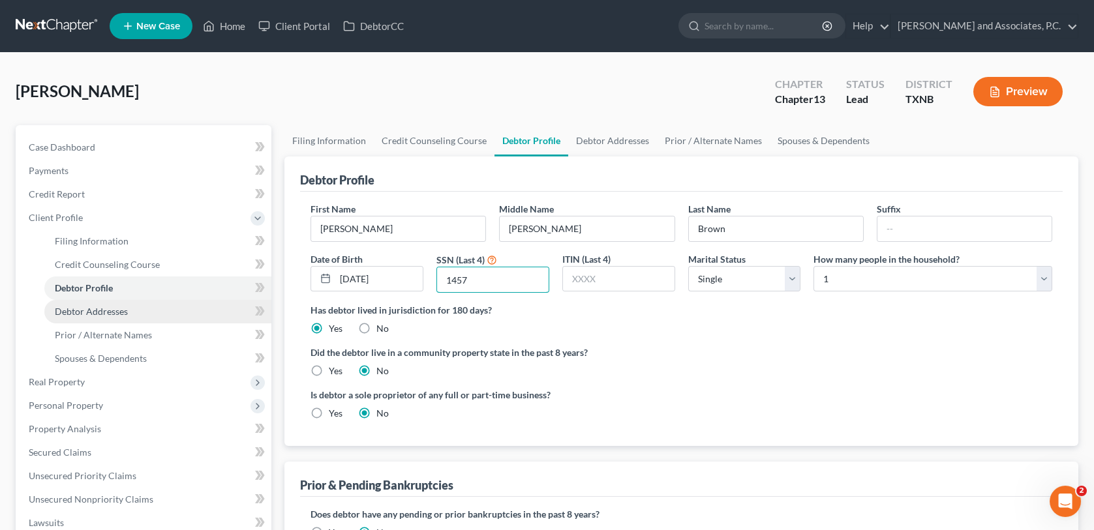
type input "1457"
click at [85, 314] on span "Debtor Addresses" at bounding box center [91, 311] width 73 height 11
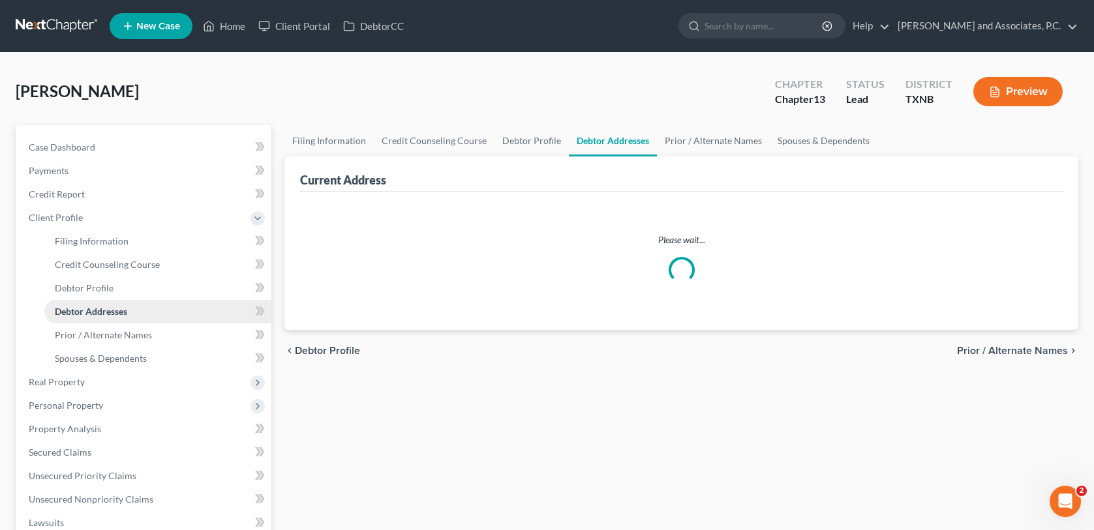
select select "0"
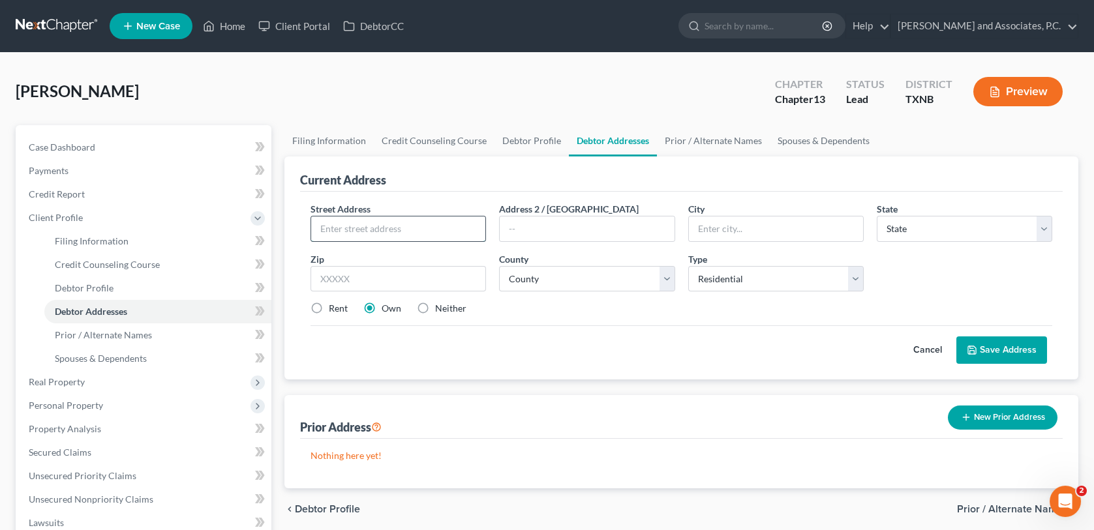
click at [331, 222] on input "text" at bounding box center [398, 229] width 174 height 25
click at [356, 231] on input "text" at bounding box center [398, 229] width 174 height 25
type input "512 Rosewood St"
type input "Burkburnett"
select select "45"
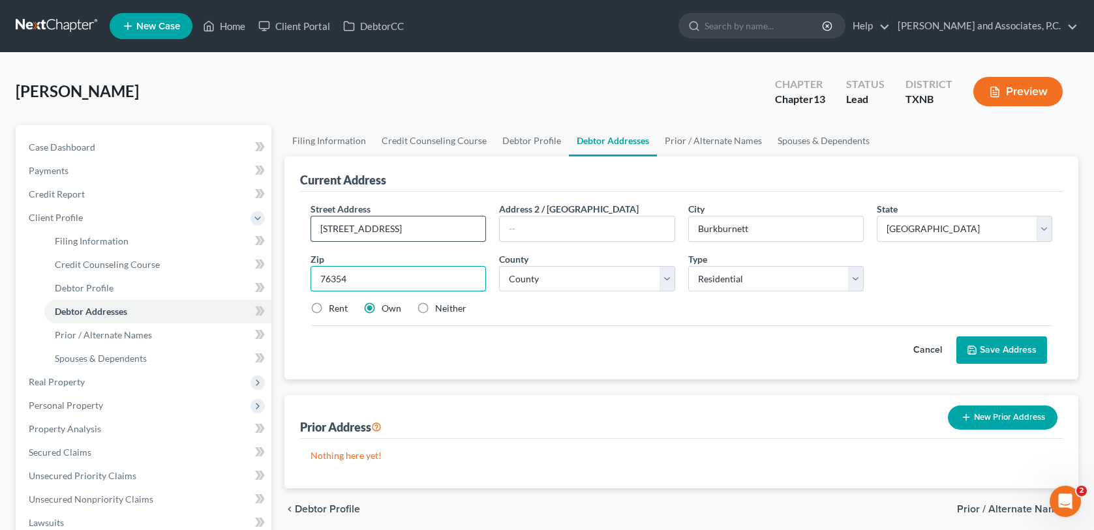
type input "76354"
select select "242"
click at [982, 348] on button "Save Address" at bounding box center [1001, 349] width 91 height 27
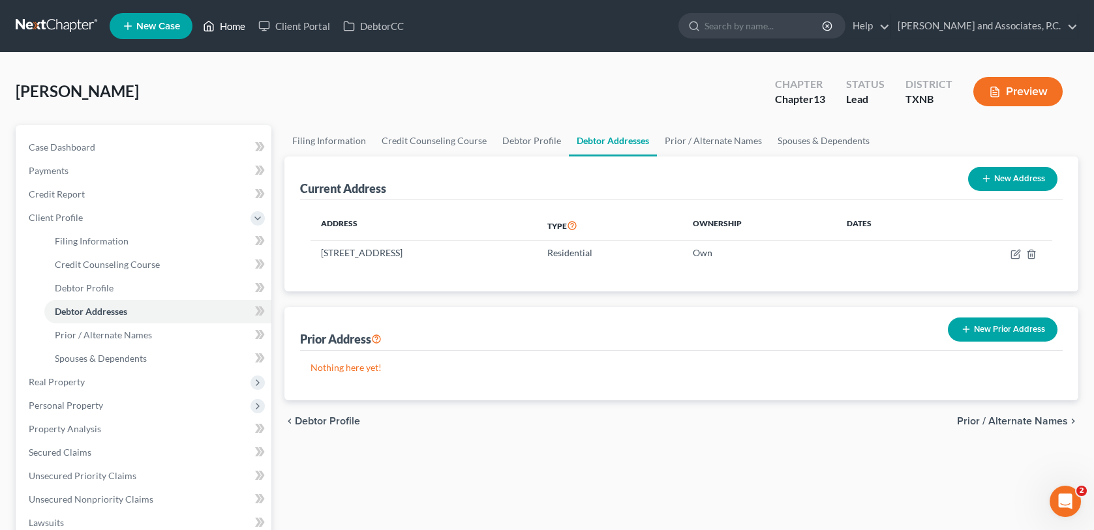
click at [228, 25] on link "Home" at bounding box center [223, 25] width 55 height 23
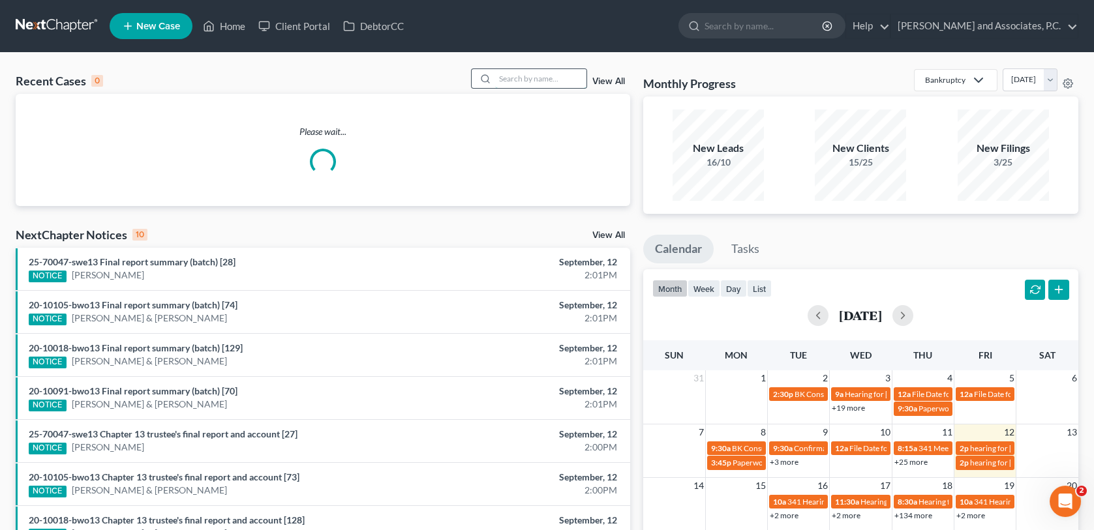
click at [512, 79] on input "search" at bounding box center [540, 78] width 91 height 19
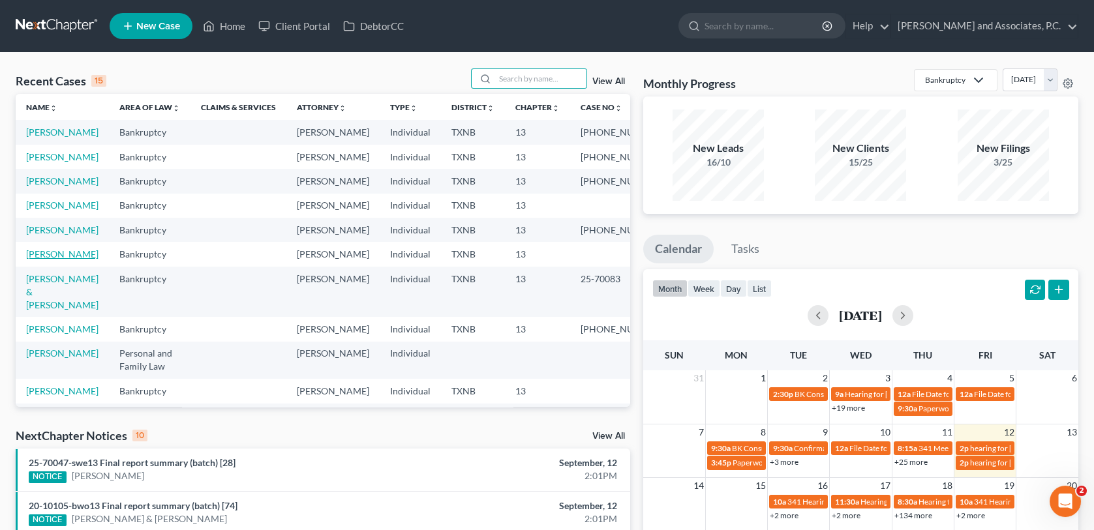
click at [59, 260] on link "[PERSON_NAME]" at bounding box center [62, 253] width 72 height 11
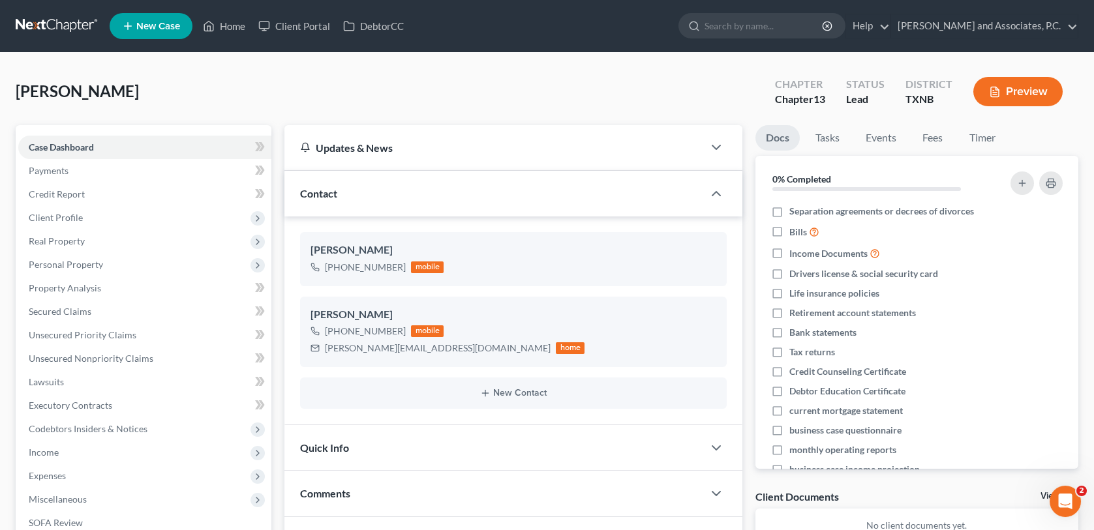
click at [427, 448] on div "Quick Info" at bounding box center [493, 447] width 418 height 45
click at [65, 224] on span "Client Profile" at bounding box center [144, 217] width 253 height 23
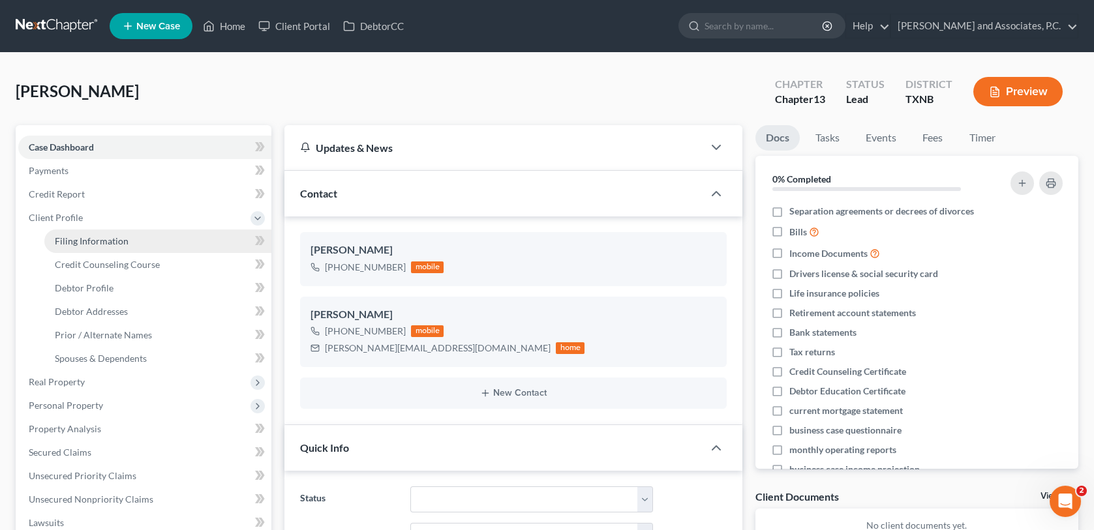
click at [68, 242] on span "Filing Information" at bounding box center [92, 240] width 74 height 11
select select "1"
select select "0"
select select "3"
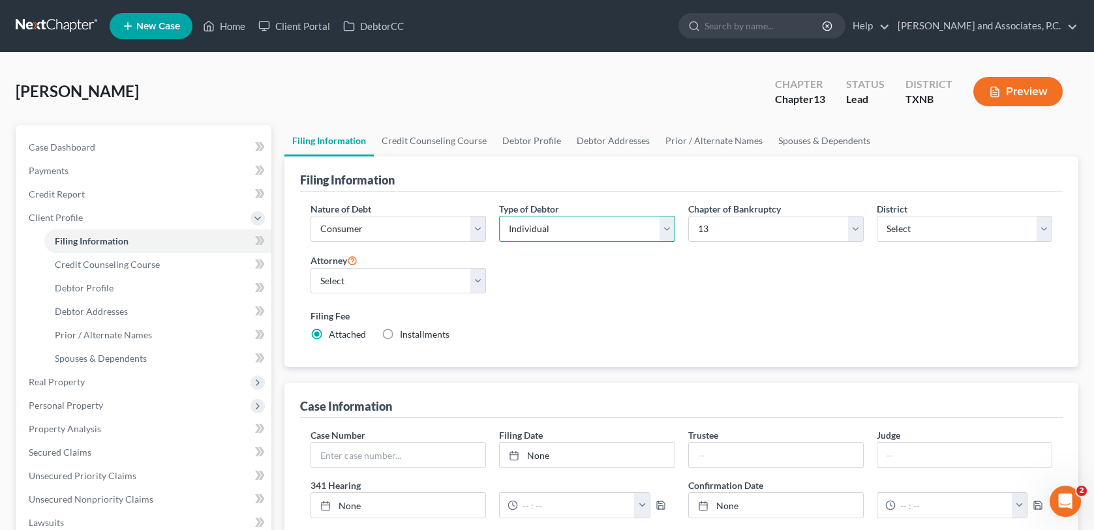
click at [665, 233] on select "Select Individual Joint" at bounding box center [586, 229] width 175 height 26
select select "1"
click at [499, 216] on select "Select Individual Joint" at bounding box center [586, 229] width 175 height 26
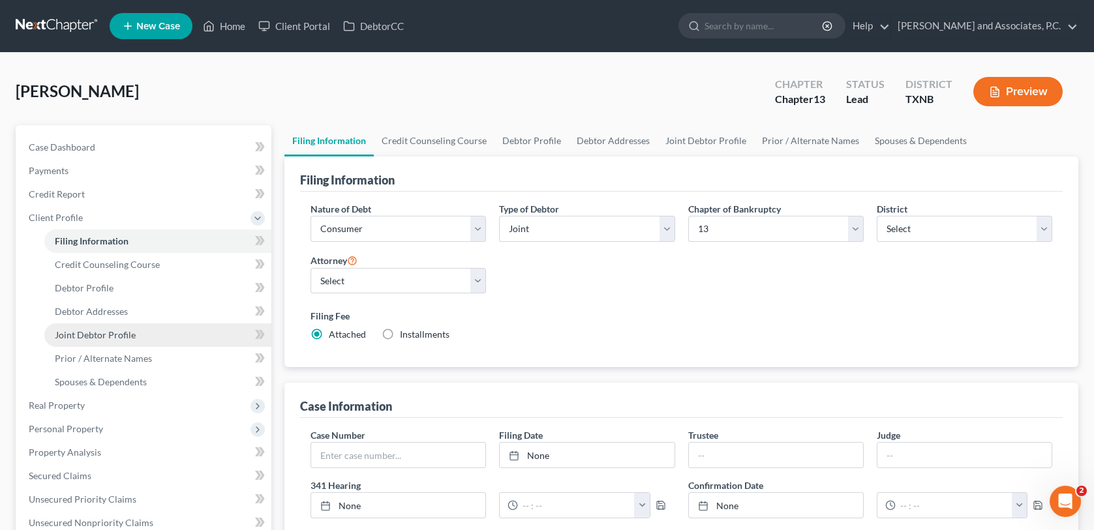
click at [82, 334] on span "Joint Debtor Profile" at bounding box center [95, 334] width 81 height 11
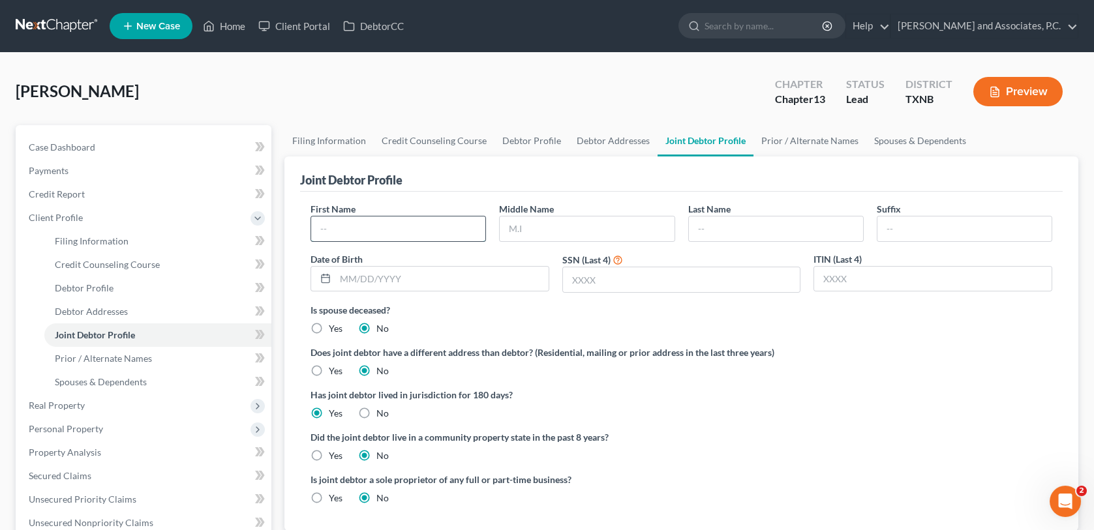
click at [372, 235] on input "text" at bounding box center [398, 229] width 174 height 25
type input "Corey"
type input "Dean"
type input "Wade"
click at [341, 282] on input "text" at bounding box center [441, 279] width 213 height 25
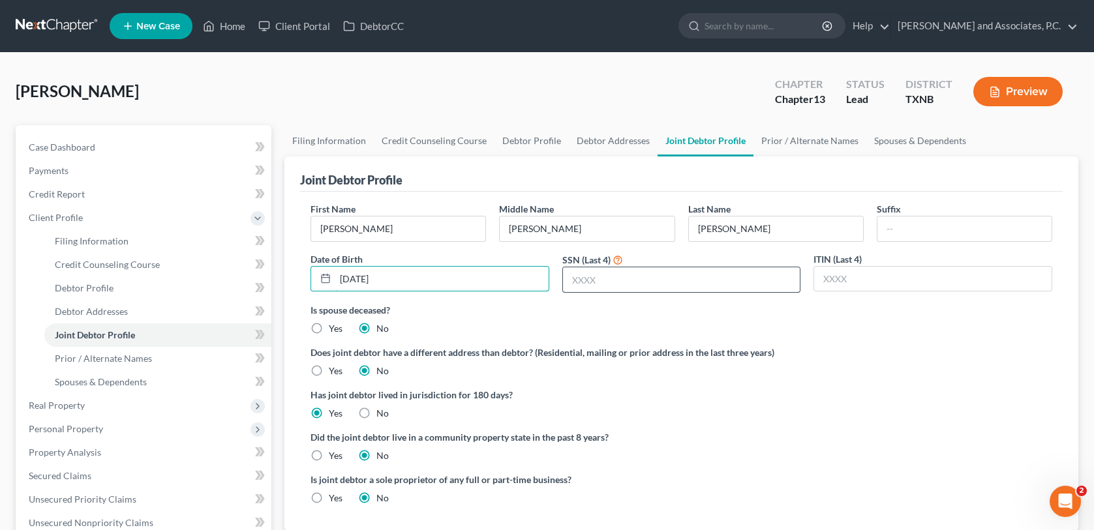
type input "04/08/1990"
click at [574, 278] on input "text" at bounding box center [681, 279] width 237 height 25
type input "1653"
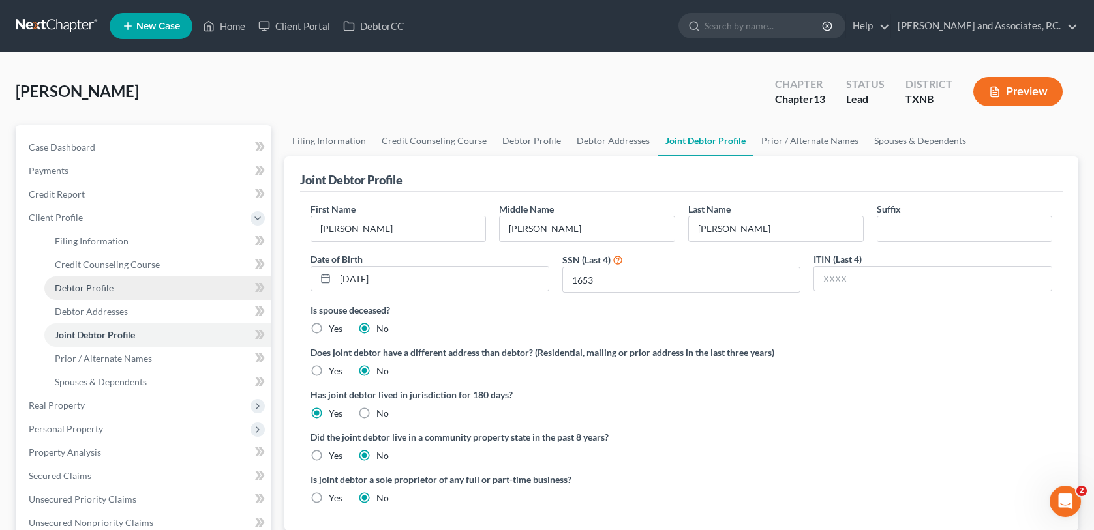
click at [100, 288] on span "Debtor Profile" at bounding box center [84, 287] width 59 height 11
select select "1"
select select "0"
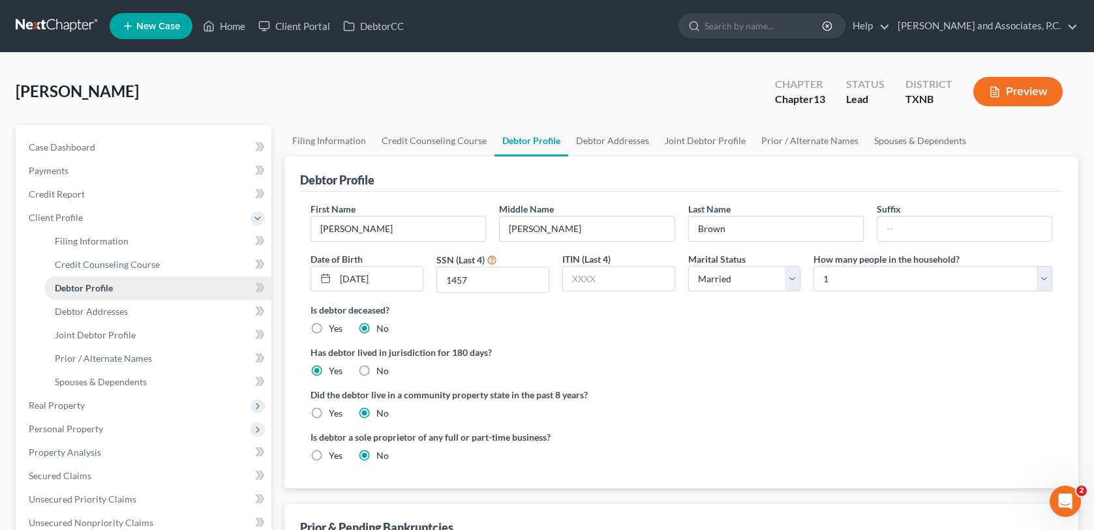
click at [100, 288] on span "Debtor Profile" at bounding box center [84, 287] width 58 height 11
click at [104, 308] on span "Debtor Addresses" at bounding box center [91, 311] width 73 height 11
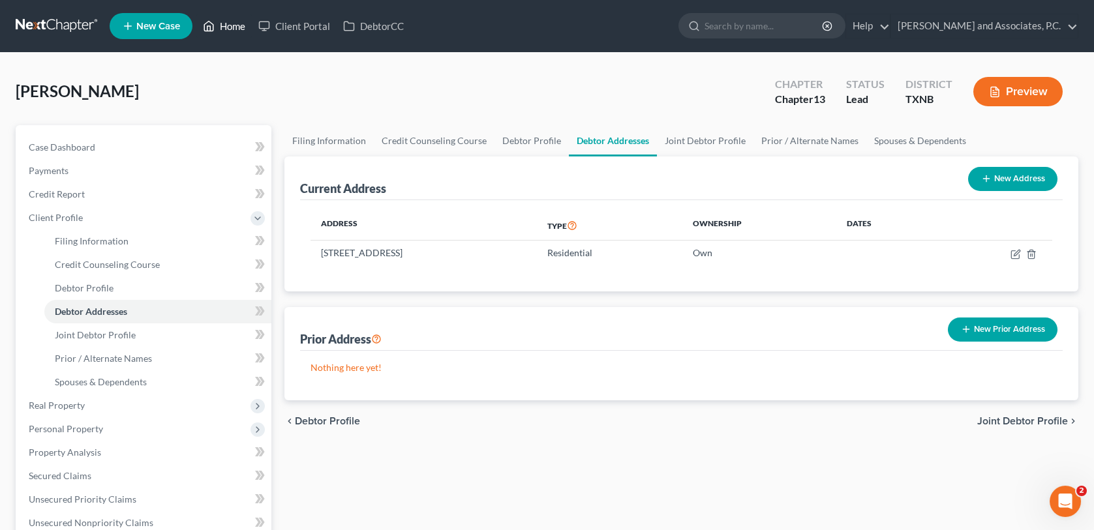
click at [235, 29] on link "Home" at bounding box center [223, 25] width 55 height 23
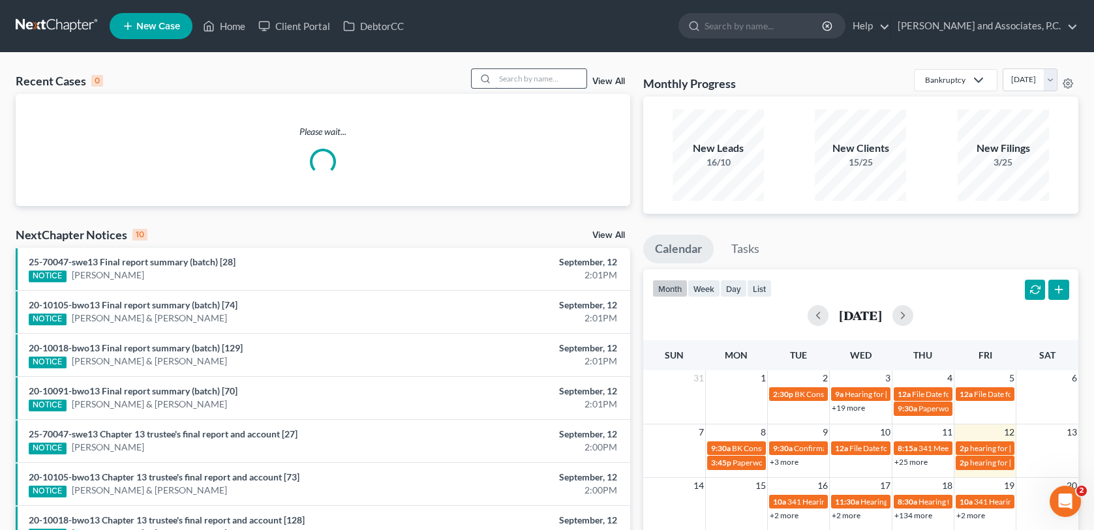
click at [541, 78] on input "search" at bounding box center [540, 78] width 91 height 19
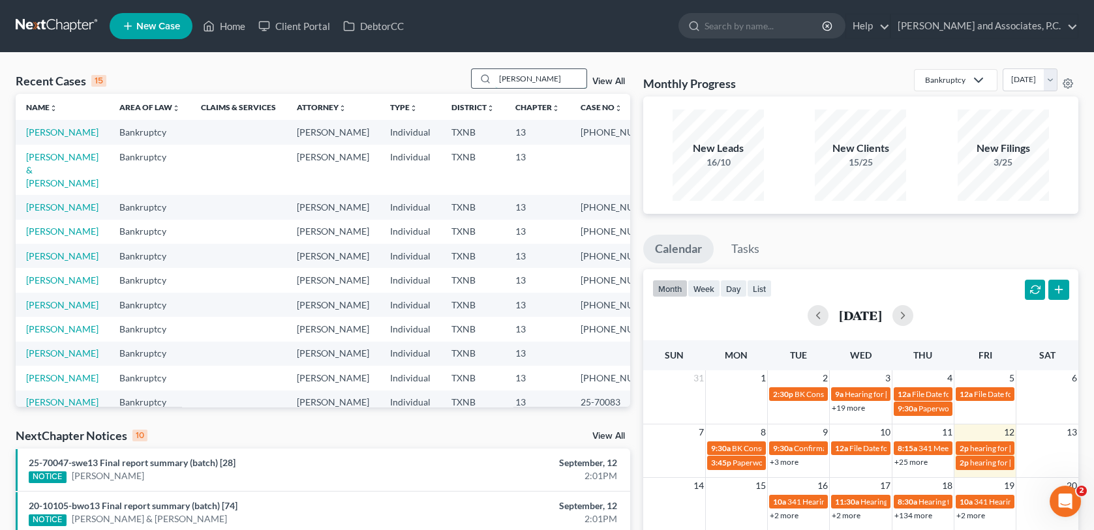
type input "scroggins"
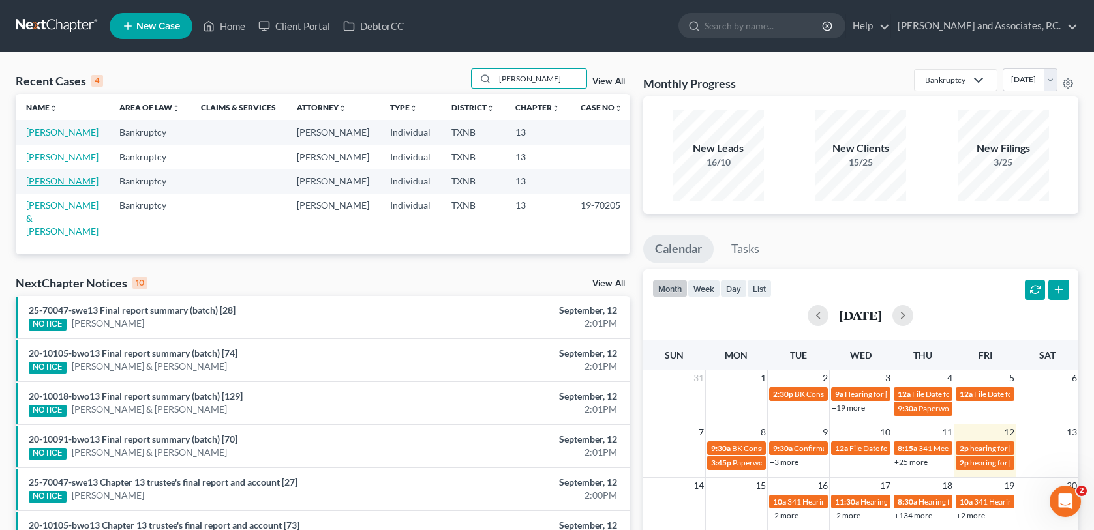
click at [54, 187] on link "Scroggins, Loyd" at bounding box center [62, 180] width 72 height 11
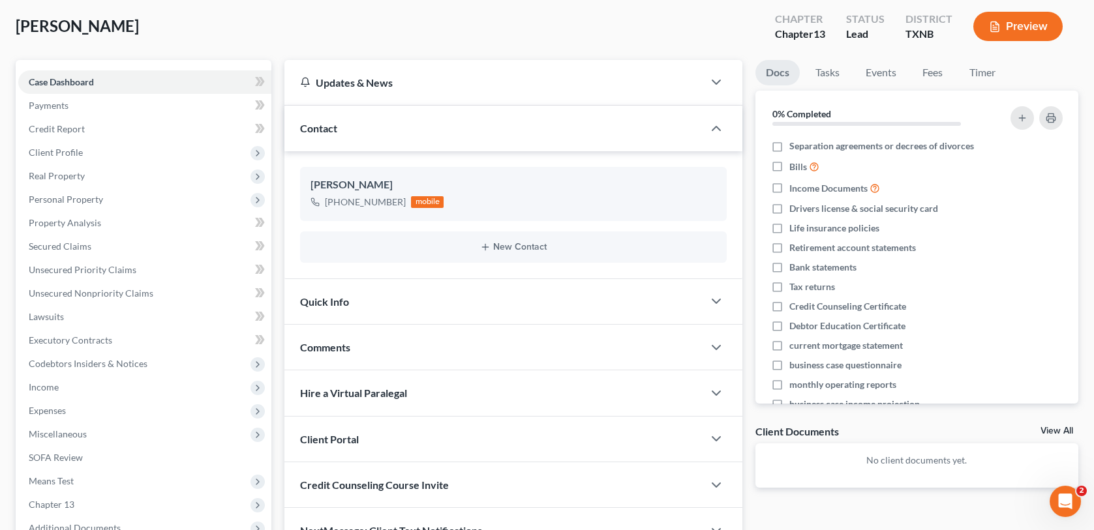
scroll to position [175, 0]
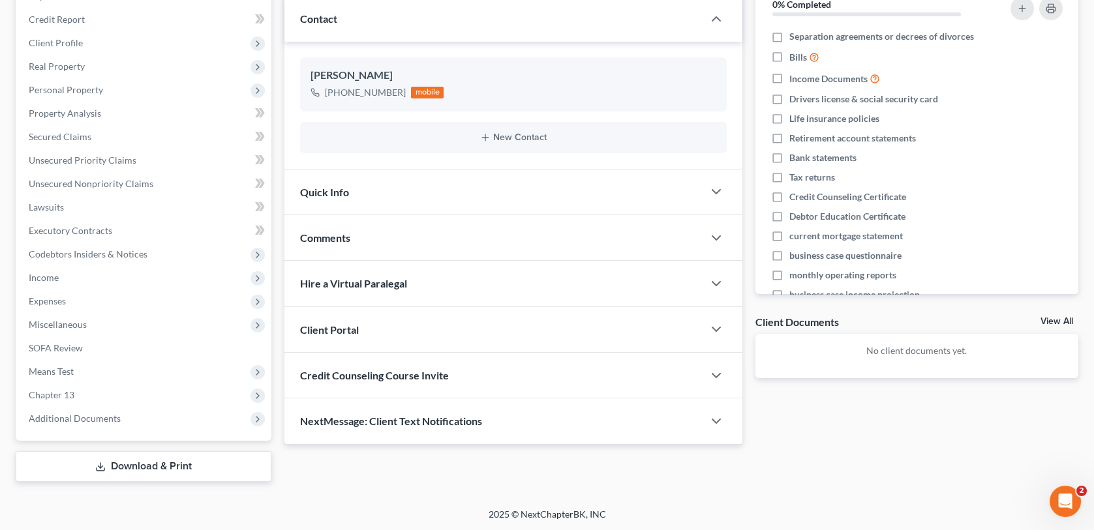
click at [407, 180] on div "Quick Info" at bounding box center [493, 192] width 418 height 45
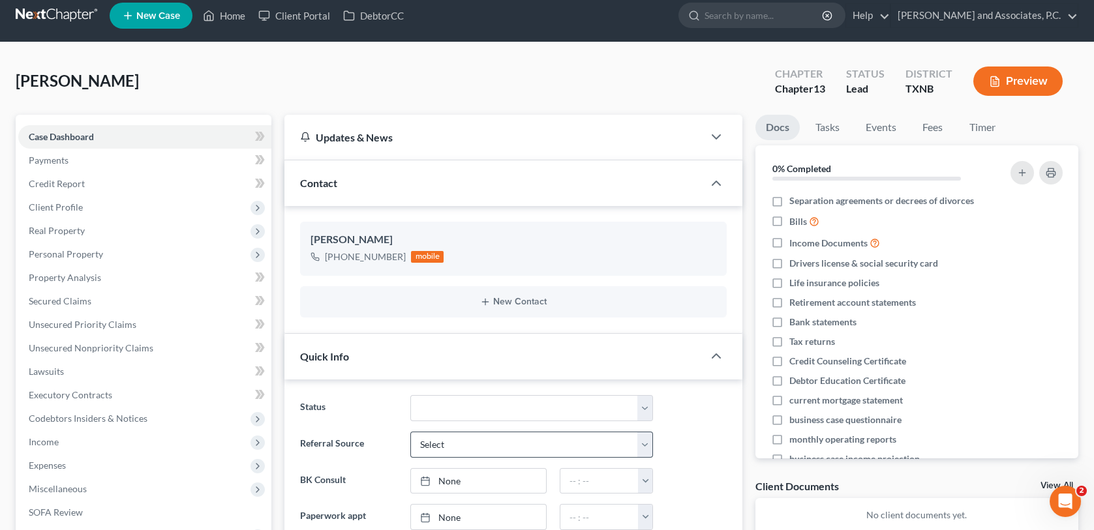
scroll to position [0, 0]
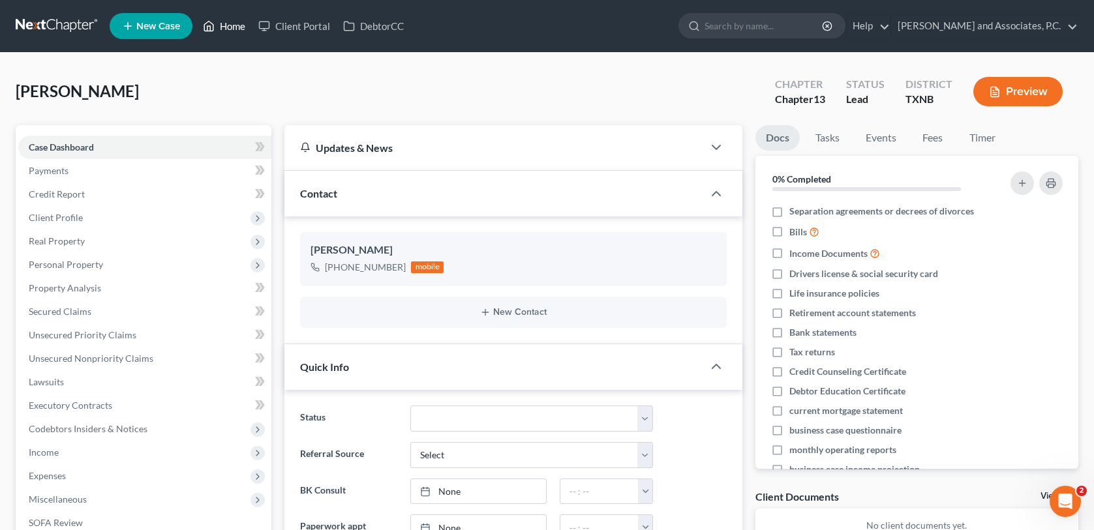
click at [224, 32] on link "Home" at bounding box center [223, 25] width 55 height 23
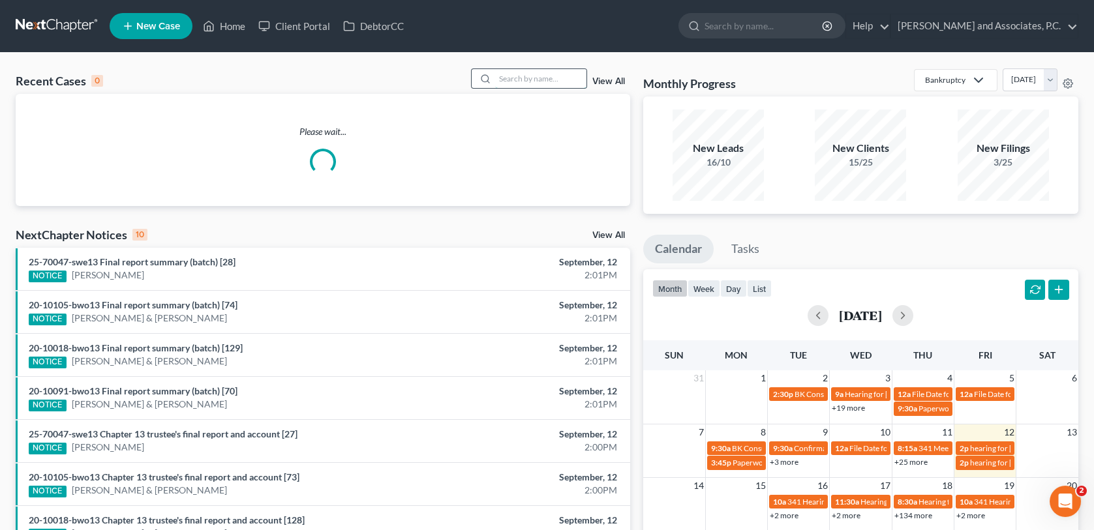
click at [537, 85] on input "search" at bounding box center [540, 78] width 91 height 19
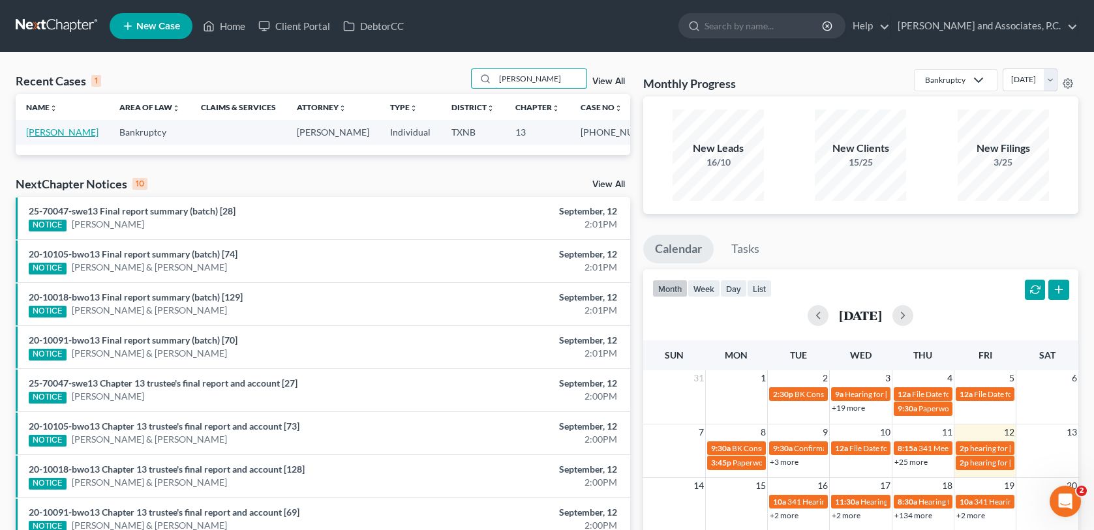
type input "varnell"
click at [89, 132] on link "Varnell, Elizabeth" at bounding box center [62, 132] width 72 height 11
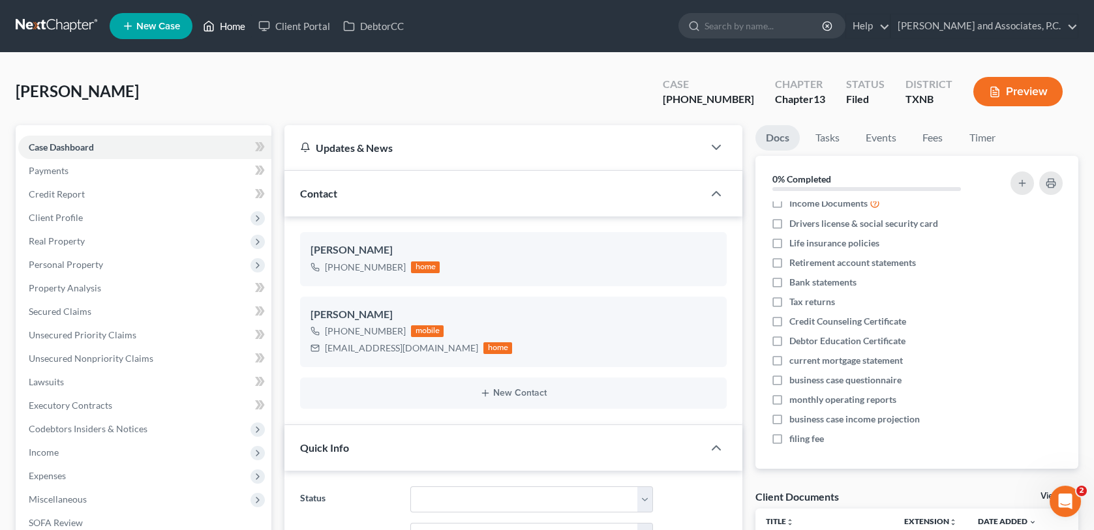
drag, startPoint x: 237, startPoint y: 27, endPoint x: 256, endPoint y: 44, distance: 25.4
click at [237, 27] on link "Home" at bounding box center [223, 25] width 55 height 23
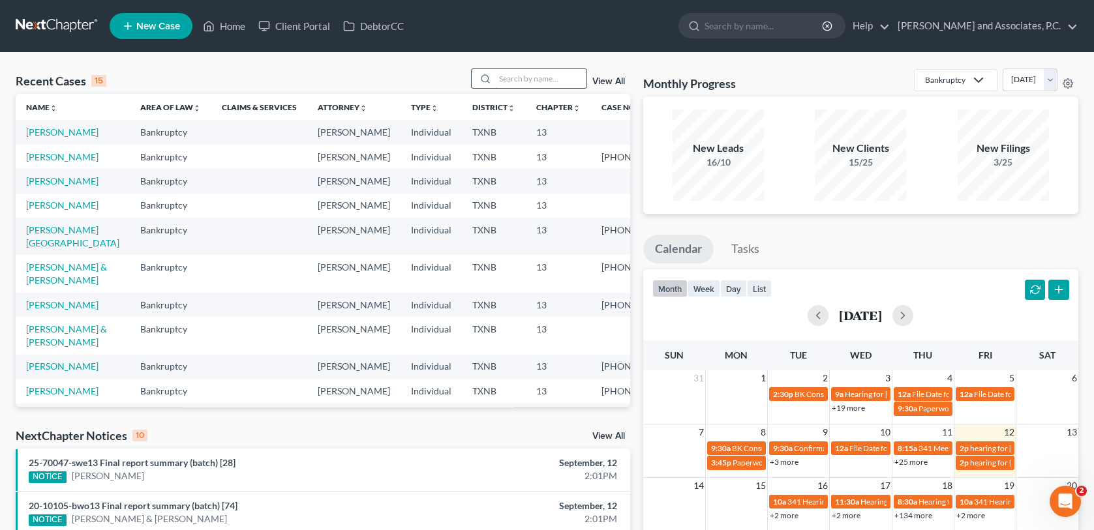
click at [554, 73] on input "search" at bounding box center [540, 78] width 91 height 19
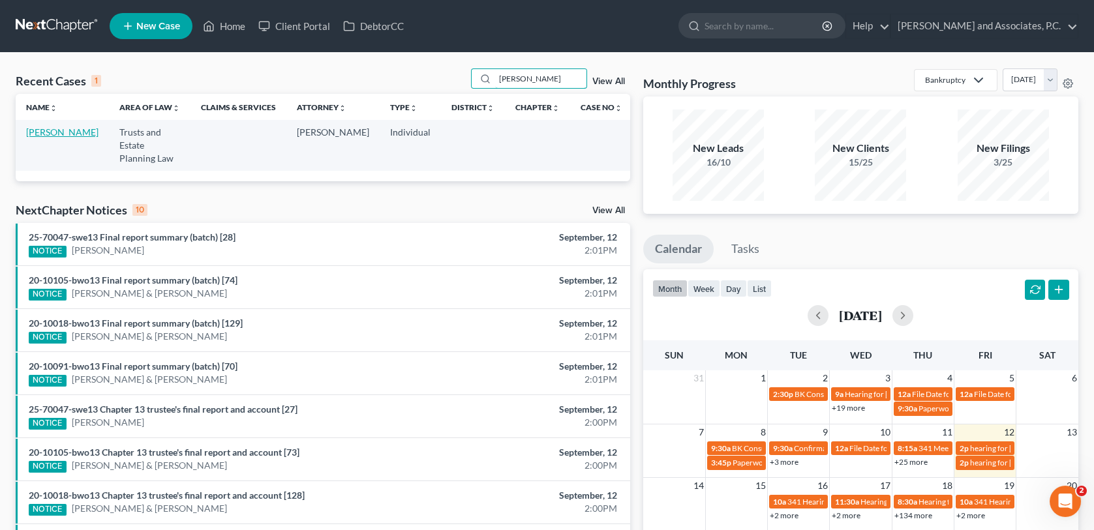
type input "sauer"
click at [38, 135] on link "Sauer, Dean" at bounding box center [62, 132] width 72 height 11
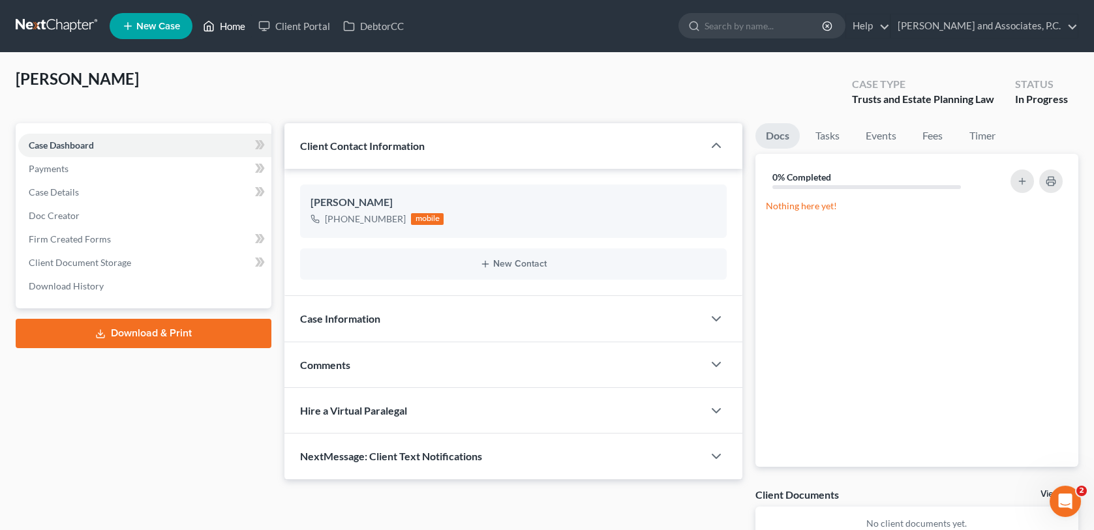
click at [228, 27] on link "Home" at bounding box center [223, 25] width 55 height 23
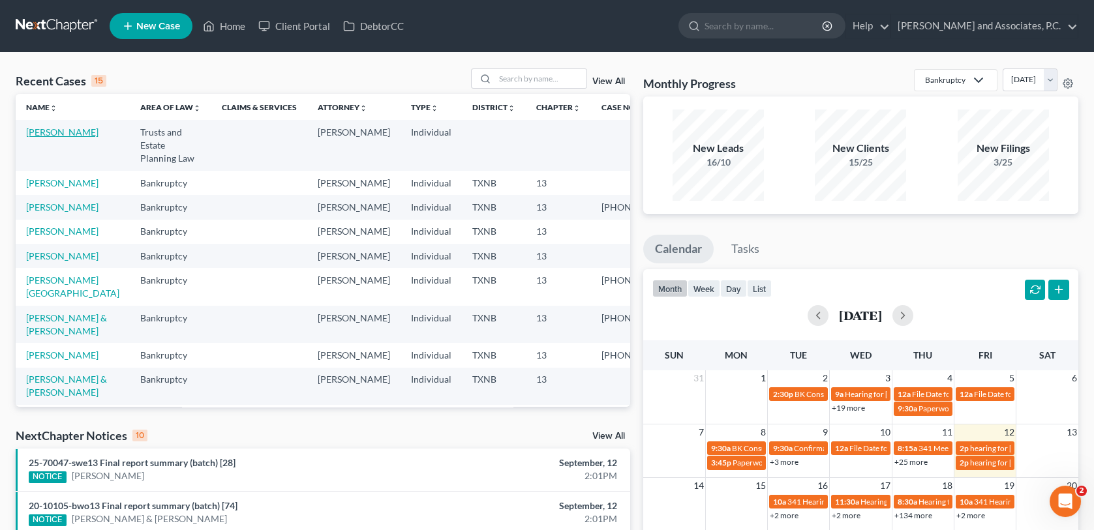
click at [50, 129] on link "Sauer, Dean" at bounding box center [62, 132] width 72 height 11
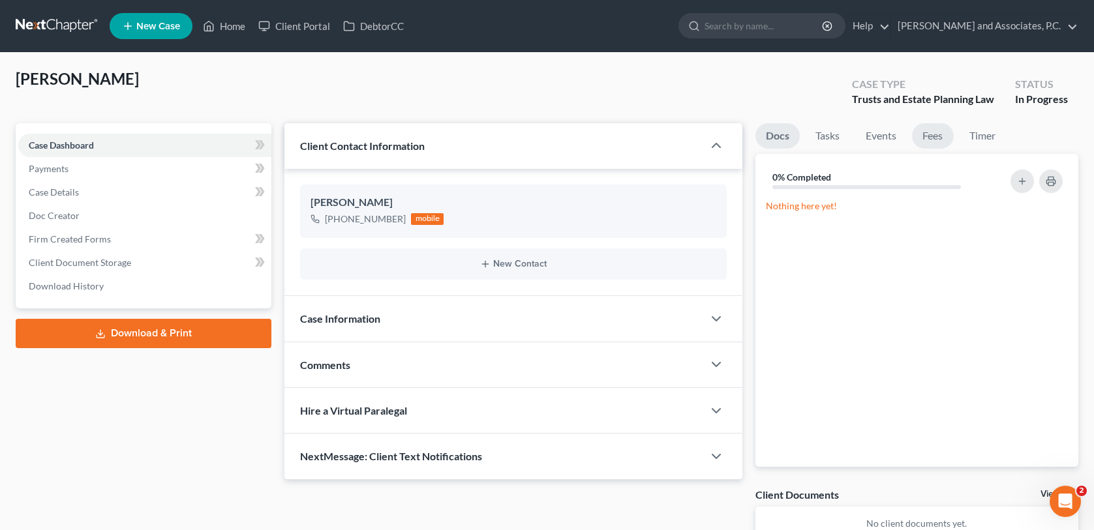
click at [932, 140] on link "Fees" at bounding box center [933, 135] width 42 height 25
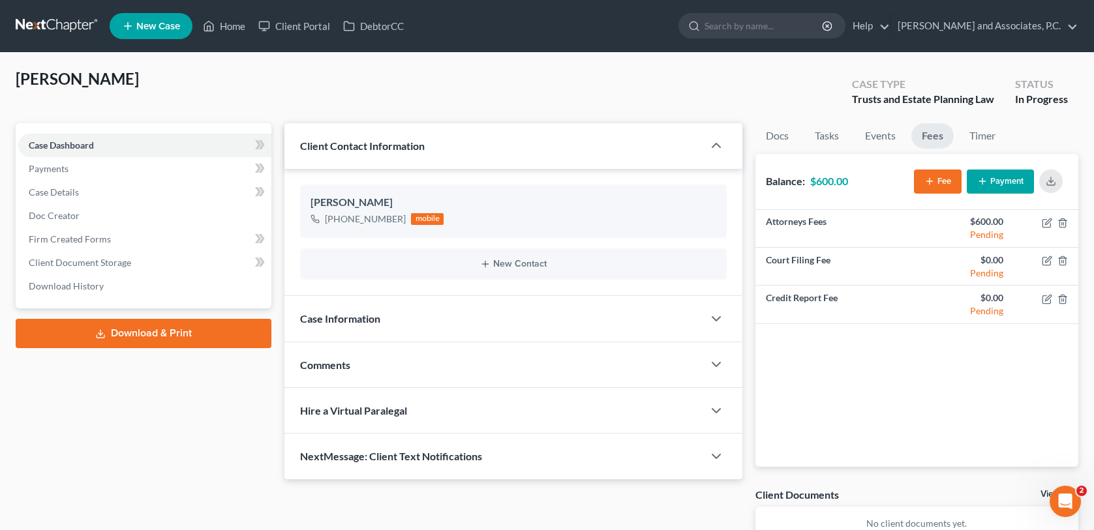
click at [1015, 178] on button "Payment" at bounding box center [999, 182] width 67 height 24
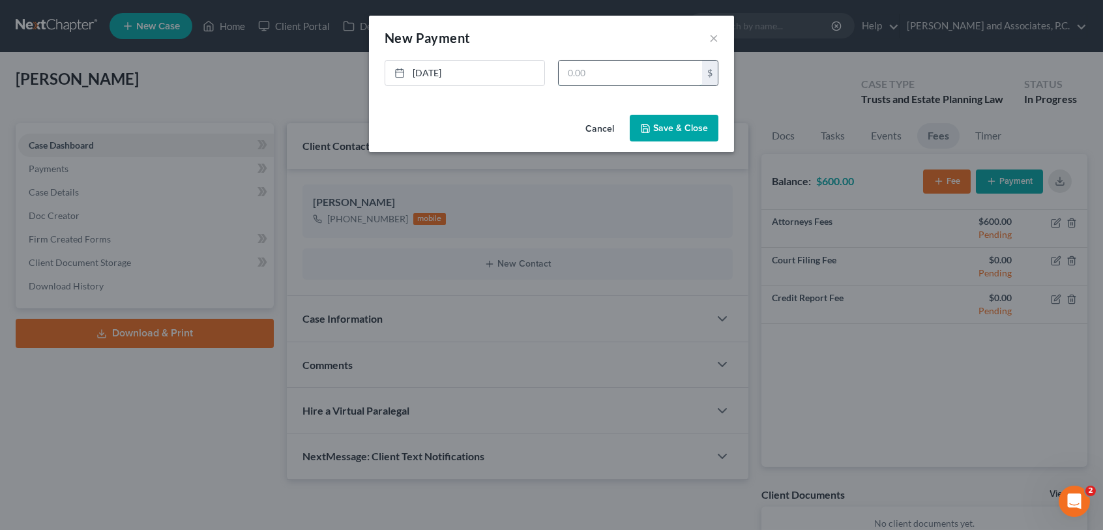
click at [569, 70] on input "text" at bounding box center [630, 73] width 143 height 25
type input "600.00"
click at [696, 130] on button "Save & Close" at bounding box center [674, 128] width 89 height 27
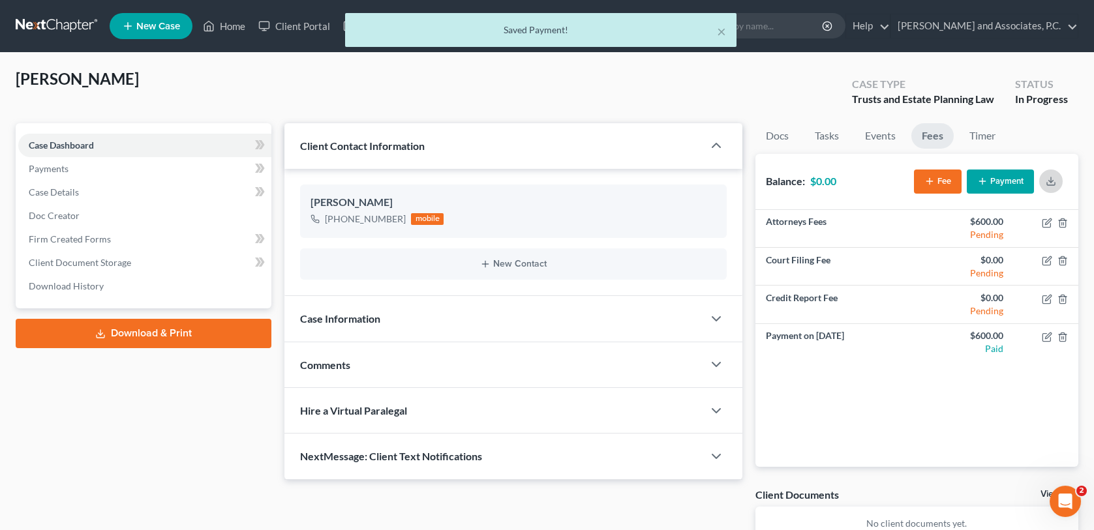
click at [1049, 179] on icon "button" at bounding box center [1050, 181] width 10 height 10
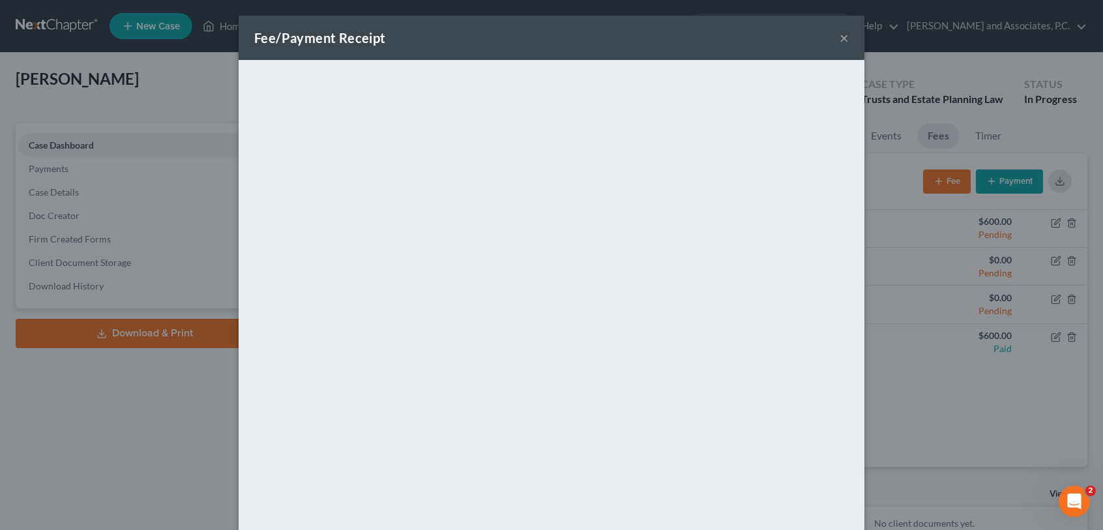
click at [138, 102] on div "Fee/Payment Receipt × <object ng-attr-data='https://nextchapter-prod.s3.amazona…" at bounding box center [551, 265] width 1103 height 530
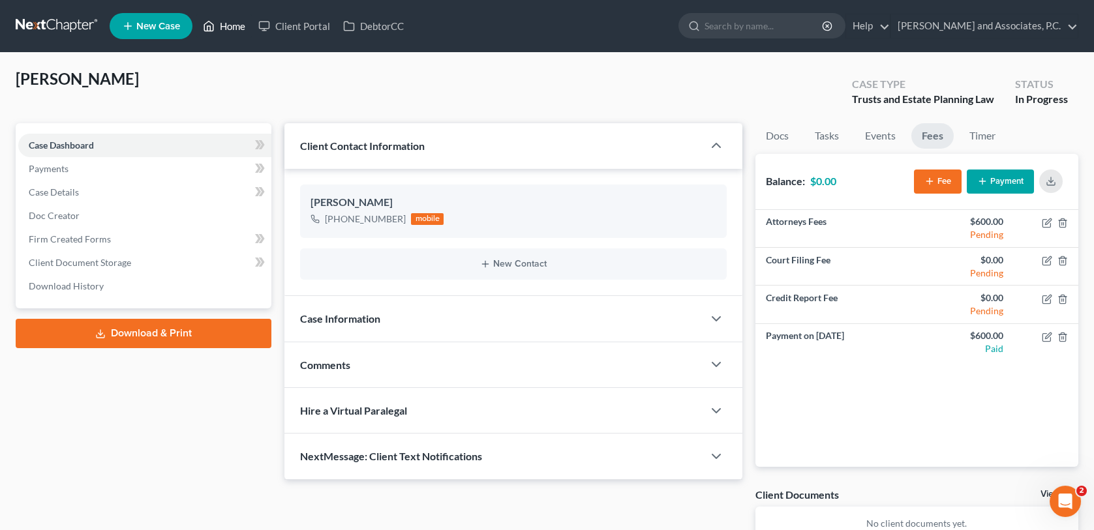
click at [233, 24] on link "Home" at bounding box center [223, 25] width 55 height 23
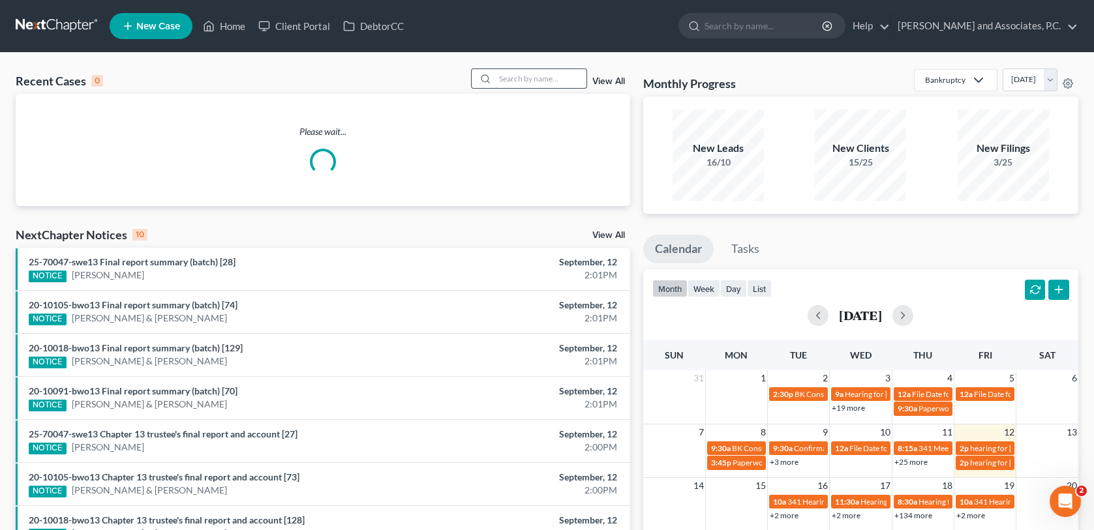
click at [511, 78] on input "search" at bounding box center [540, 78] width 91 height 19
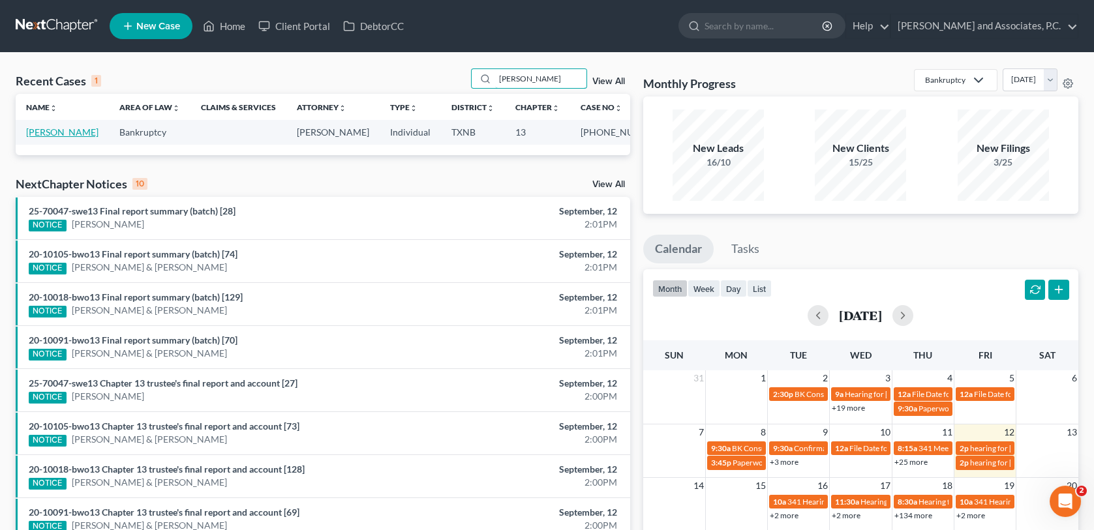
type input "varnell"
click at [69, 130] on link "Varnell, Elizabeth" at bounding box center [62, 132] width 72 height 11
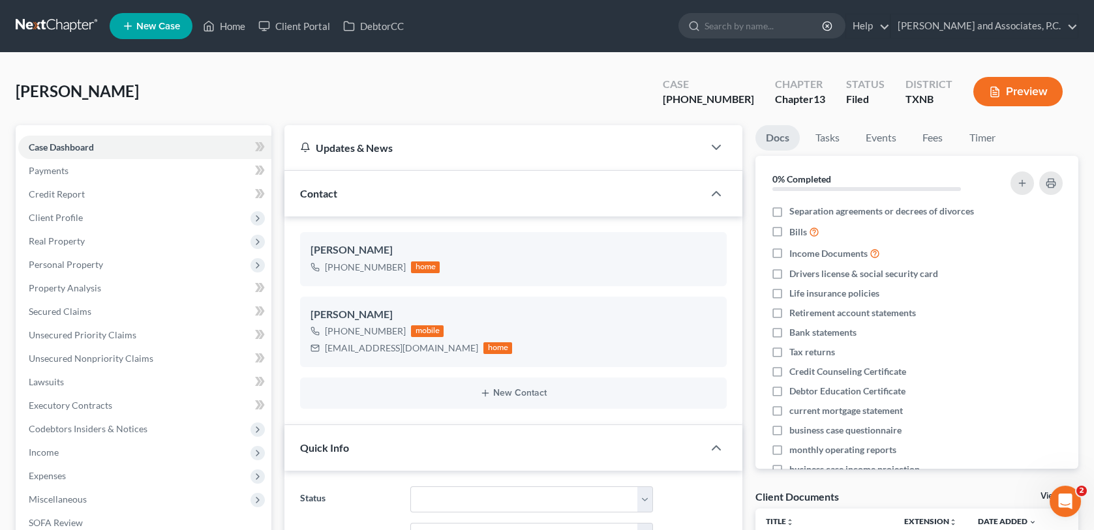
scroll to position [325, 0]
drag, startPoint x: 231, startPoint y: 24, endPoint x: 346, endPoint y: 74, distance: 125.9
click at [231, 23] on link "Home" at bounding box center [223, 25] width 55 height 23
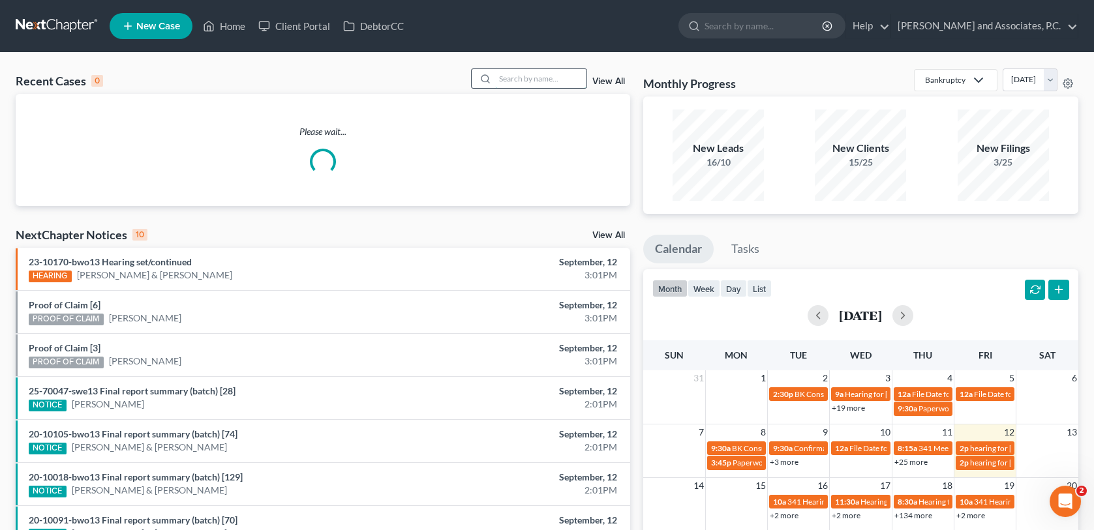
click at [511, 76] on input "search" at bounding box center [540, 78] width 91 height 19
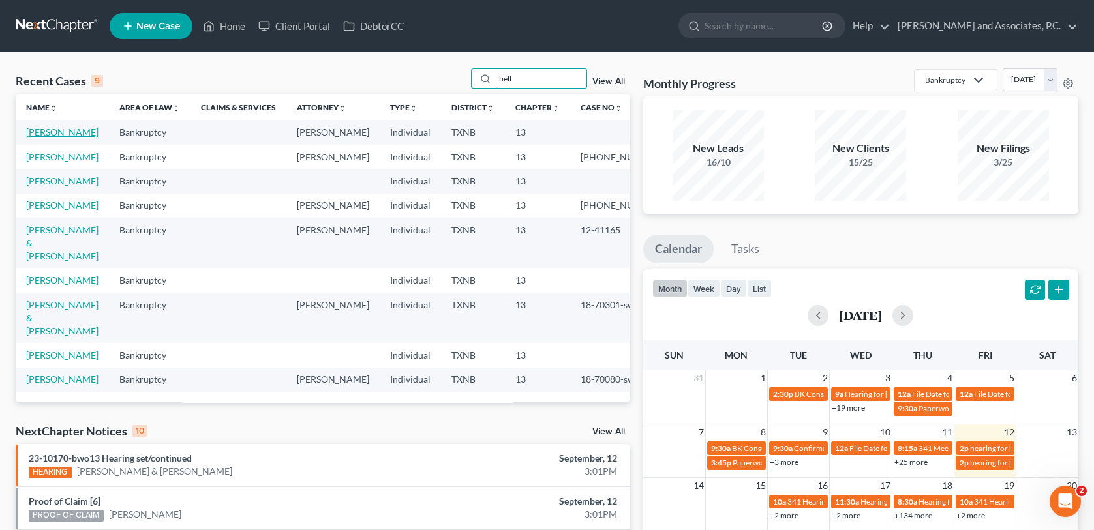
type input "bell"
click at [55, 134] on link "Bell, Letisha" at bounding box center [62, 132] width 72 height 11
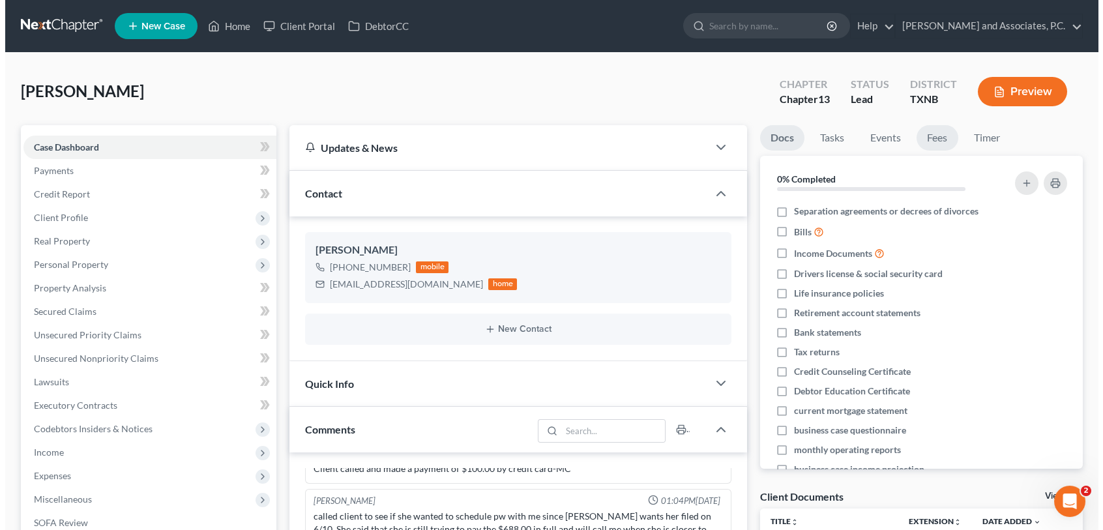
scroll to position [1758, 0]
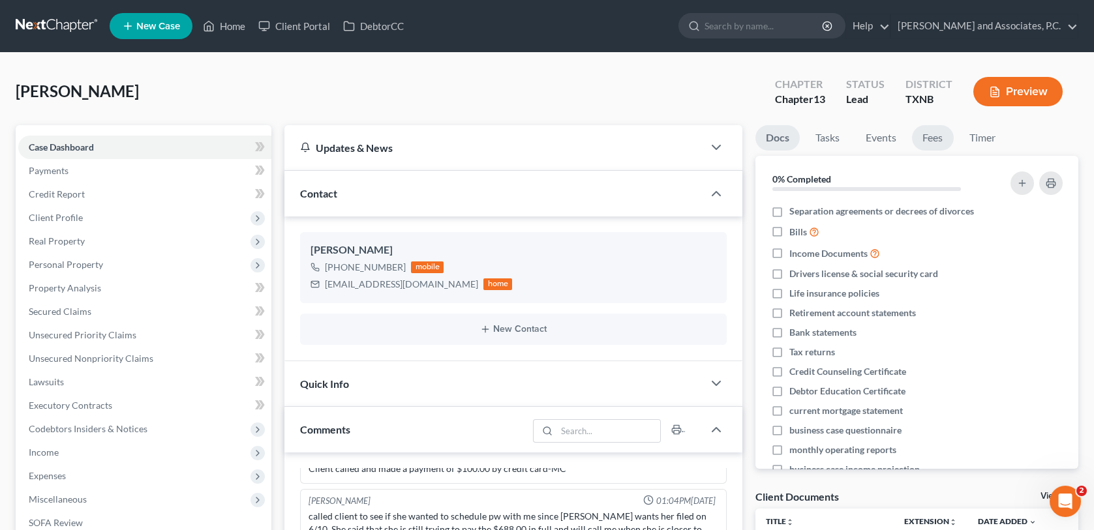
click at [935, 138] on link "Fees" at bounding box center [933, 137] width 42 height 25
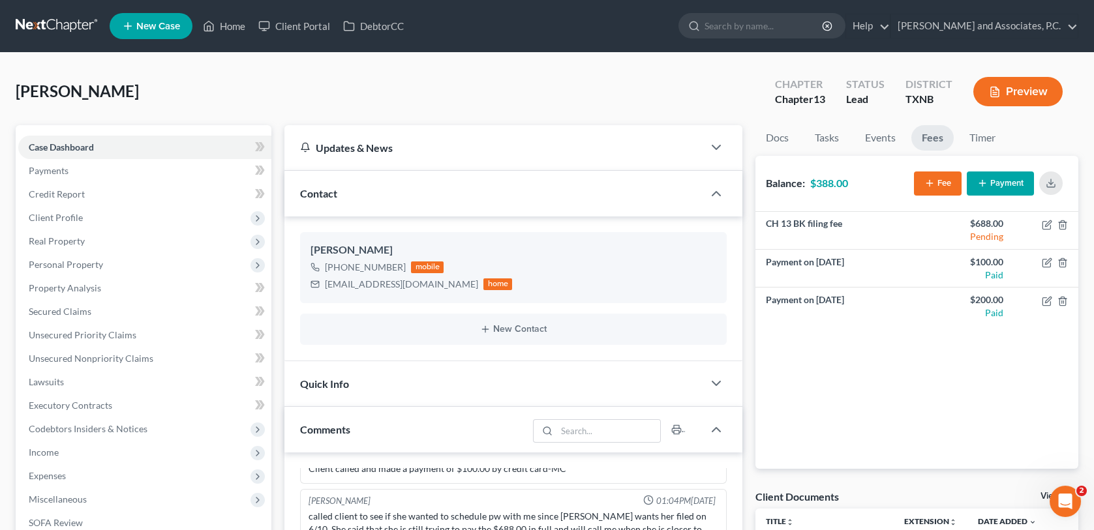
click at [989, 183] on button "Payment" at bounding box center [999, 184] width 67 height 24
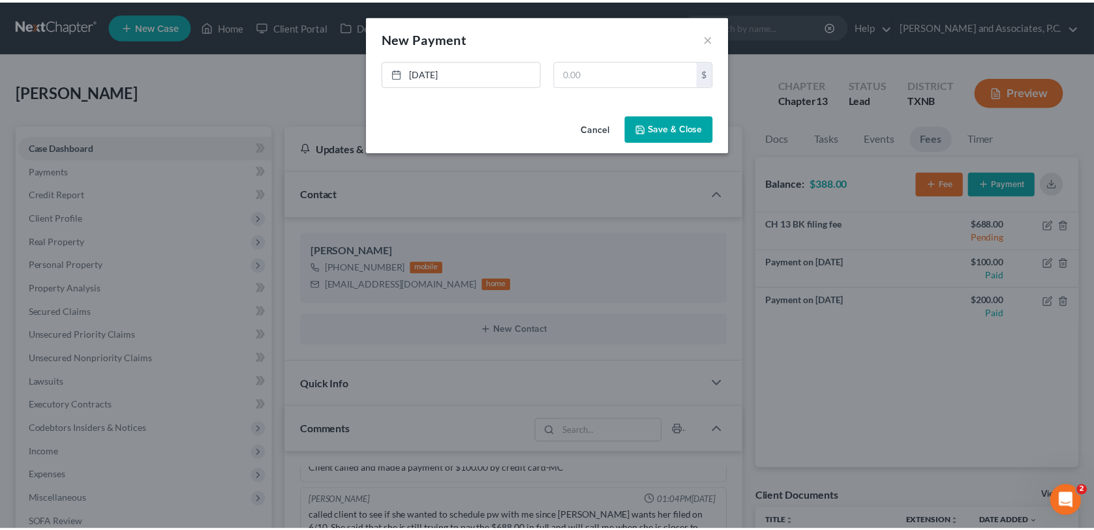
scroll to position [1745, 0]
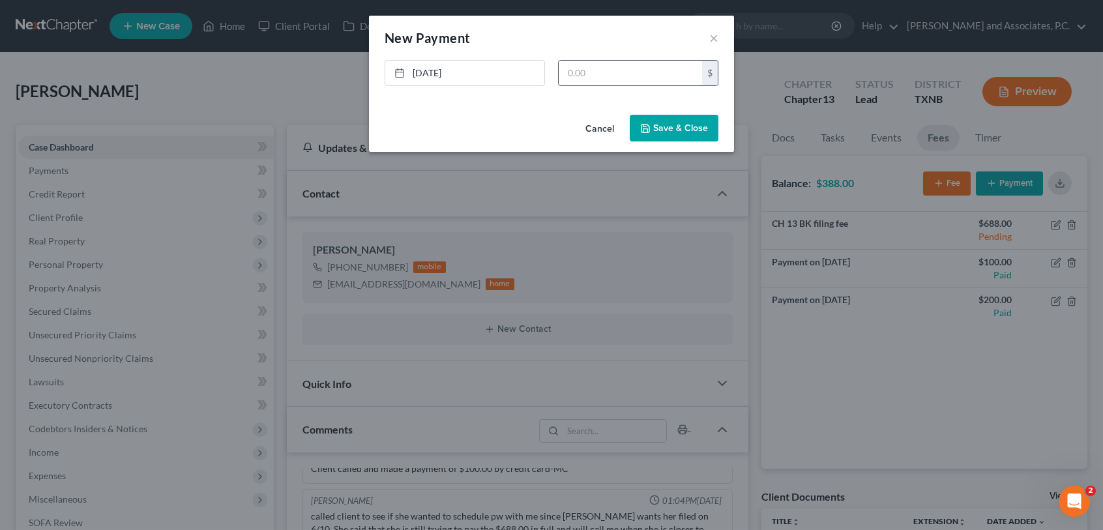
click at [561, 76] on input "text" at bounding box center [630, 73] width 143 height 25
type input "100.00"
click at [661, 128] on button "Save & Close" at bounding box center [674, 128] width 89 height 27
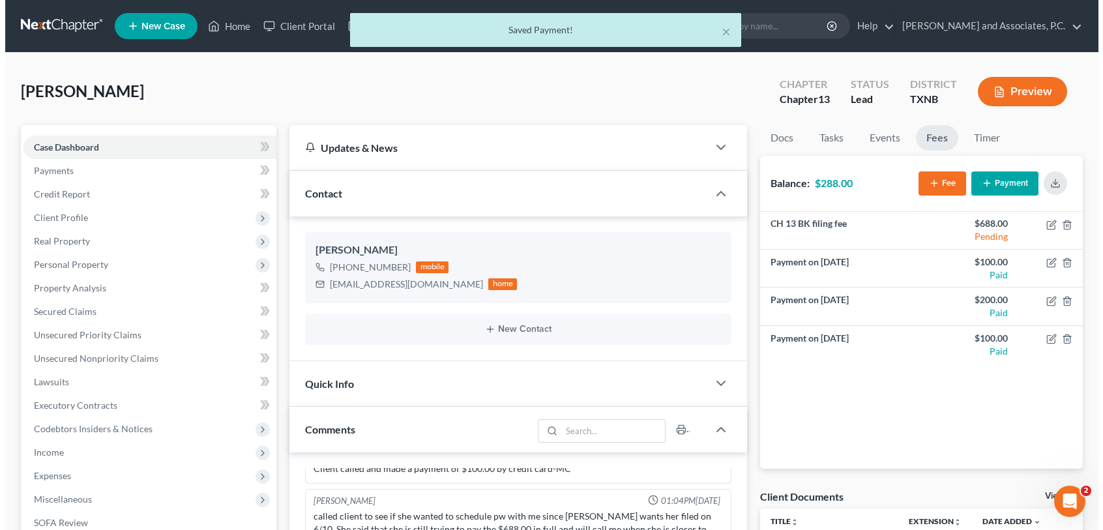
scroll to position [1758, 0]
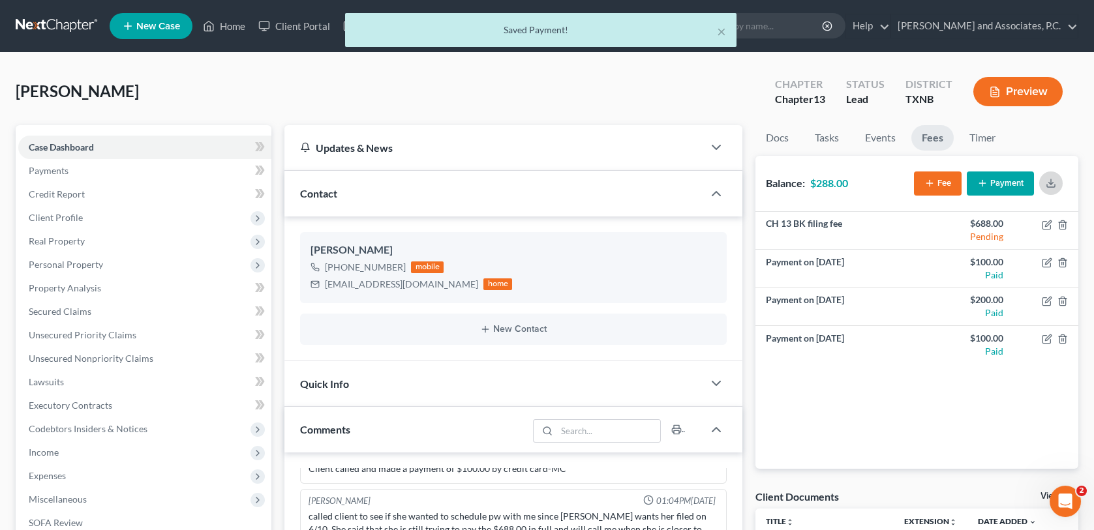
click at [1049, 187] on button "button" at bounding box center [1050, 183] width 23 height 23
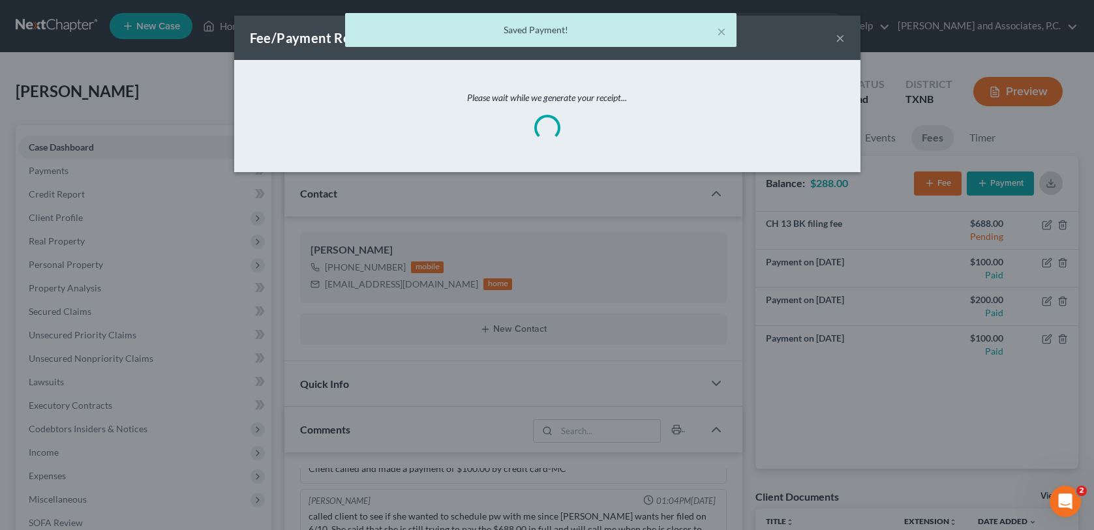
scroll to position [1745, 0]
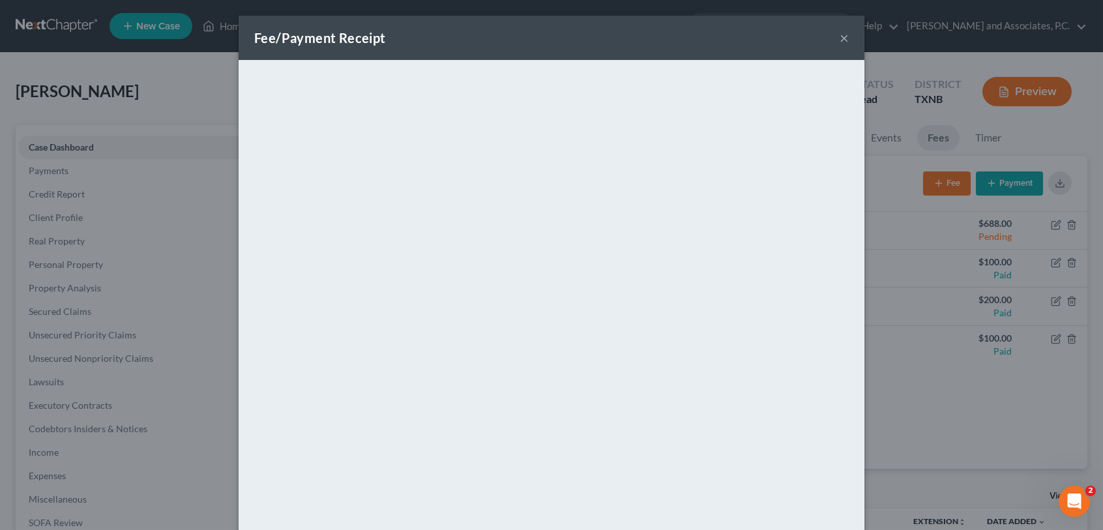
click at [840, 38] on button "×" at bounding box center [844, 38] width 9 height 16
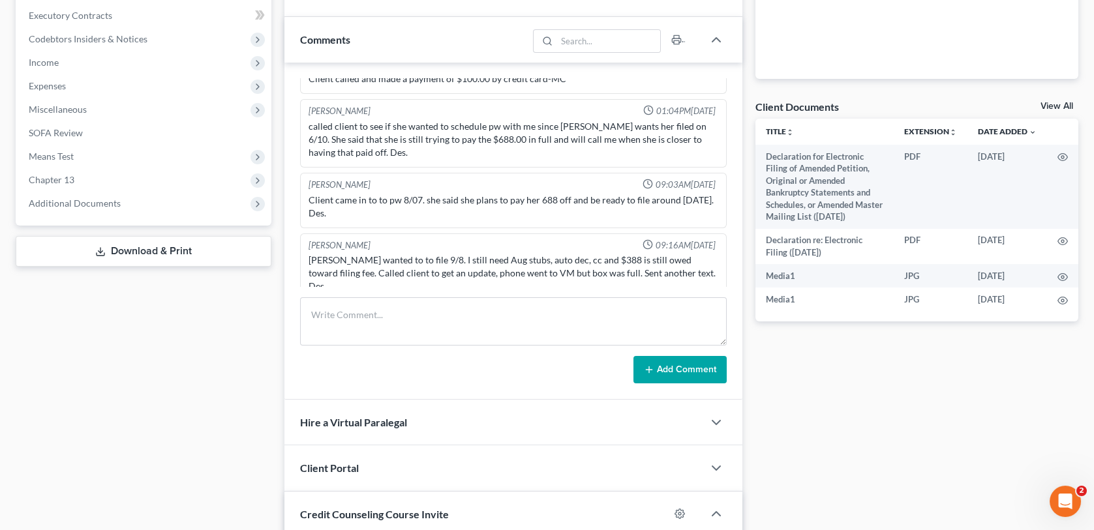
scroll to position [391, 0]
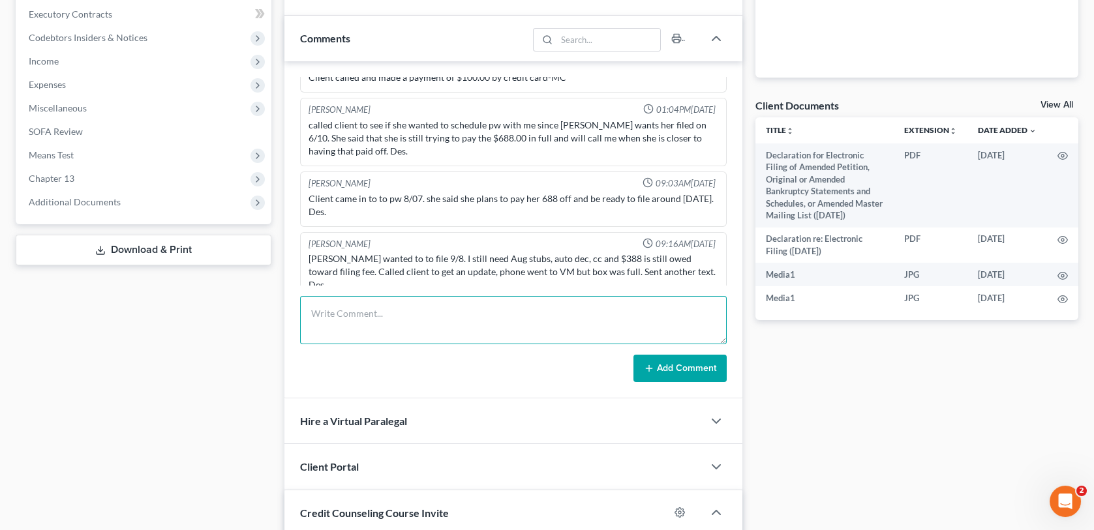
click at [341, 324] on textarea at bounding box center [513, 320] width 426 height 48
type textarea "client came in the office and made $100.00 cash pymt -MC"
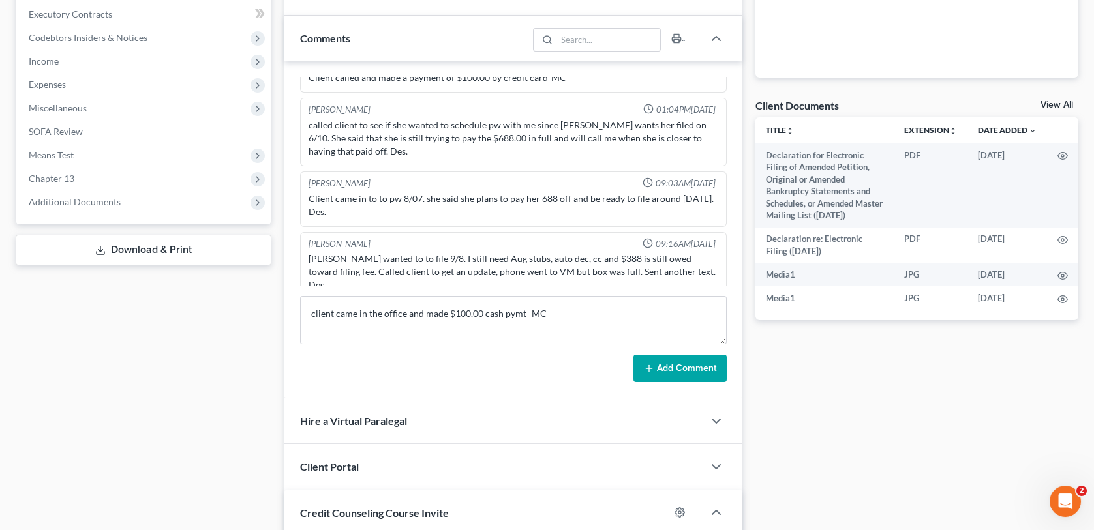
click at [703, 373] on button "Add Comment" at bounding box center [679, 368] width 93 height 27
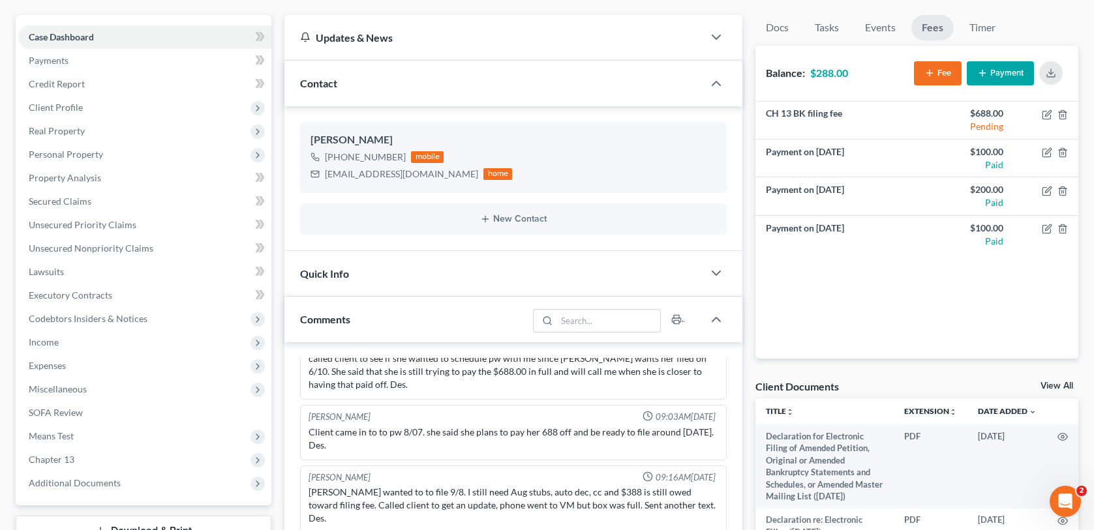
scroll to position [0, 0]
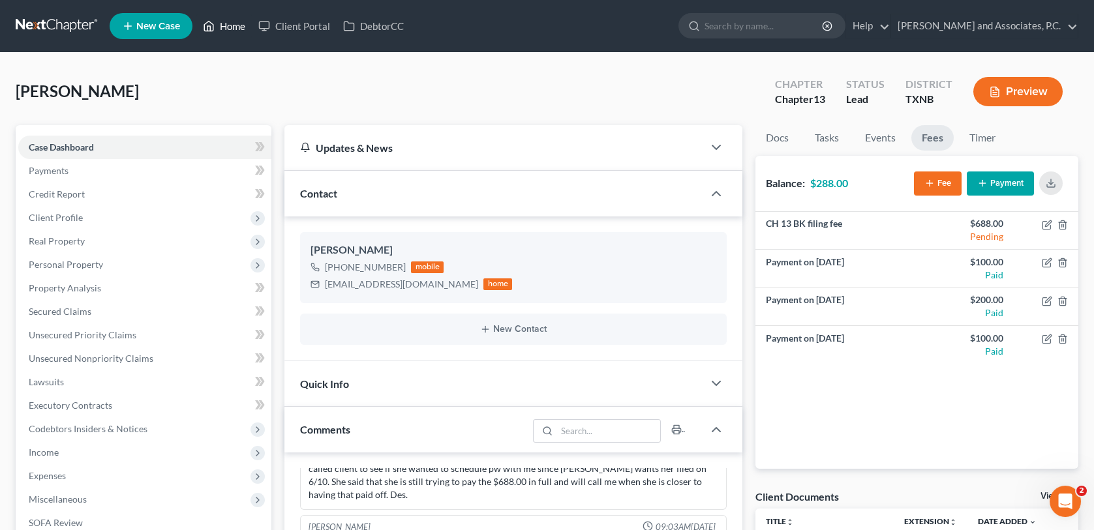
click at [240, 27] on link "Home" at bounding box center [223, 25] width 55 height 23
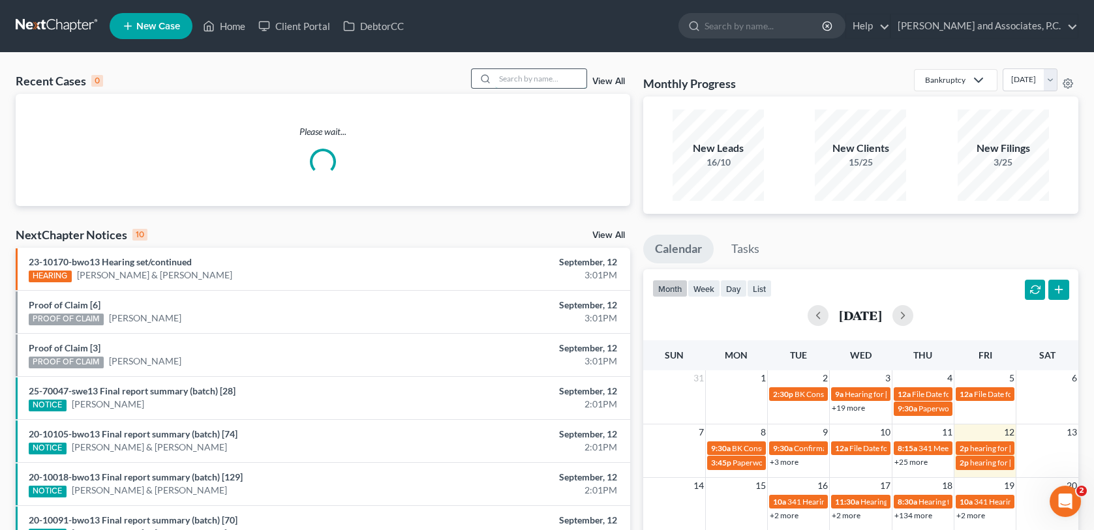
click at [524, 80] on input "search" at bounding box center [540, 78] width 91 height 19
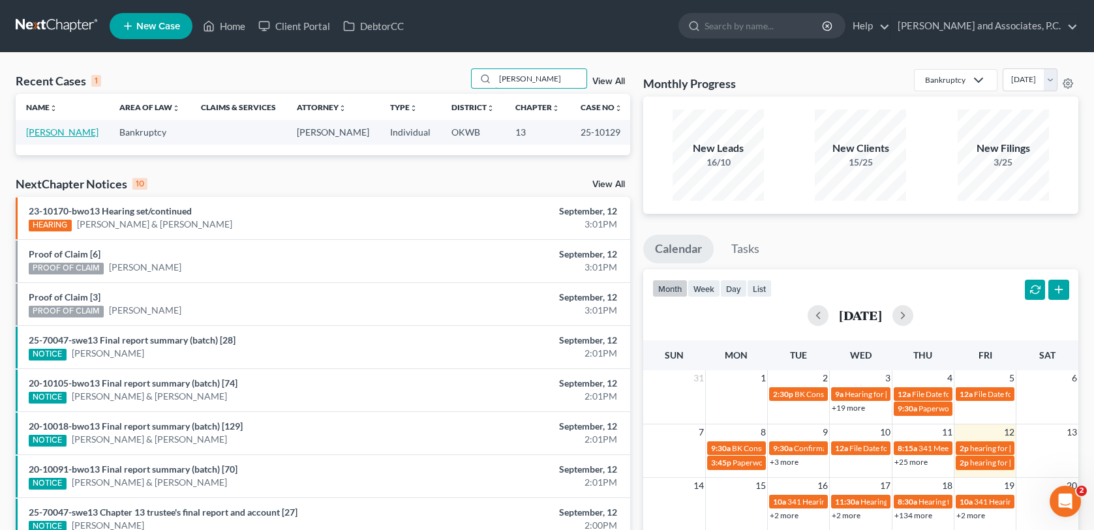
type input "hatfield"
click at [78, 134] on link "Hatfield, Richard" at bounding box center [62, 132] width 72 height 11
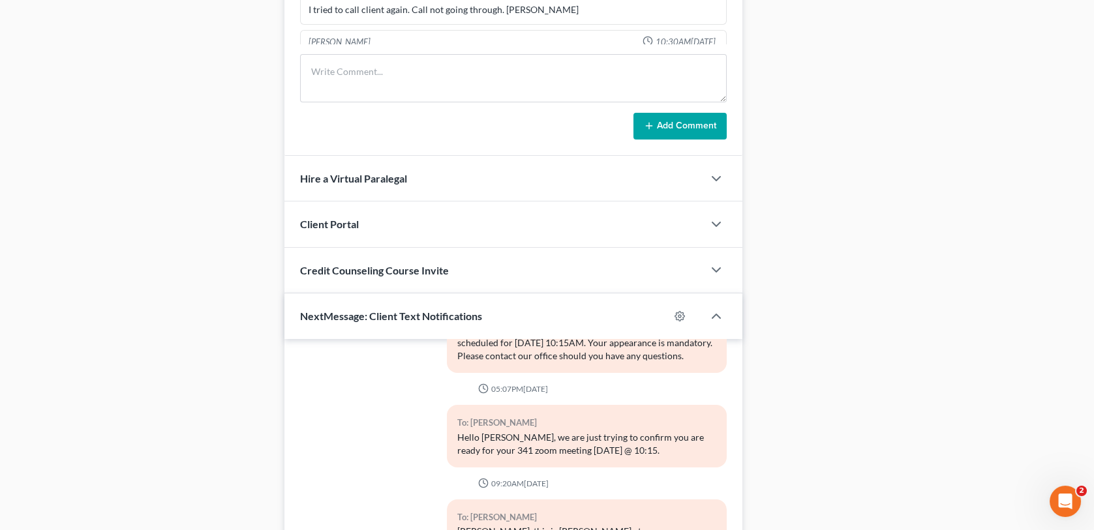
scroll to position [1085, 0]
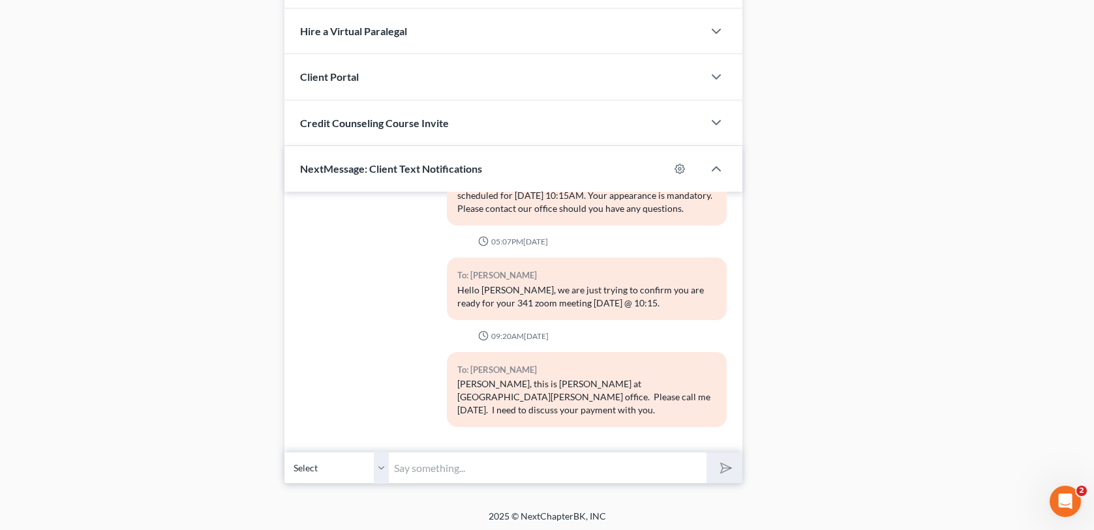
click at [408, 464] on input "text" at bounding box center [547, 468] width 317 height 32
type input "TFS"
click at [720, 468] on polygon "submit" at bounding box center [723, 468] width 16 height 16
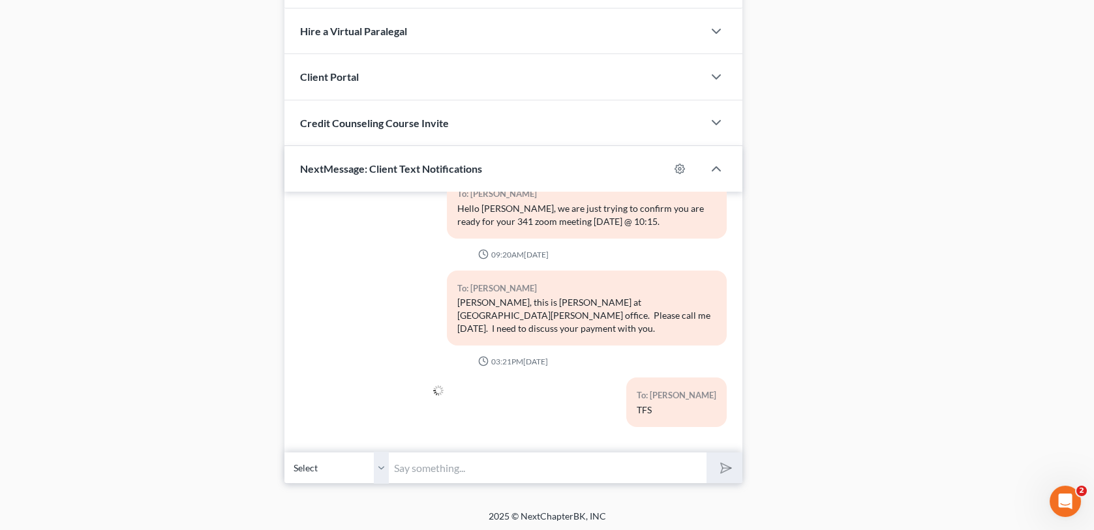
click at [405, 463] on input "text" at bounding box center [547, 468] width 317 height 32
type input "888-729-2413"
click at [734, 469] on button "submit" at bounding box center [724, 468] width 36 height 31
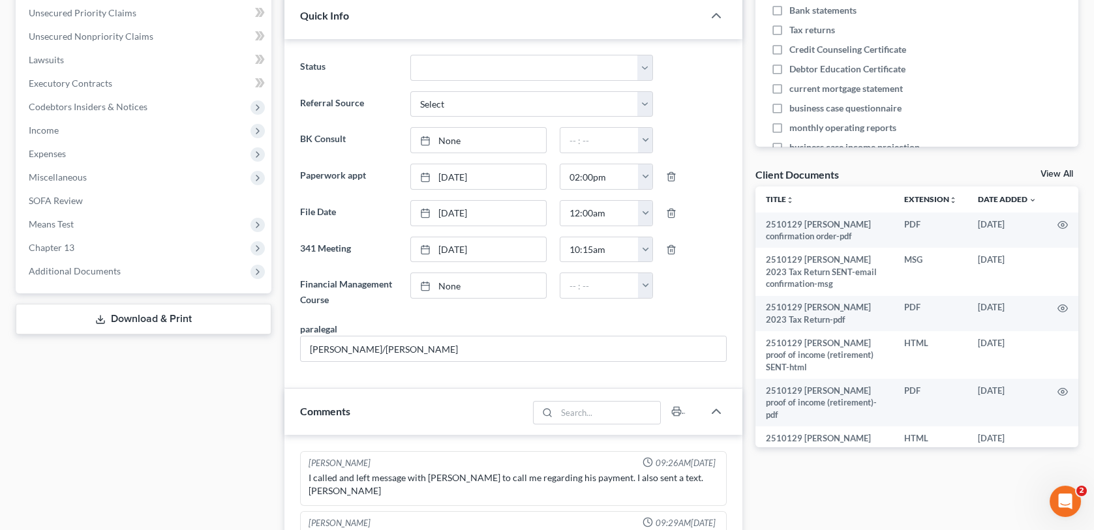
scroll to position [237, 0]
